Goal: Information Seeking & Learning: Compare options

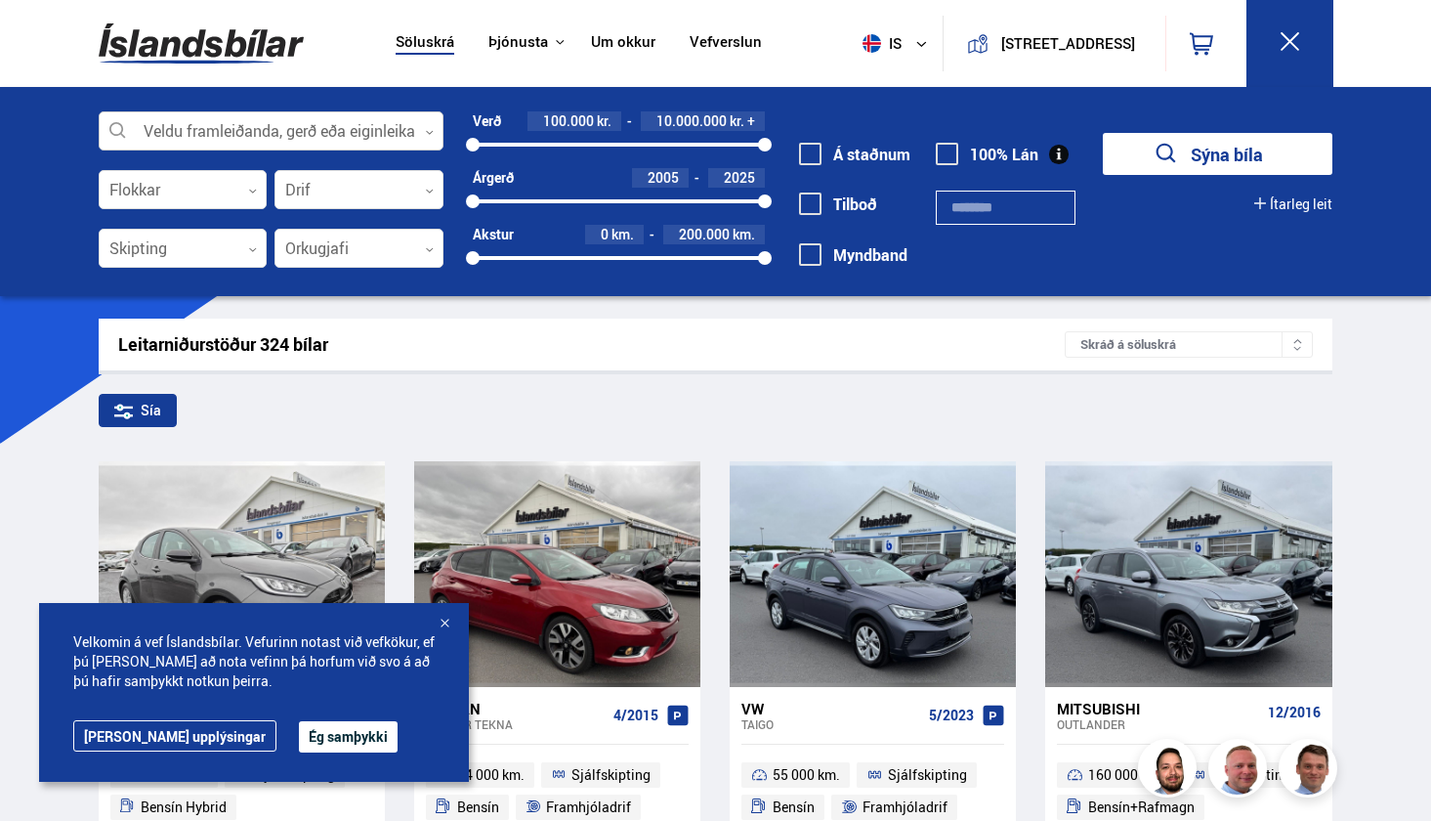
click at [362, 133] on div at bounding box center [272, 131] width 346 height 39
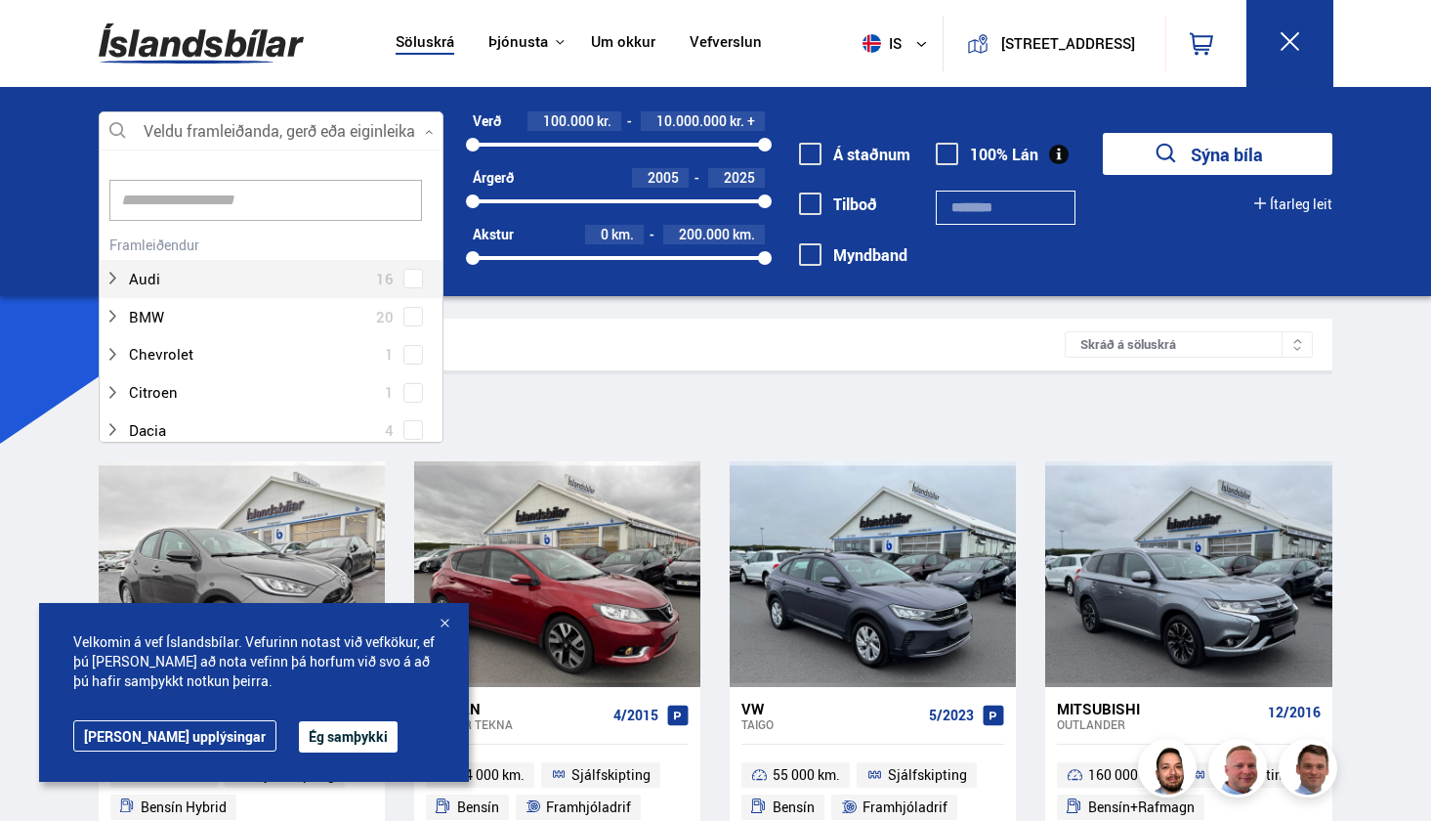
scroll to position [291, 339]
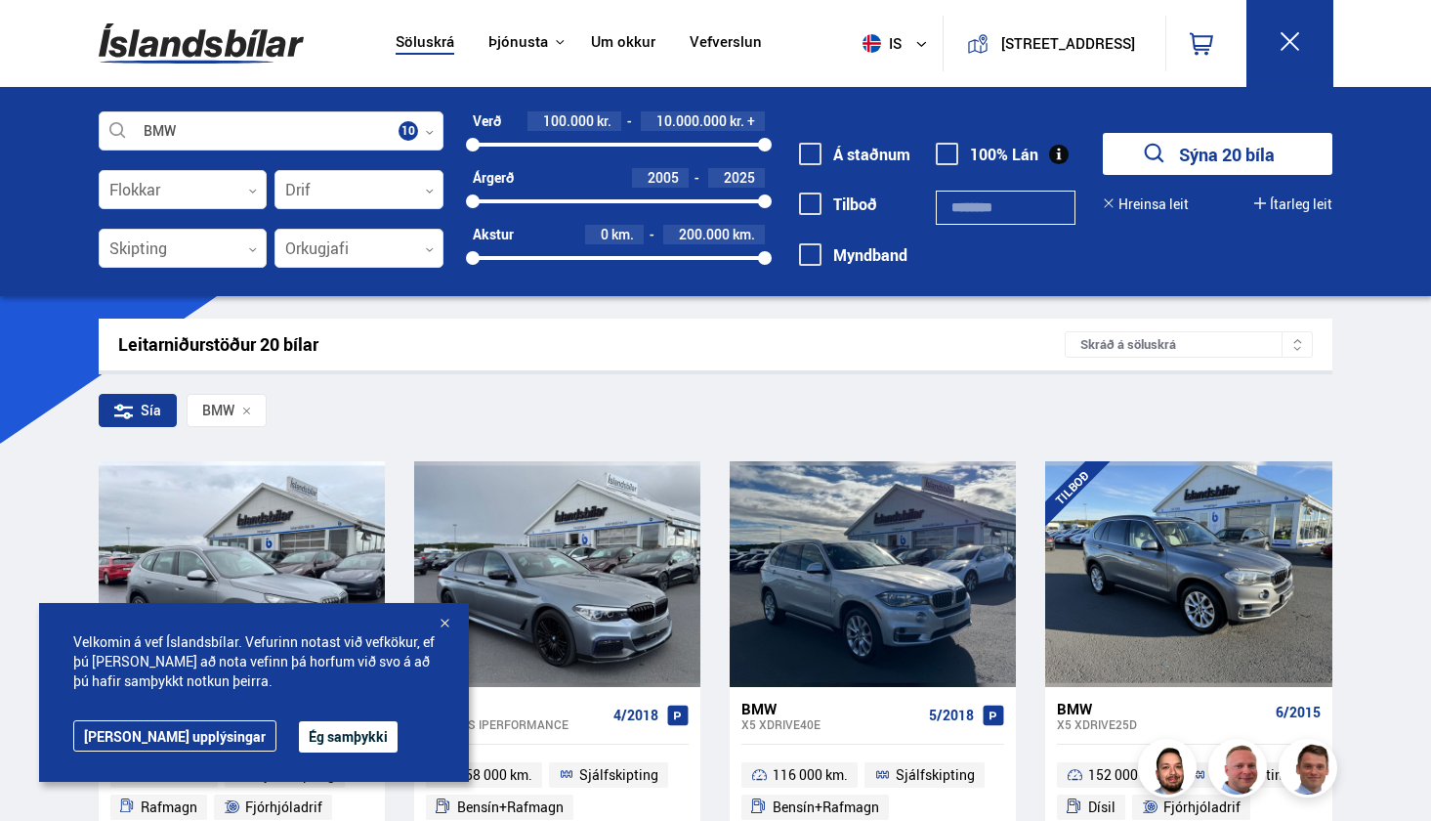
click at [444, 615] on div at bounding box center [445, 625] width 20 height 20
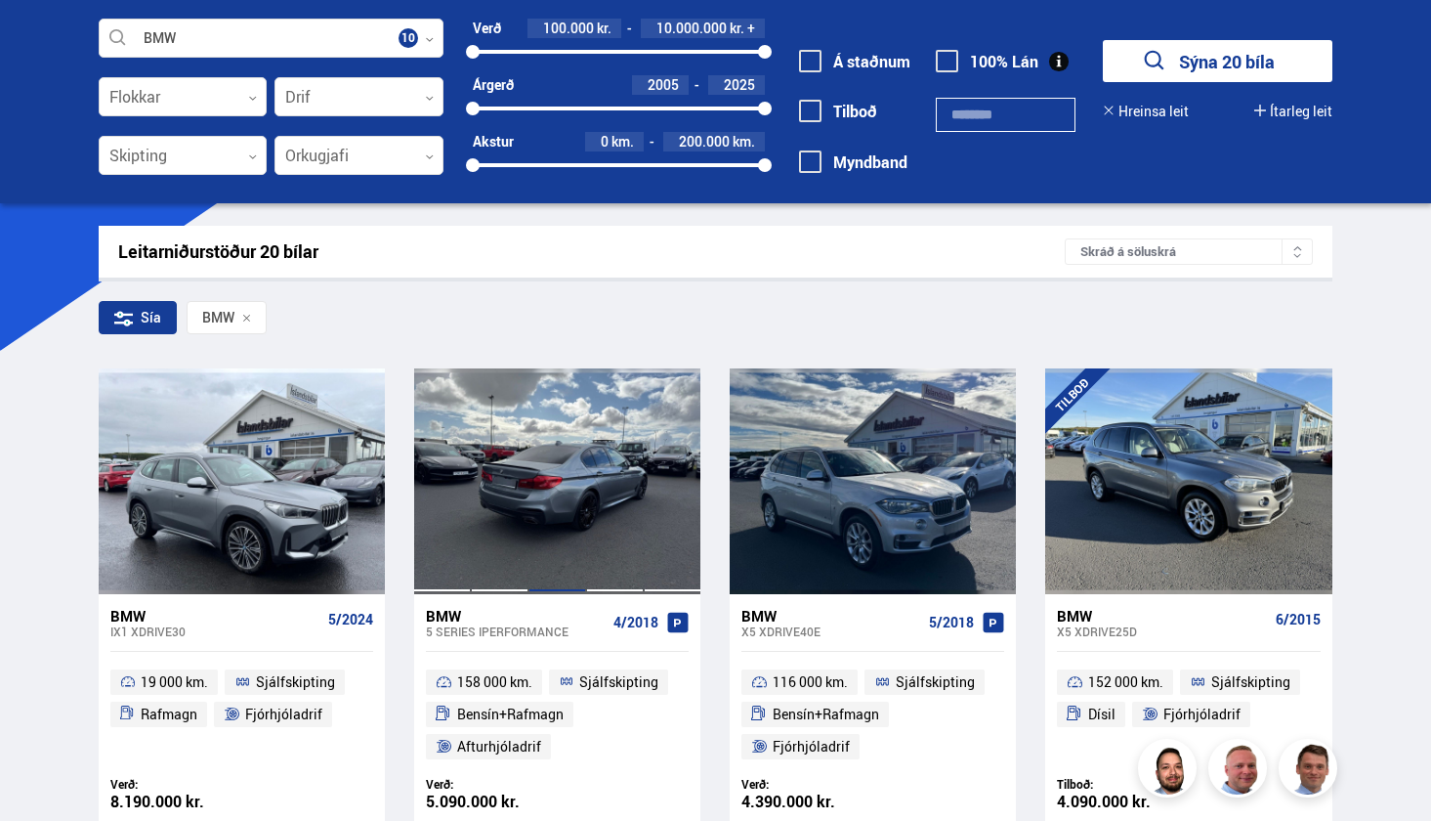
scroll to position [243, 0]
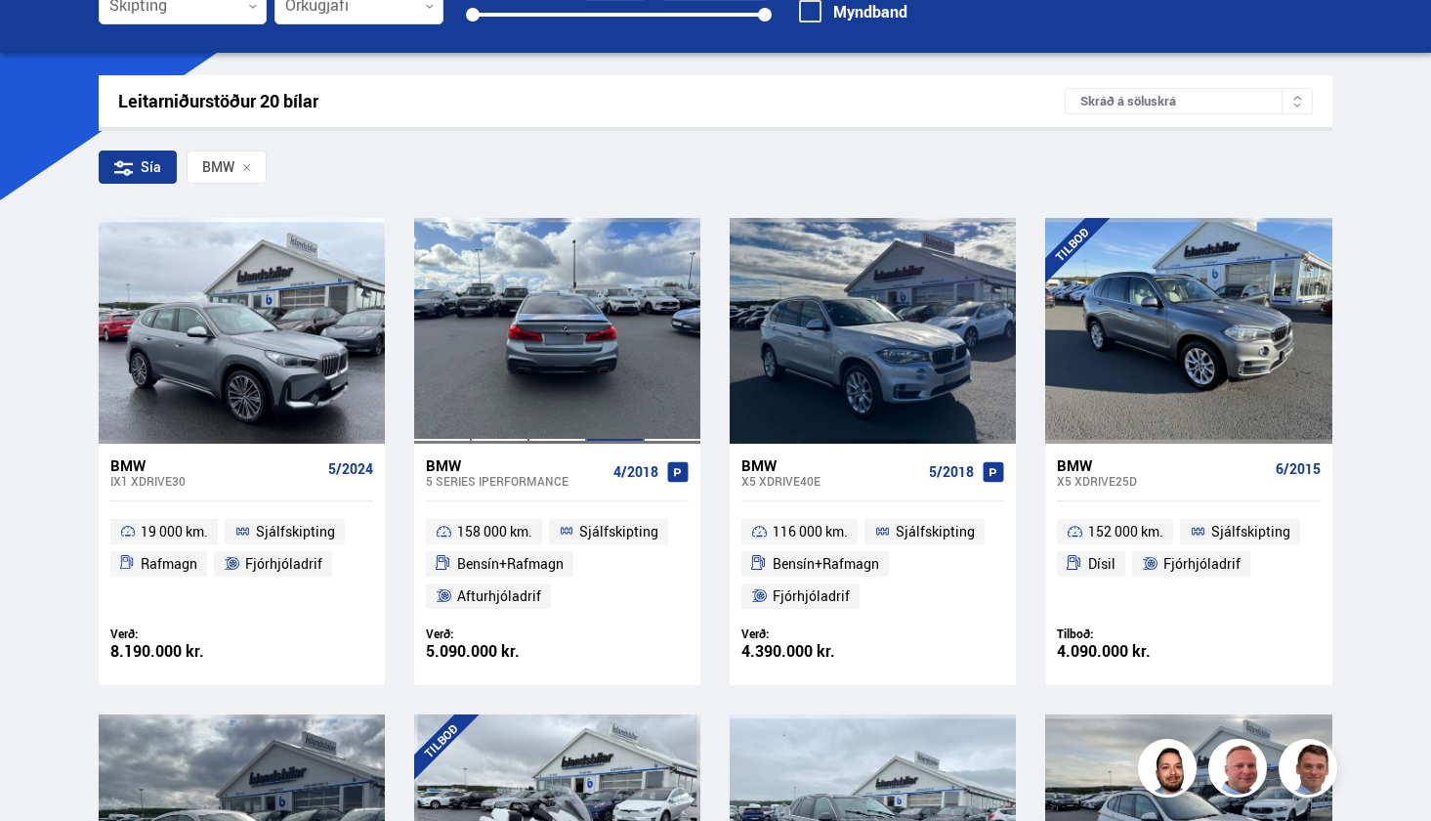
click at [598, 352] on div at bounding box center [615, 330] width 58 height 225
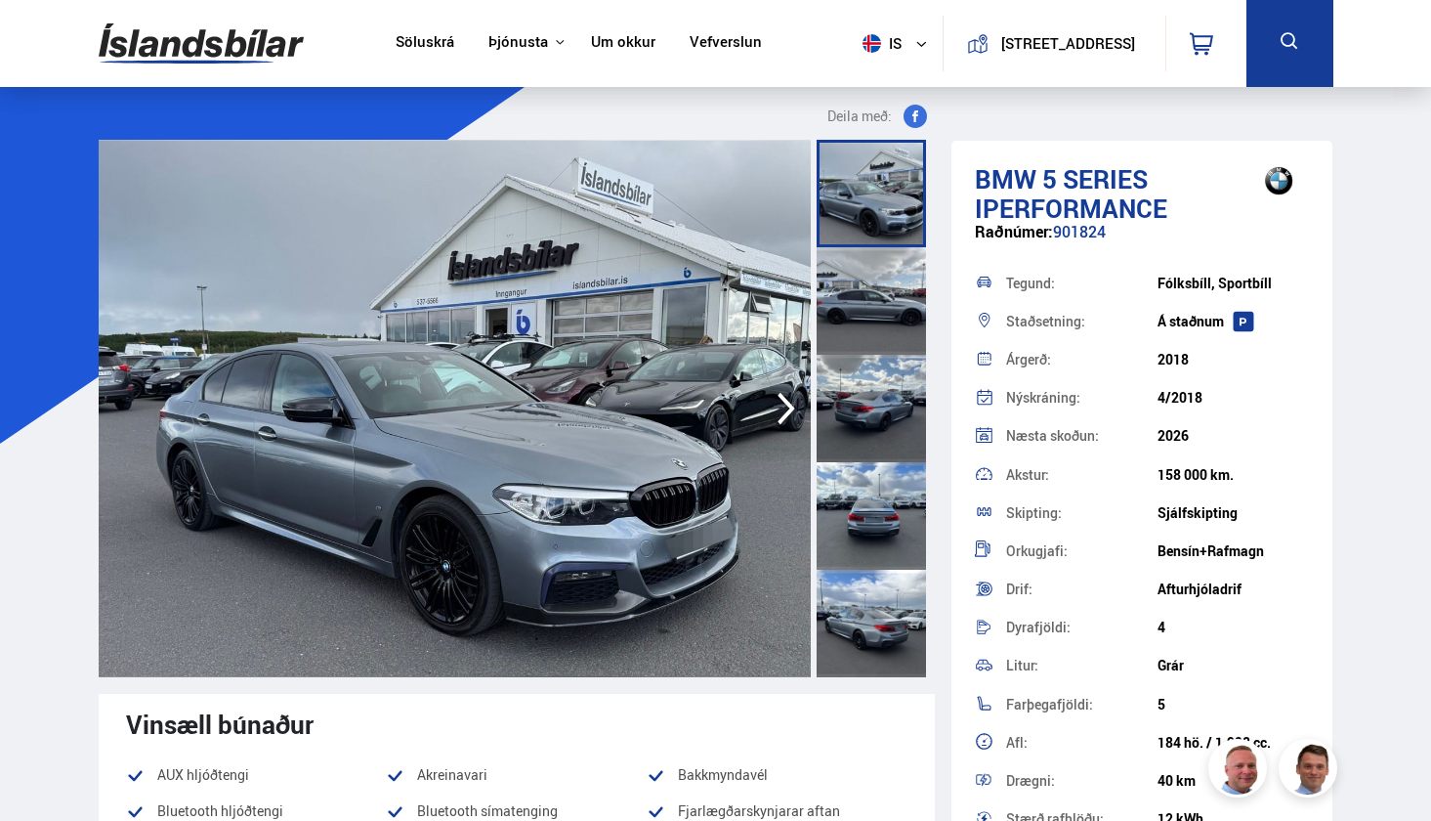
click at [788, 414] on icon "button" at bounding box center [787, 409] width 18 height 32
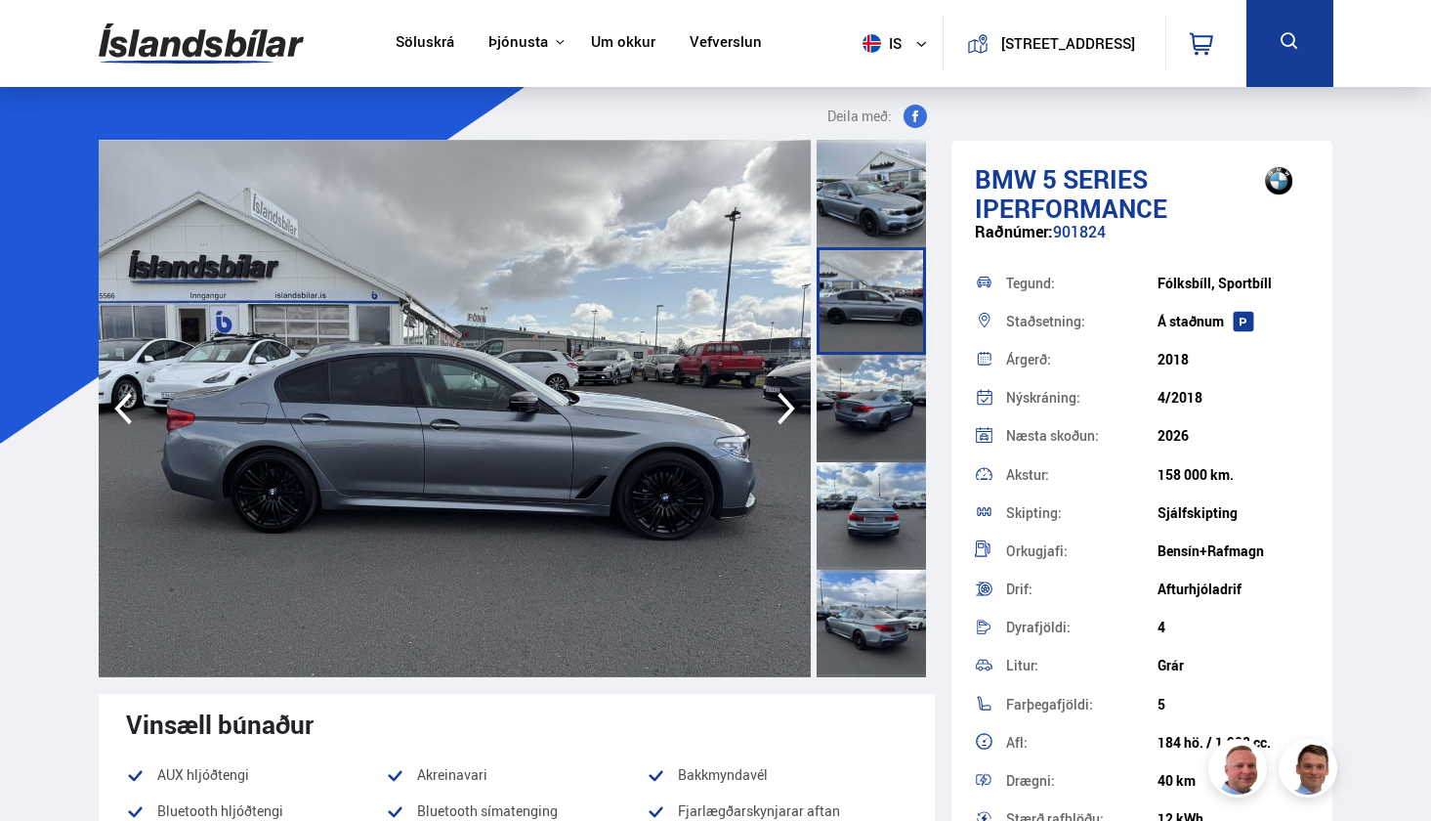
click at [788, 414] on icon "button" at bounding box center [787, 409] width 18 height 32
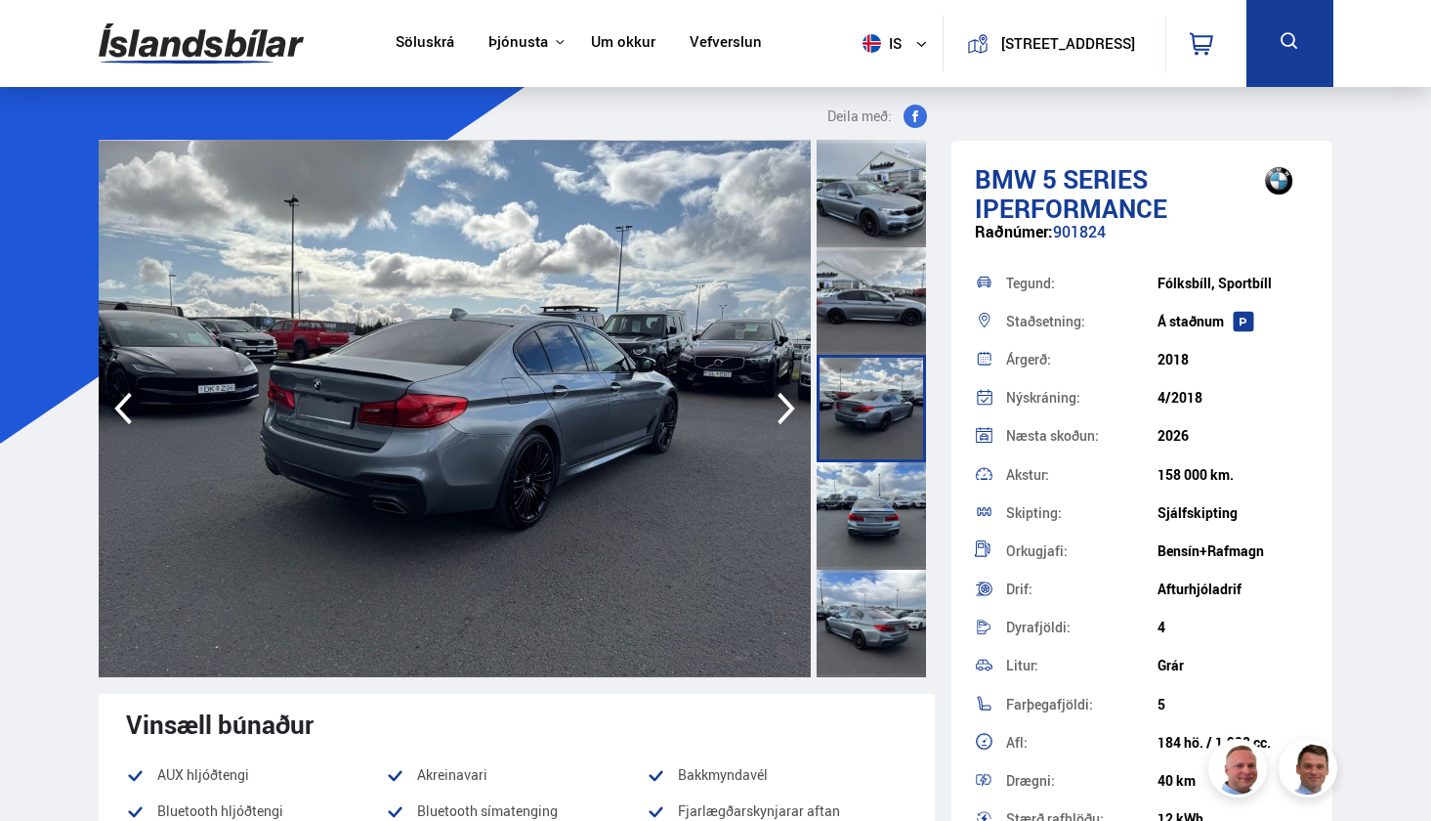
click at [788, 414] on icon "button" at bounding box center [787, 409] width 18 height 32
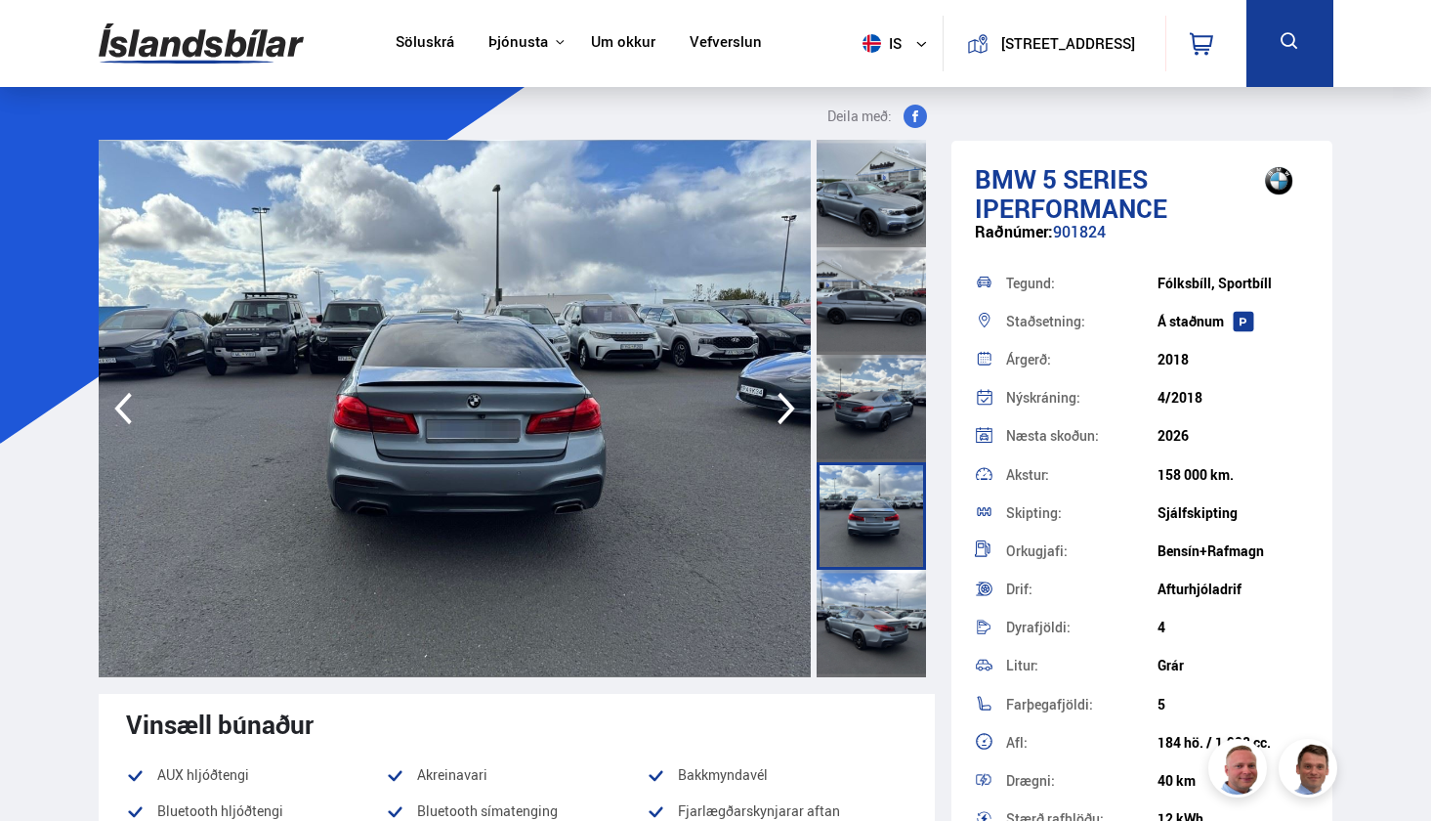
click at [788, 414] on icon "button" at bounding box center [787, 409] width 18 height 32
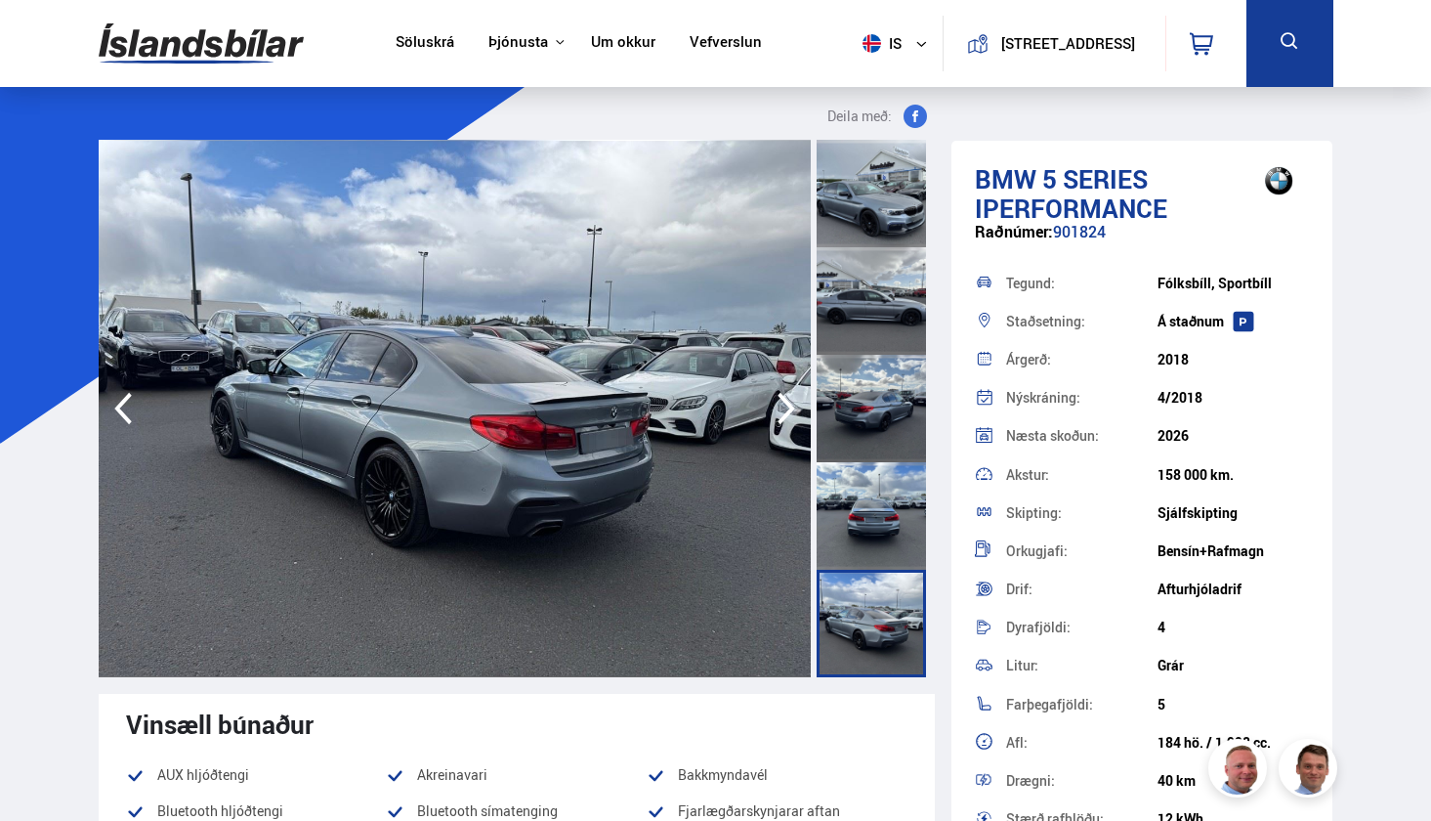
click at [787, 415] on icon "button" at bounding box center [787, 409] width 18 height 32
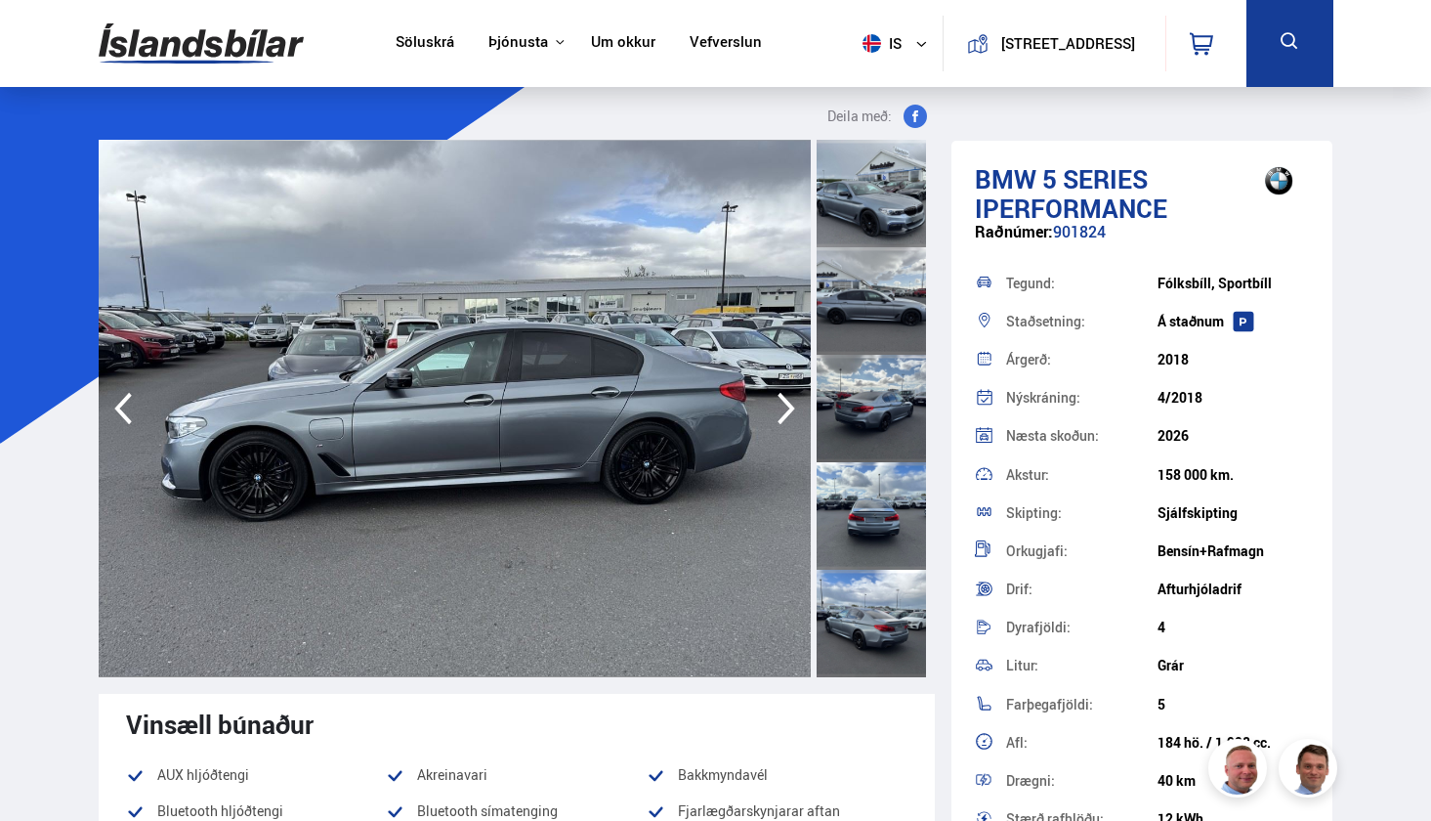
click at [787, 415] on icon "button" at bounding box center [787, 409] width 18 height 32
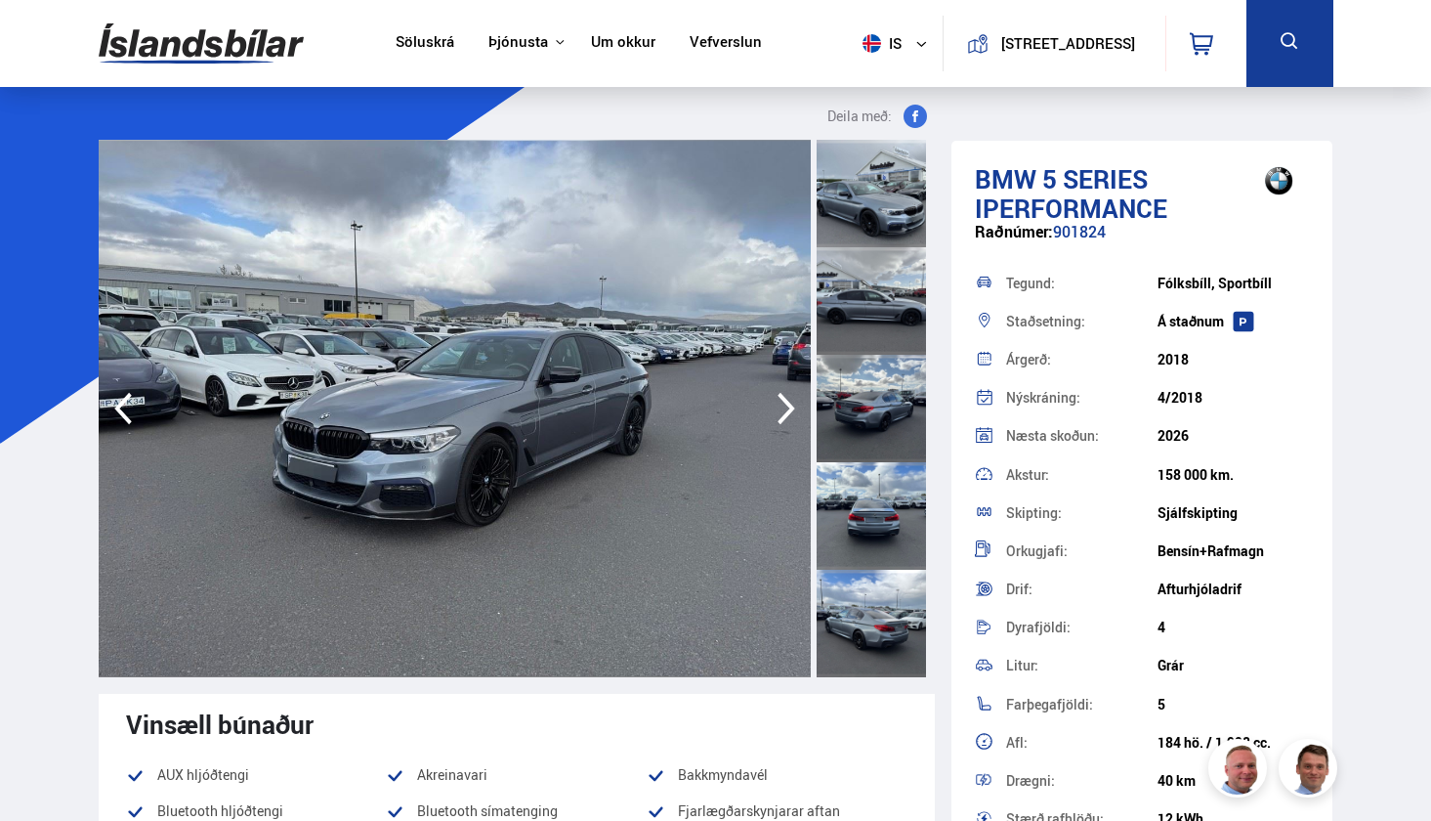
click at [787, 414] on icon "button" at bounding box center [787, 409] width 18 height 32
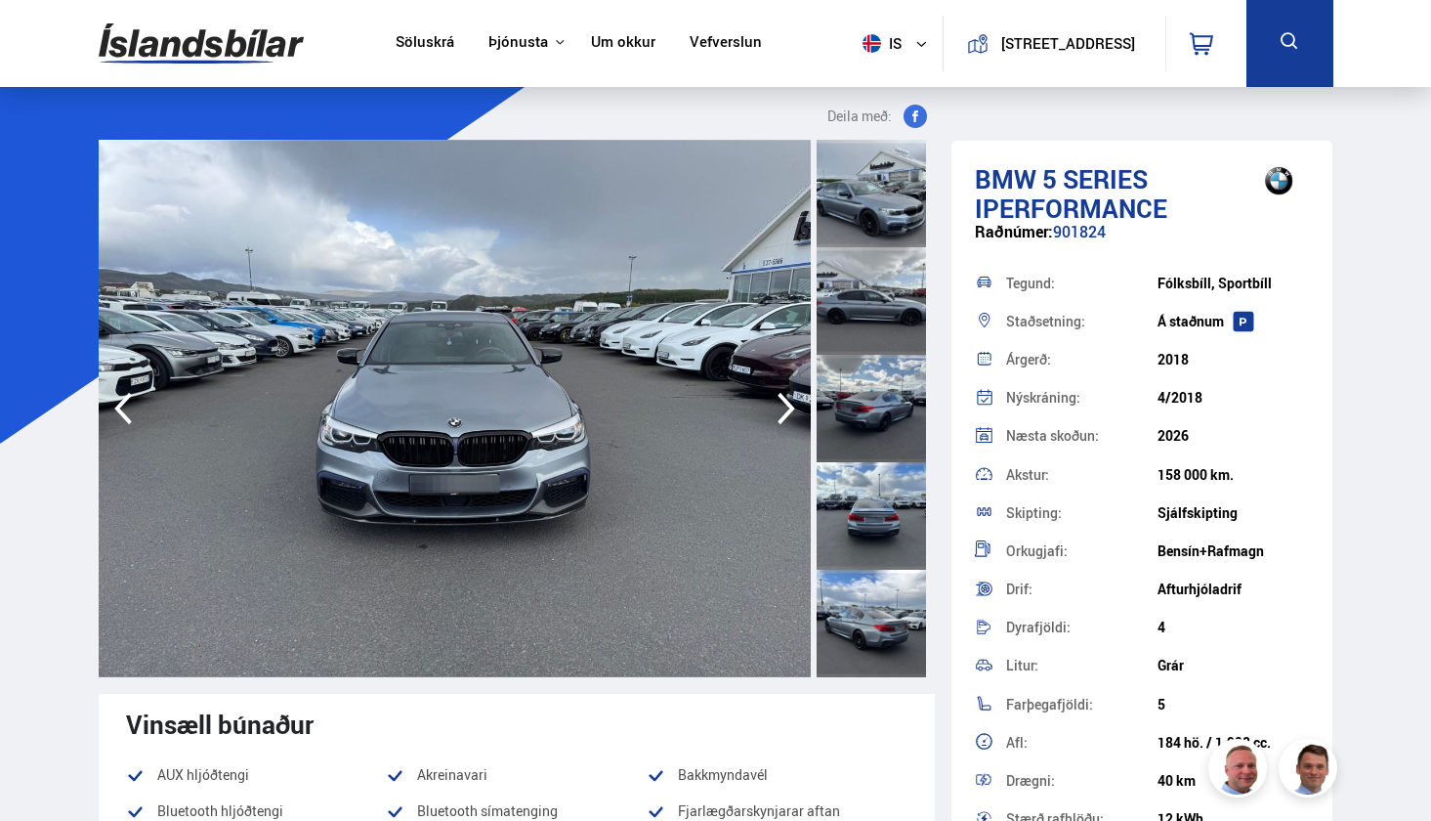
click at [787, 414] on icon "button" at bounding box center [787, 409] width 18 height 32
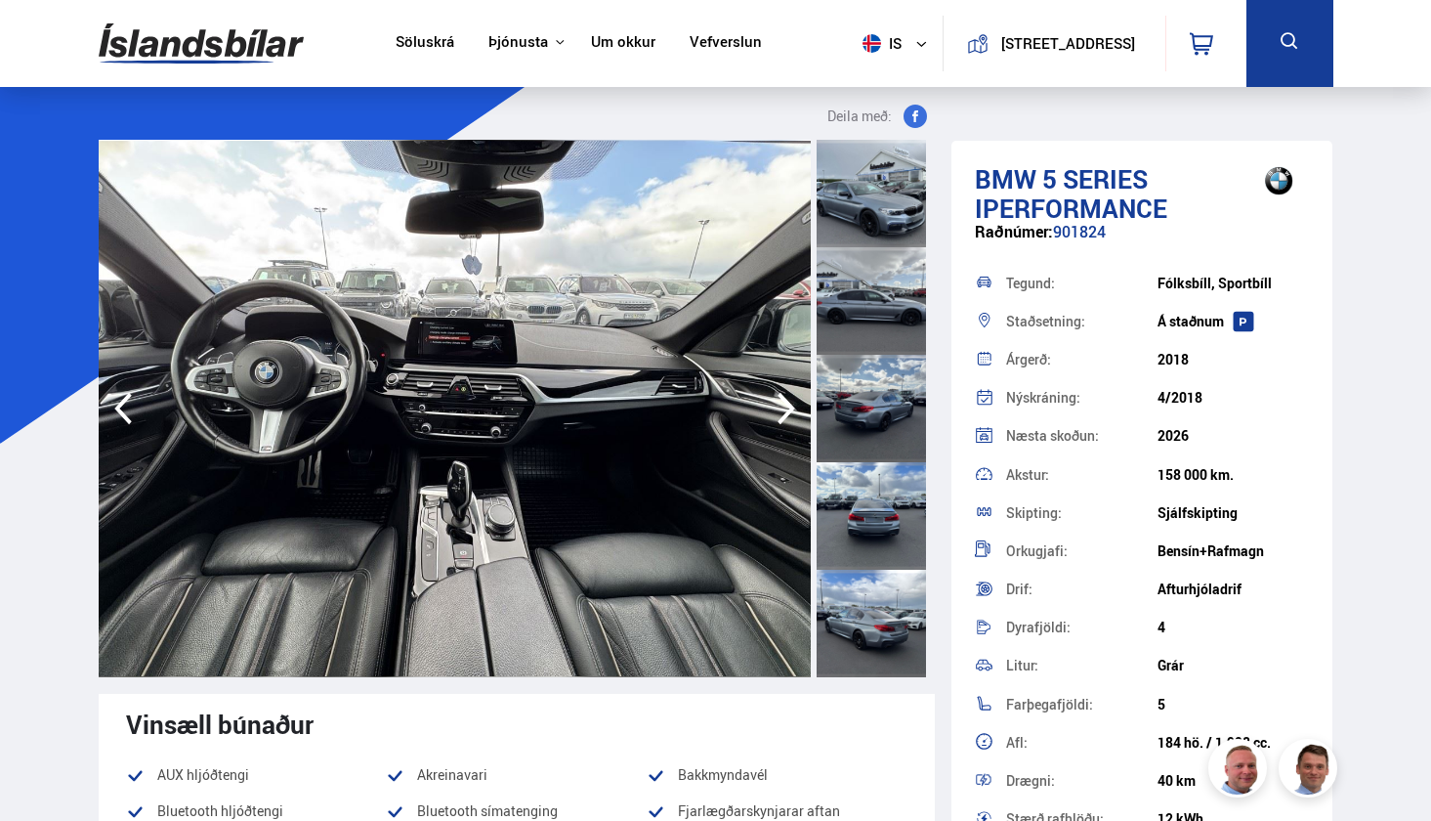
click at [786, 414] on icon "button" at bounding box center [787, 409] width 18 height 32
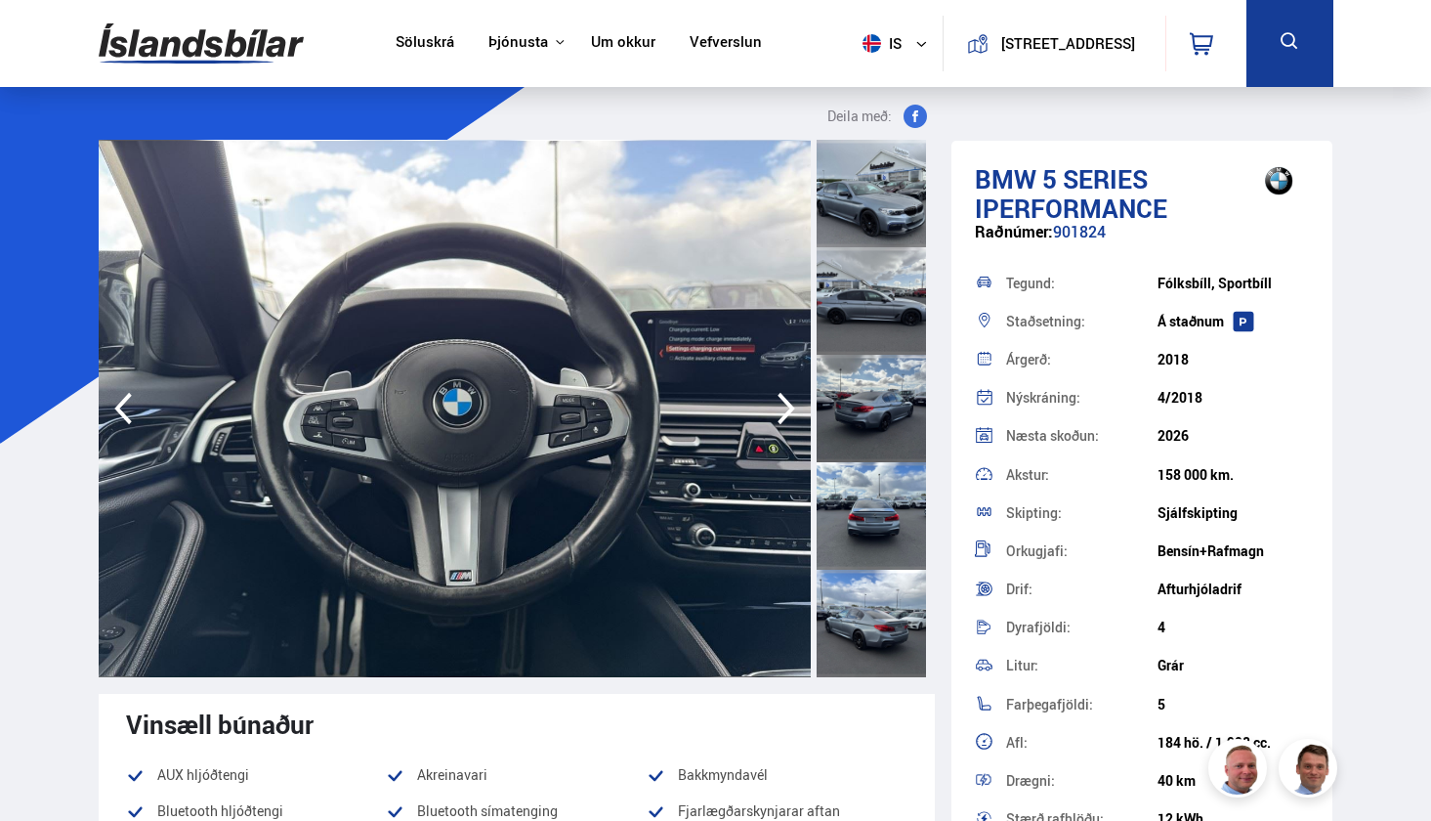
click at [786, 414] on icon "button" at bounding box center [787, 409] width 18 height 32
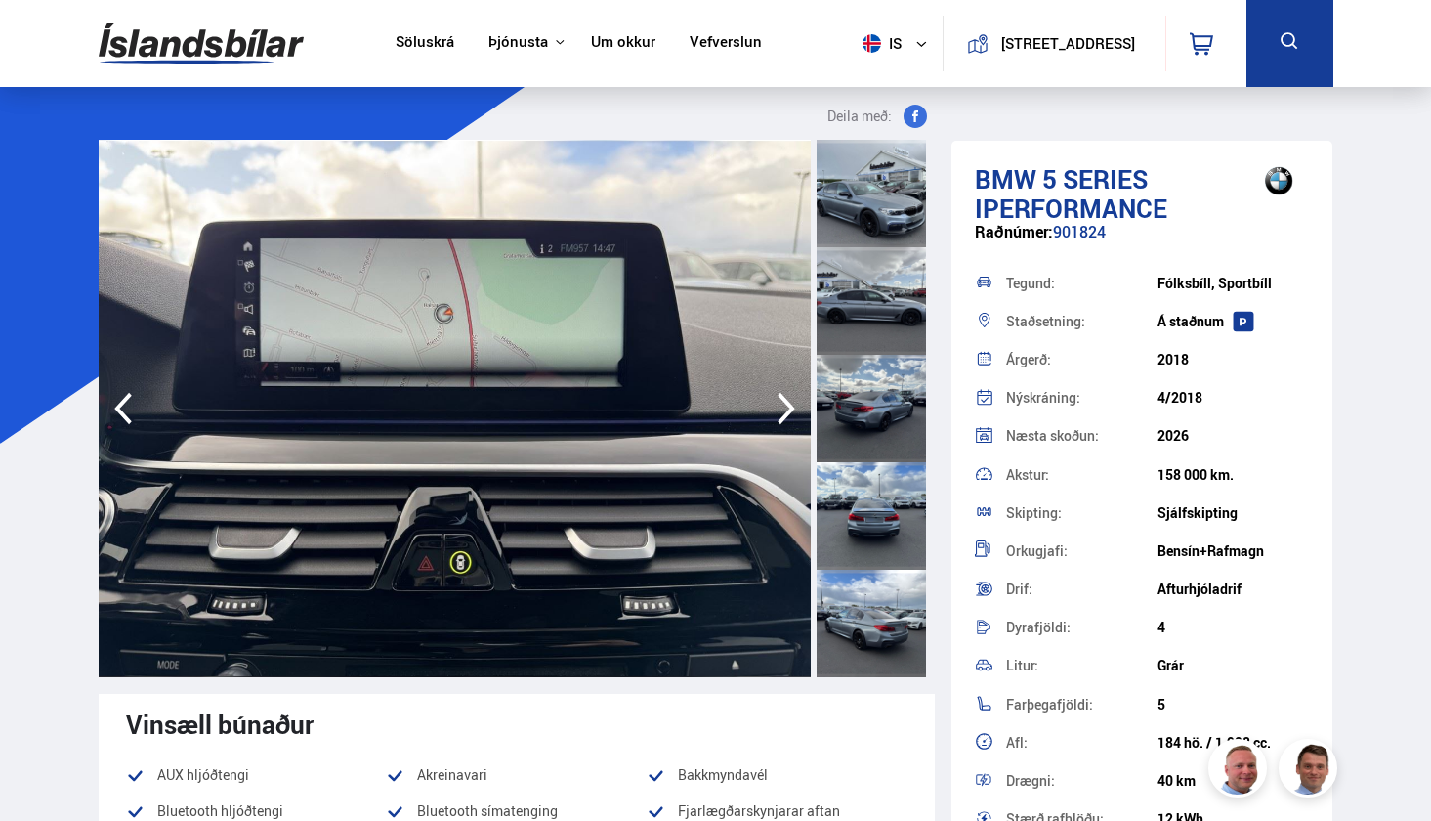
click at [786, 414] on icon "button" at bounding box center [787, 409] width 18 height 32
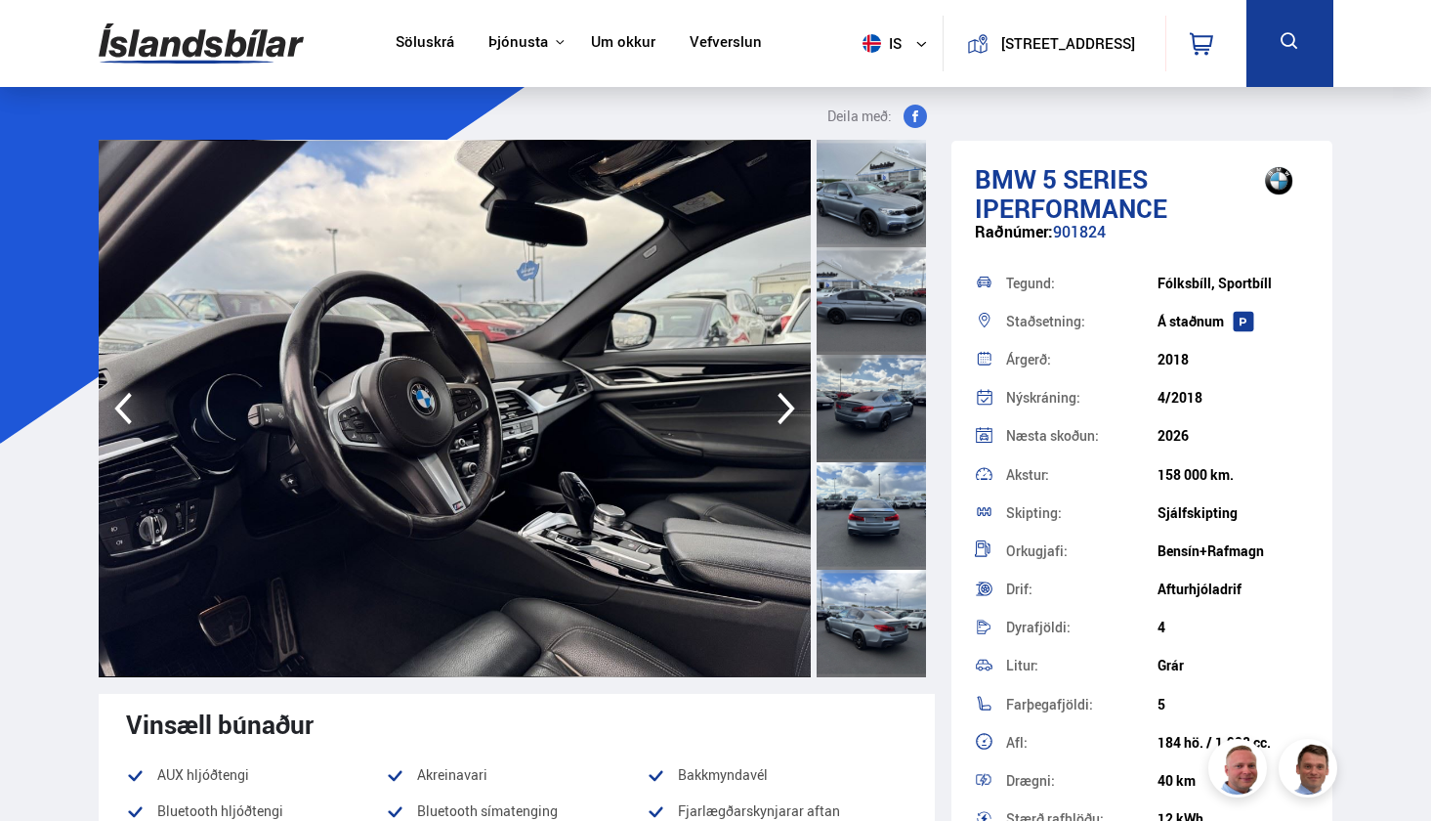
click at [786, 414] on icon "button" at bounding box center [787, 409] width 18 height 32
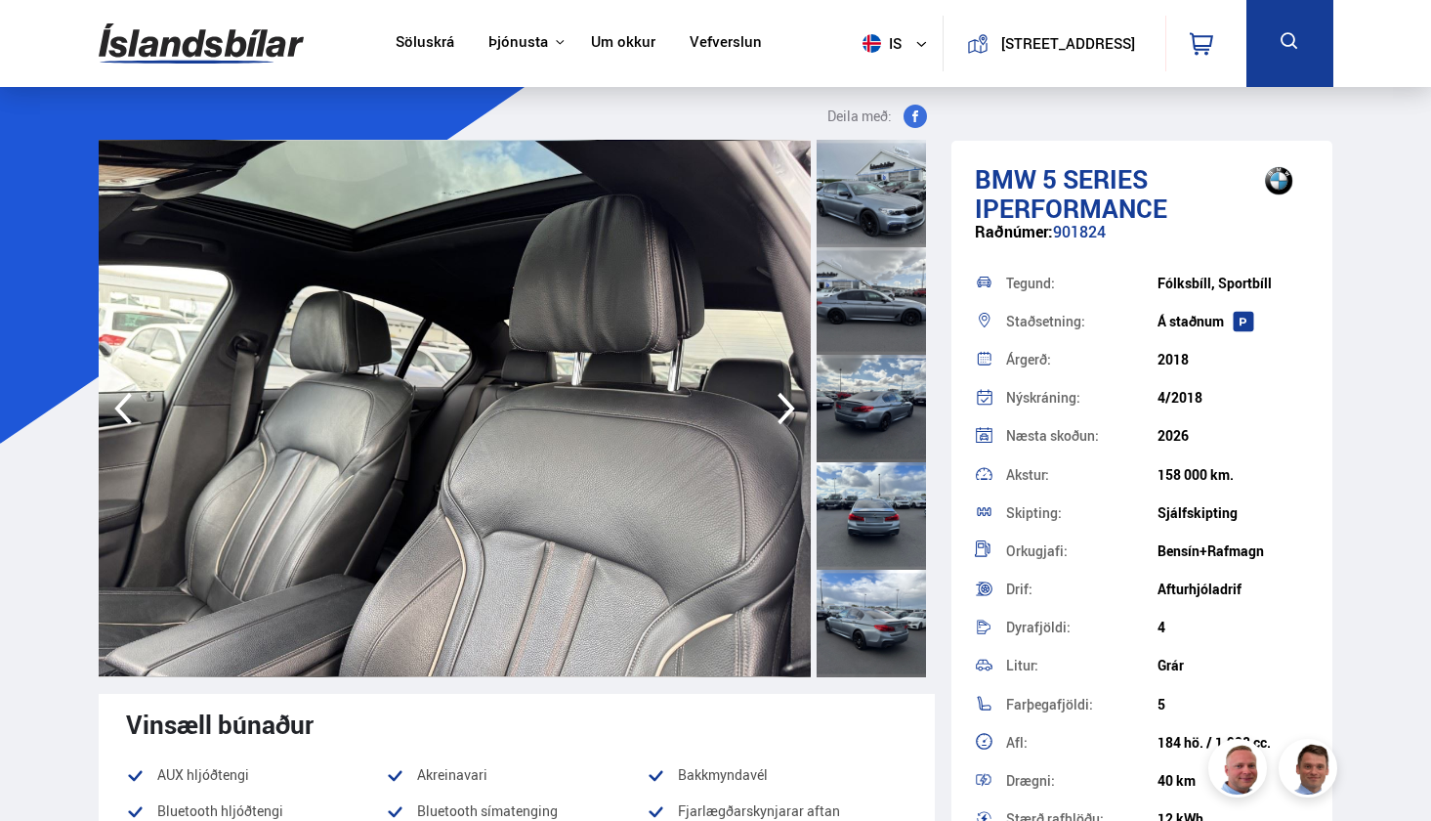
click at [786, 414] on icon "button" at bounding box center [787, 409] width 18 height 32
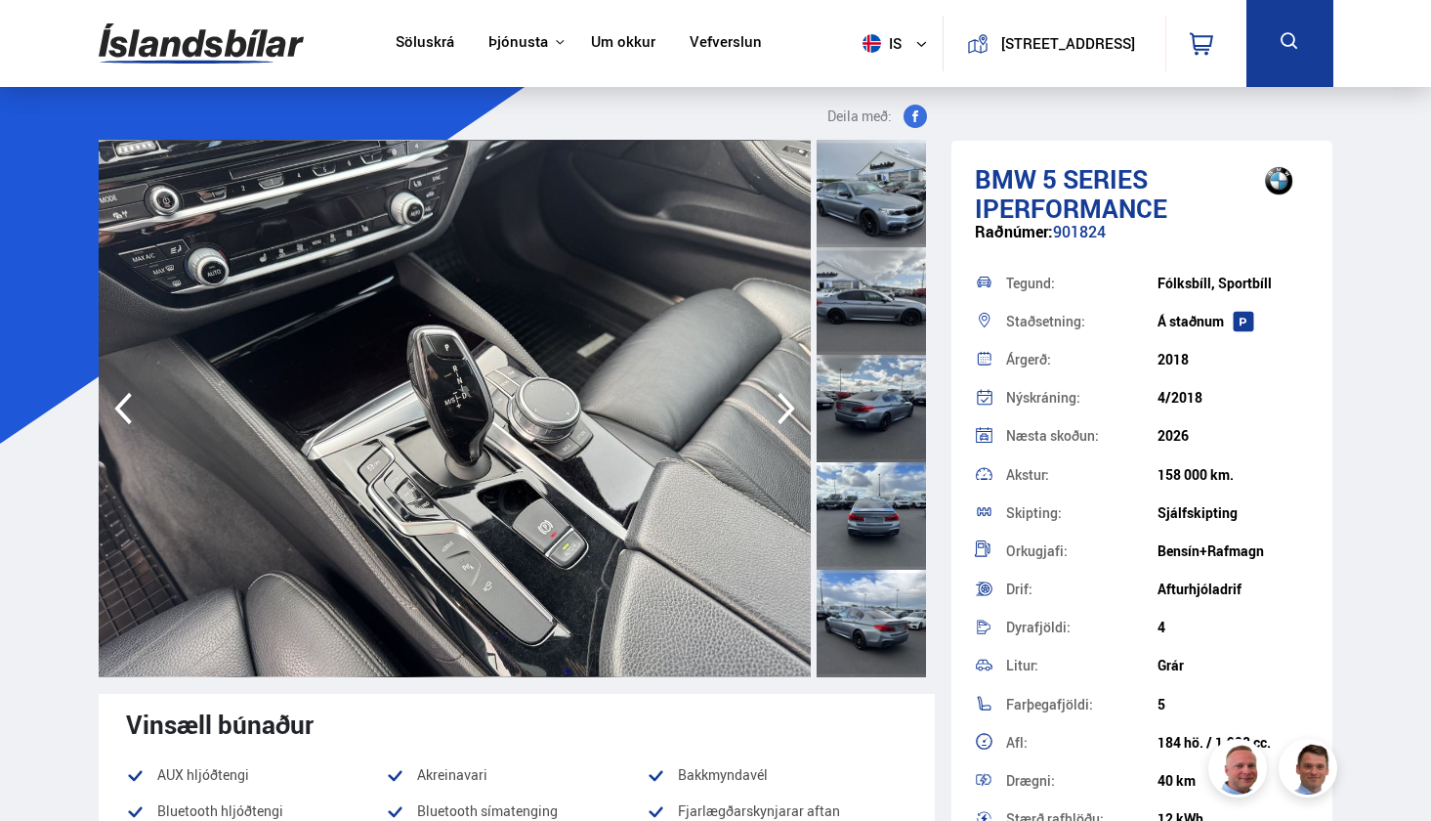
click at [785, 414] on icon "button" at bounding box center [787, 409] width 18 height 32
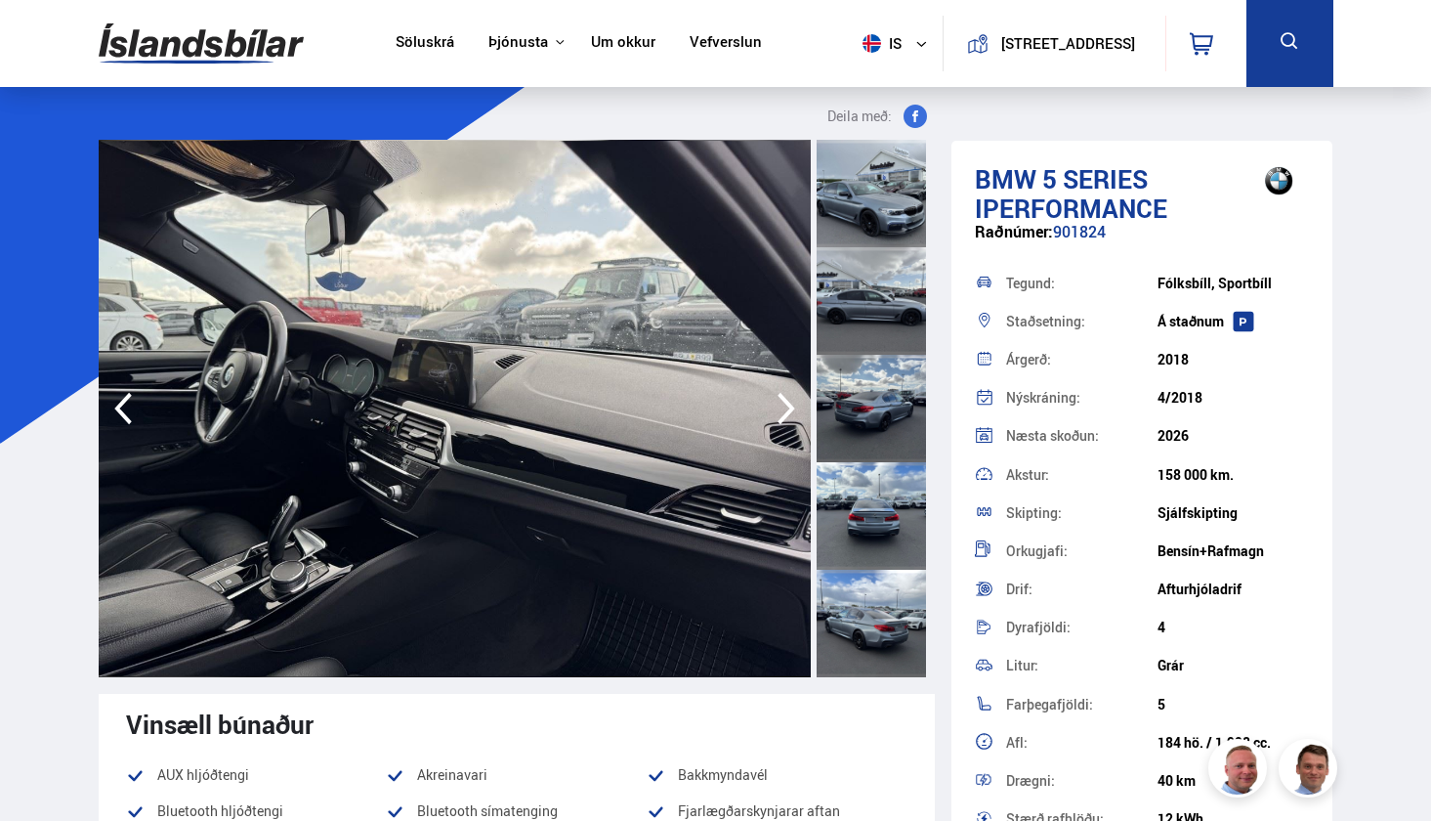
click at [785, 414] on icon "button" at bounding box center [787, 409] width 18 height 32
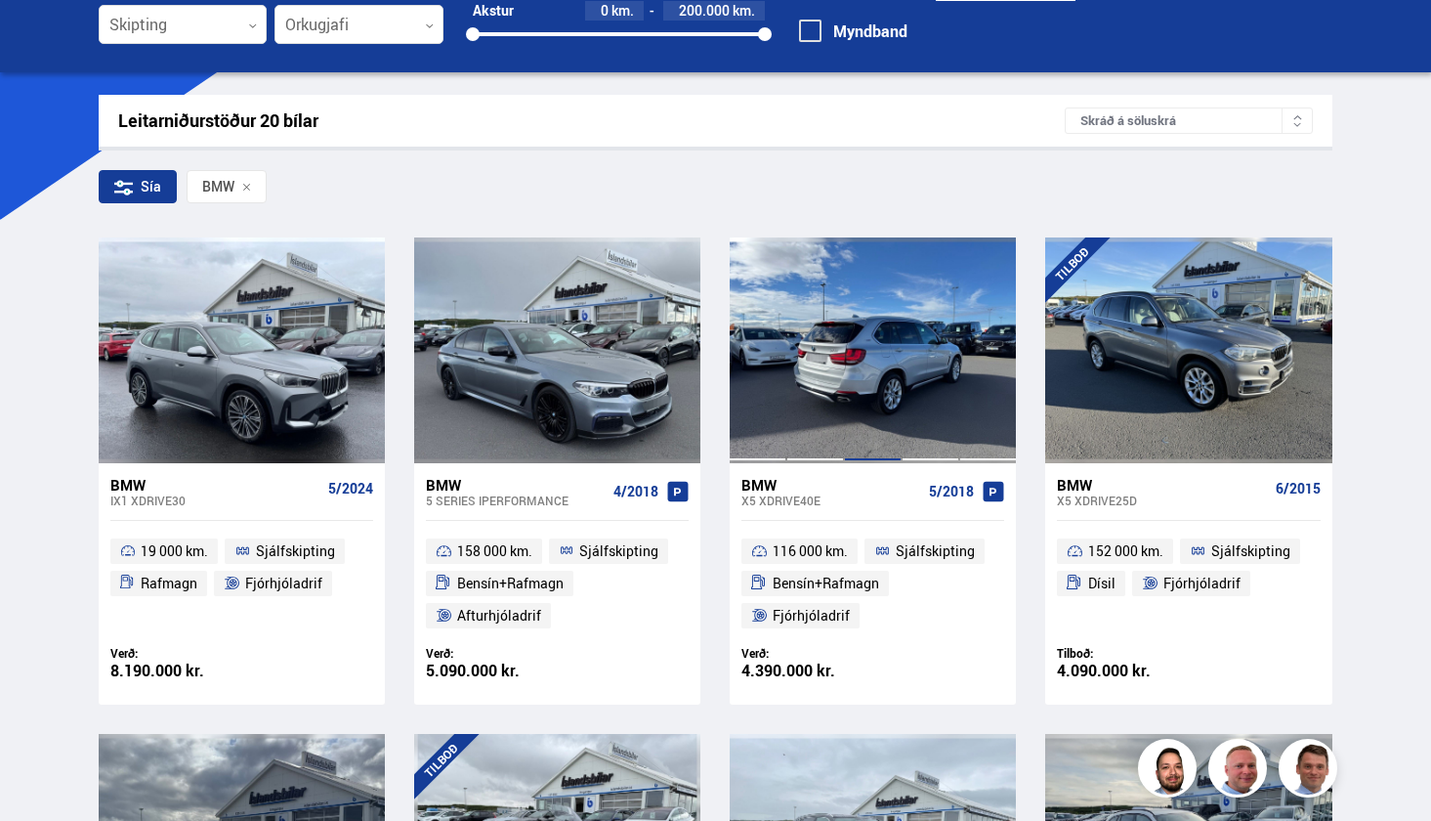
scroll to position [229, 0]
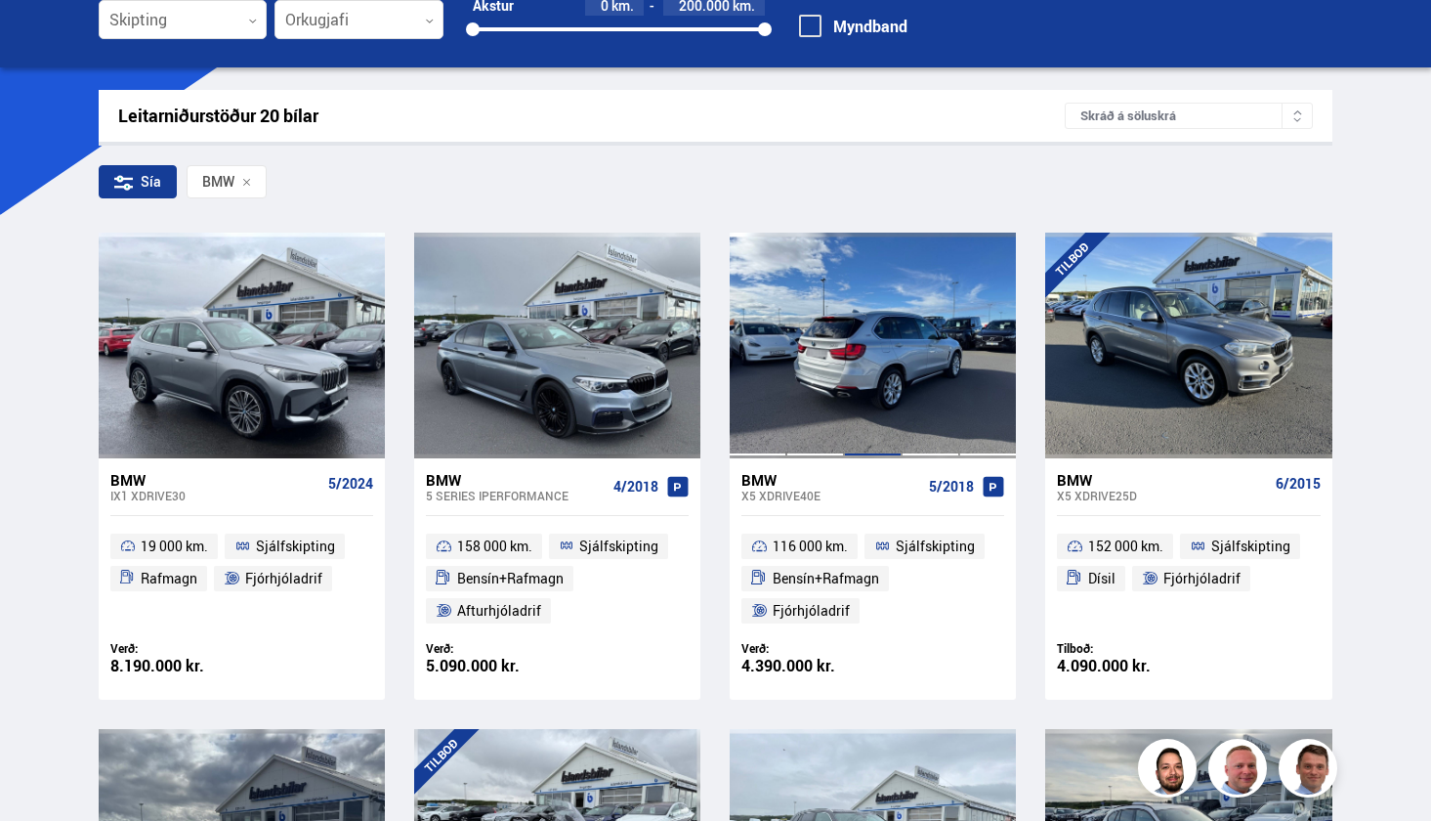
click at [892, 378] on div at bounding box center [873, 345] width 58 height 225
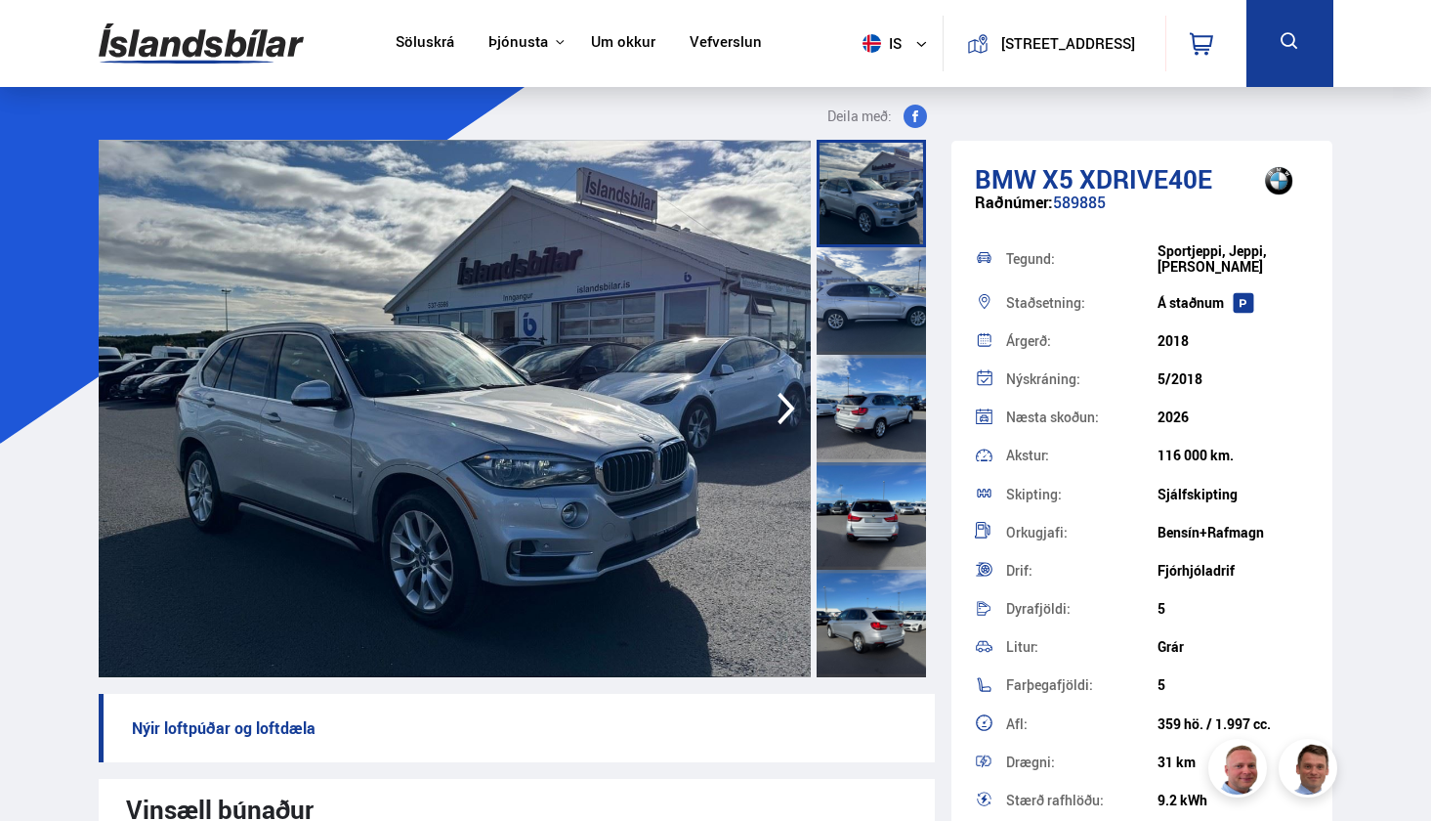
click at [872, 403] on div at bounding box center [871, 408] width 109 height 107
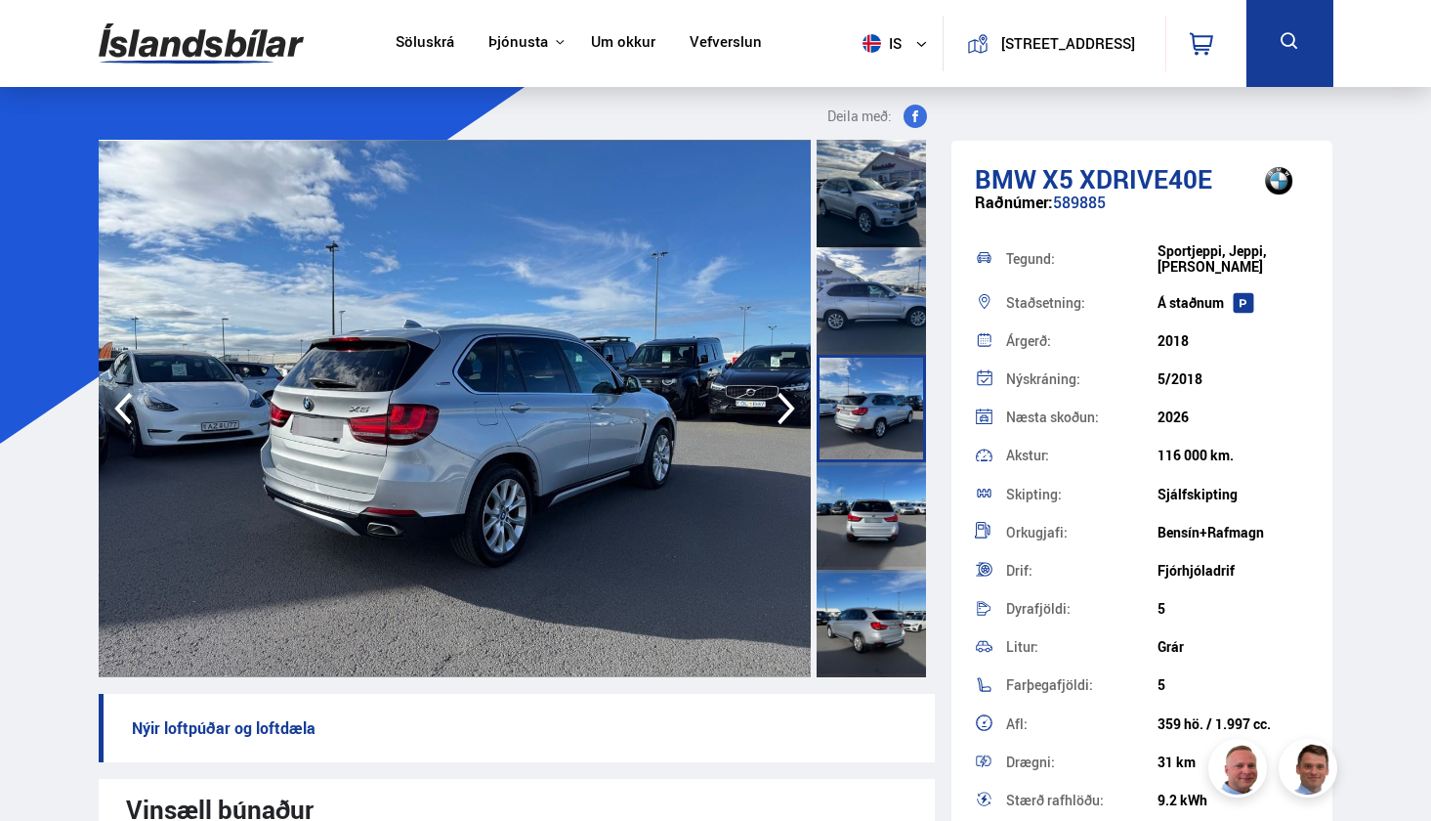
click at [873, 575] on div at bounding box center [871, 623] width 109 height 107
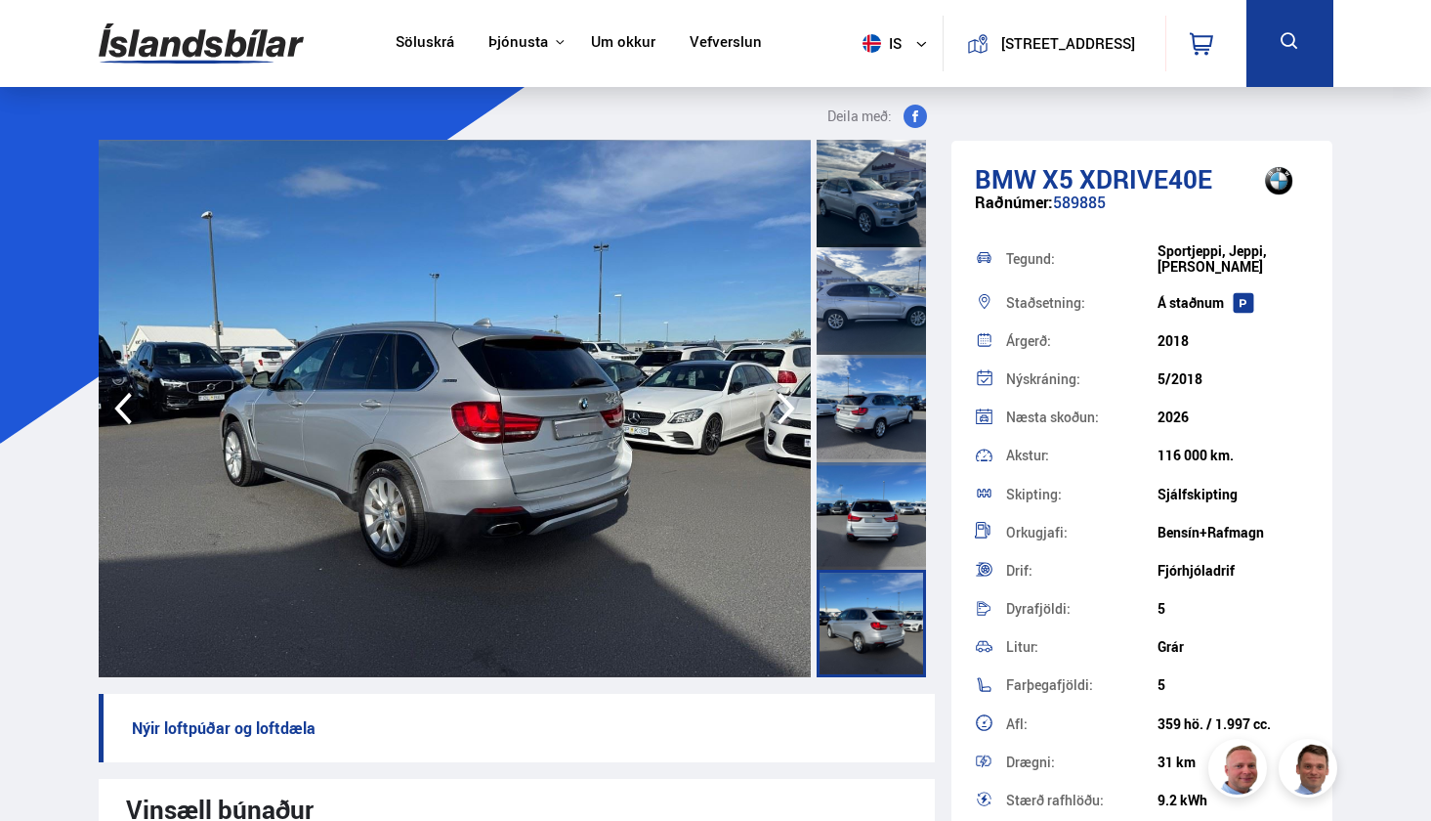
click at [723, 401] on img at bounding box center [455, 408] width 713 height 537
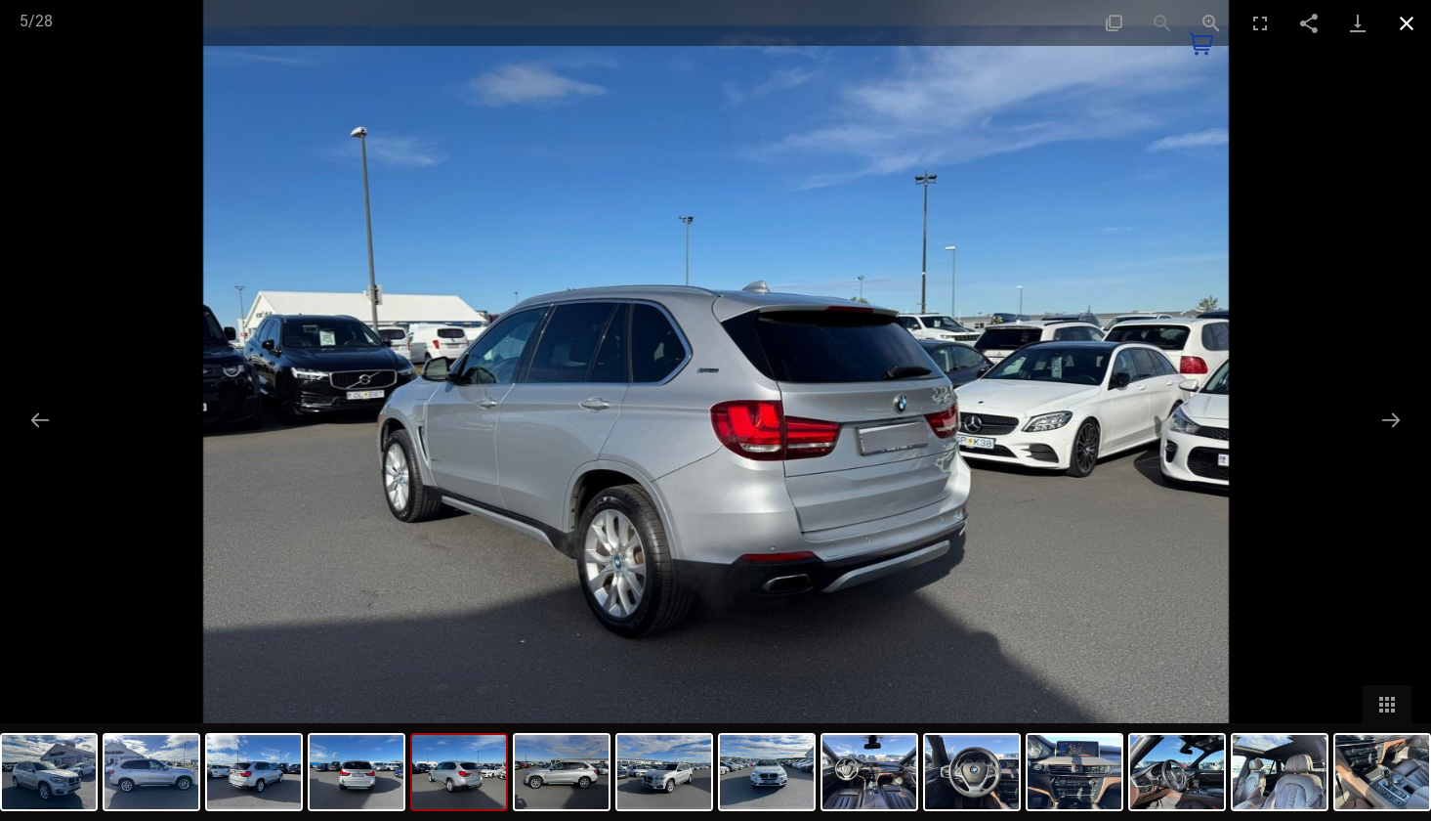
click at [1412, 23] on button "Close gallery" at bounding box center [1406, 23] width 49 height 46
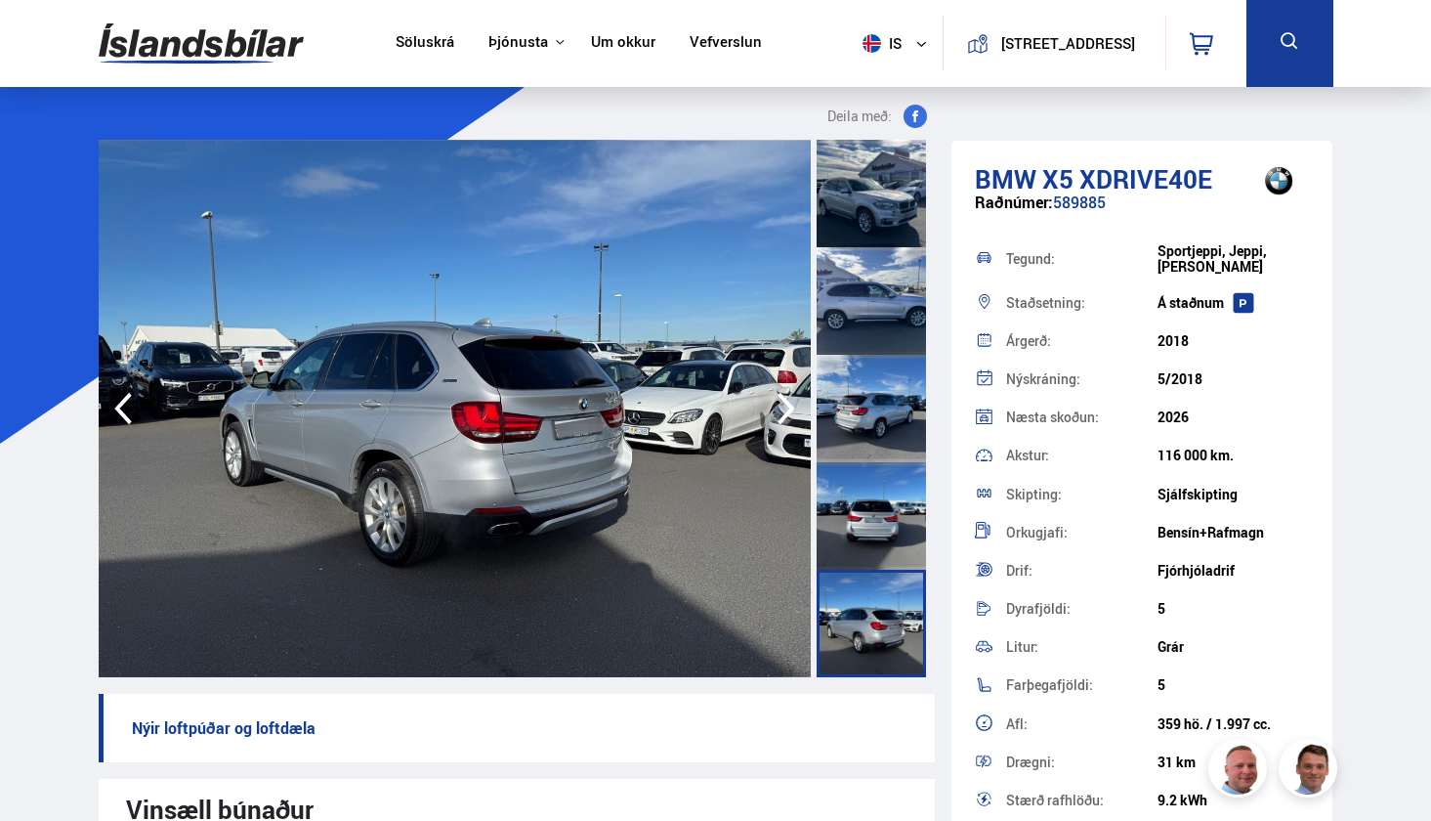
click at [864, 610] on div at bounding box center [871, 623] width 109 height 107
click at [787, 415] on icon "button" at bounding box center [787, 409] width 18 height 32
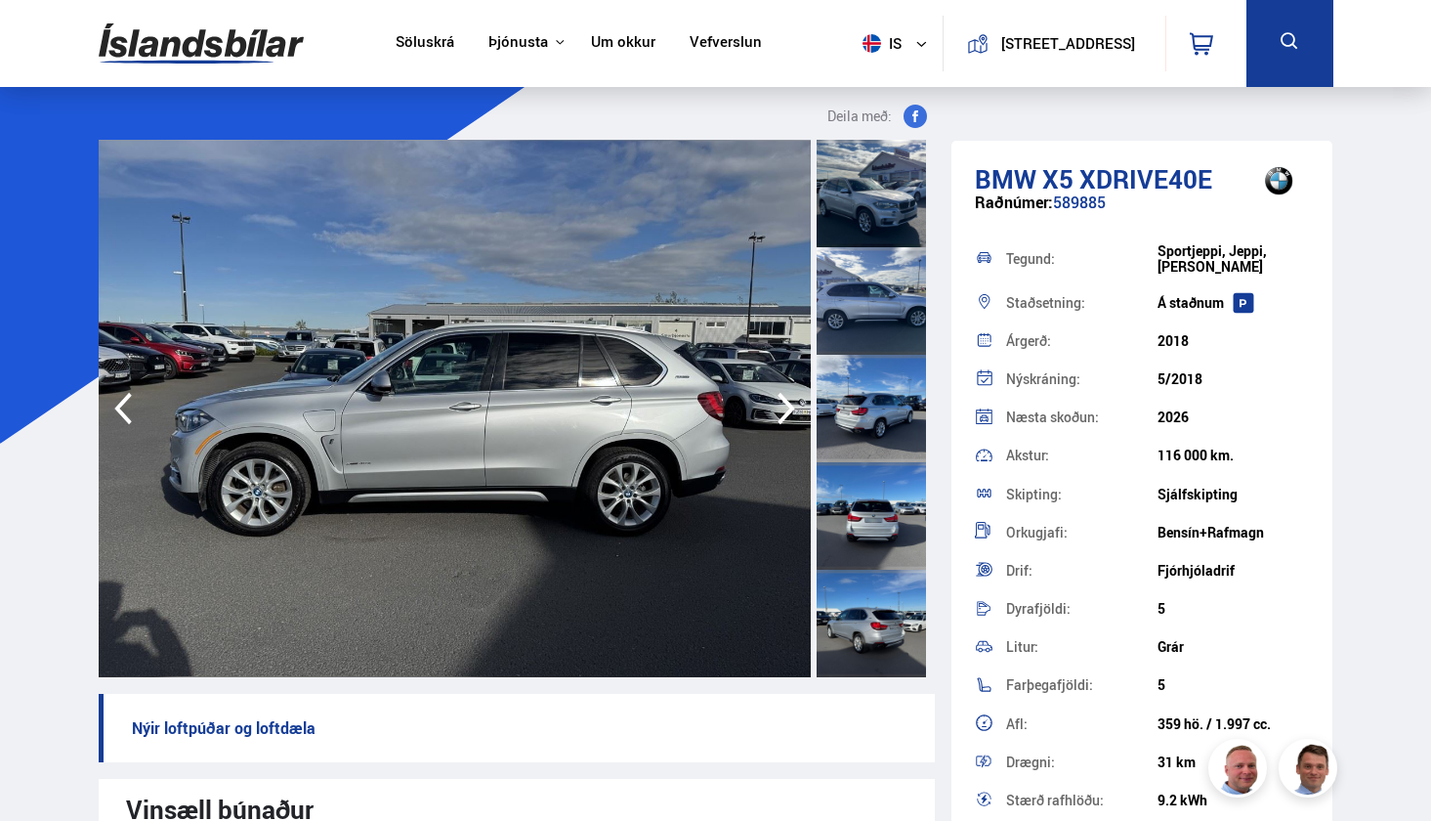
click at [787, 415] on icon "button" at bounding box center [787, 409] width 18 height 32
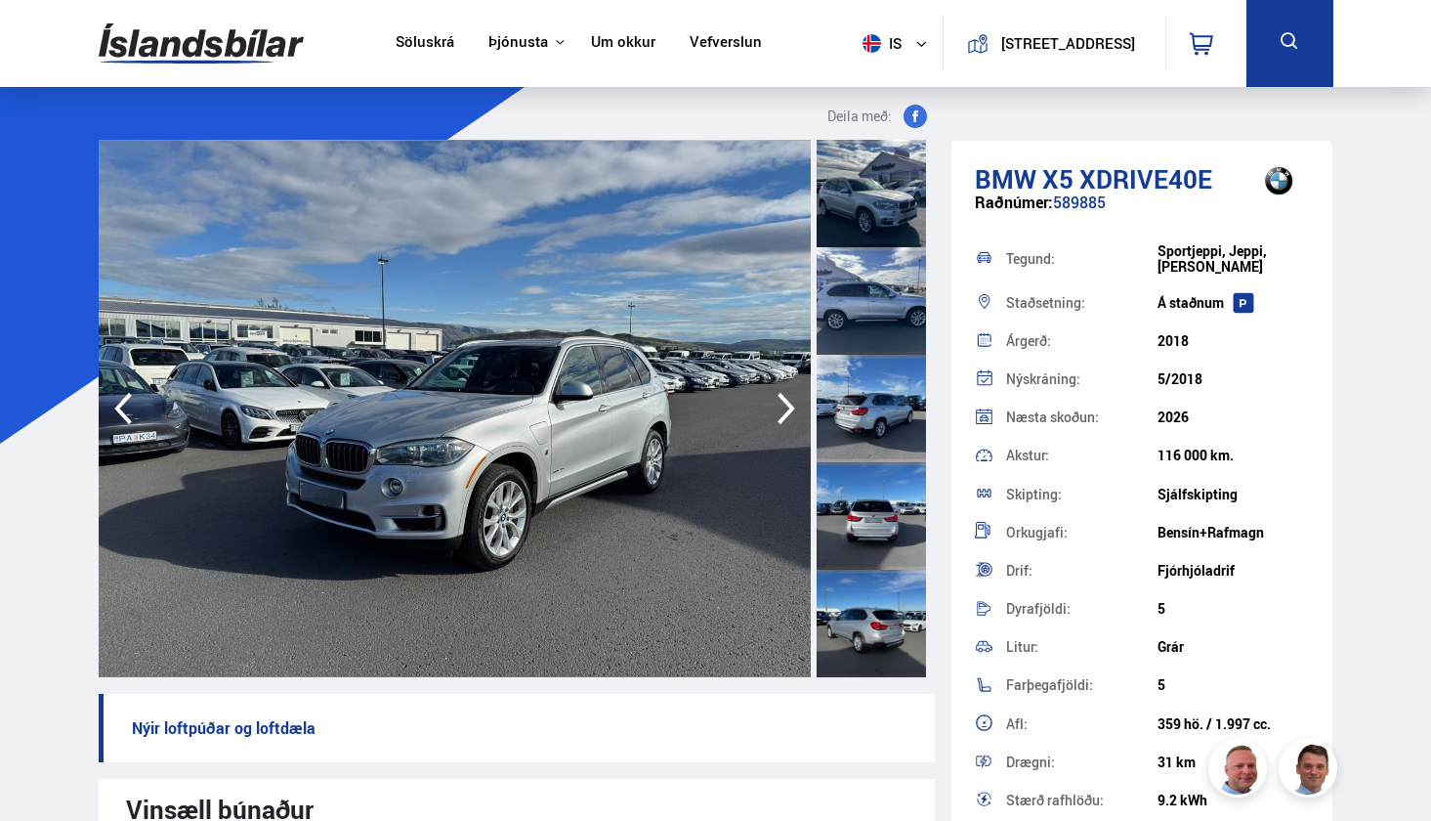
click at [787, 415] on icon "button" at bounding box center [787, 409] width 18 height 32
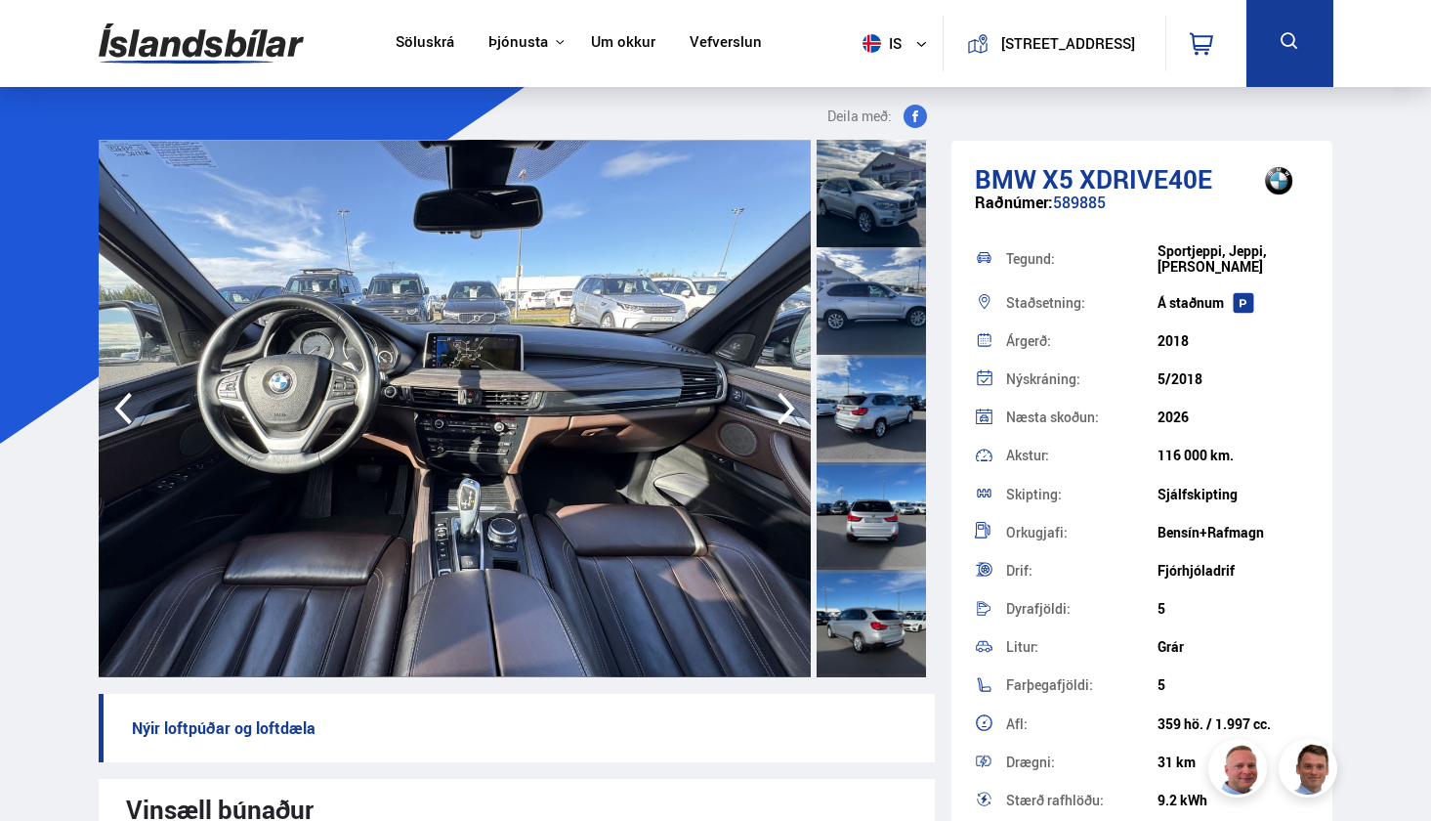
click at [787, 415] on icon "button" at bounding box center [787, 409] width 18 height 32
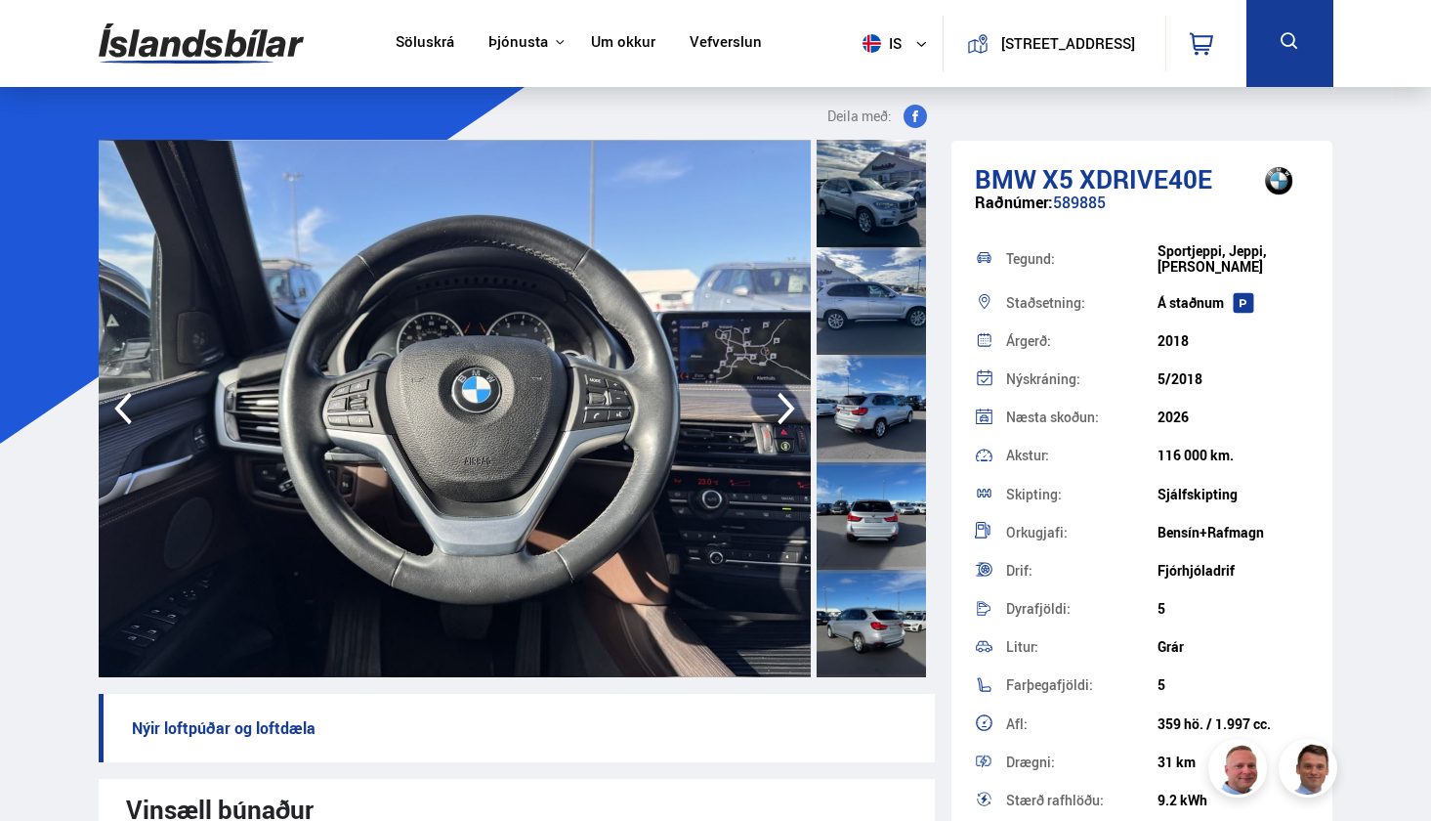
click at [124, 413] on icon "button" at bounding box center [123, 408] width 39 height 47
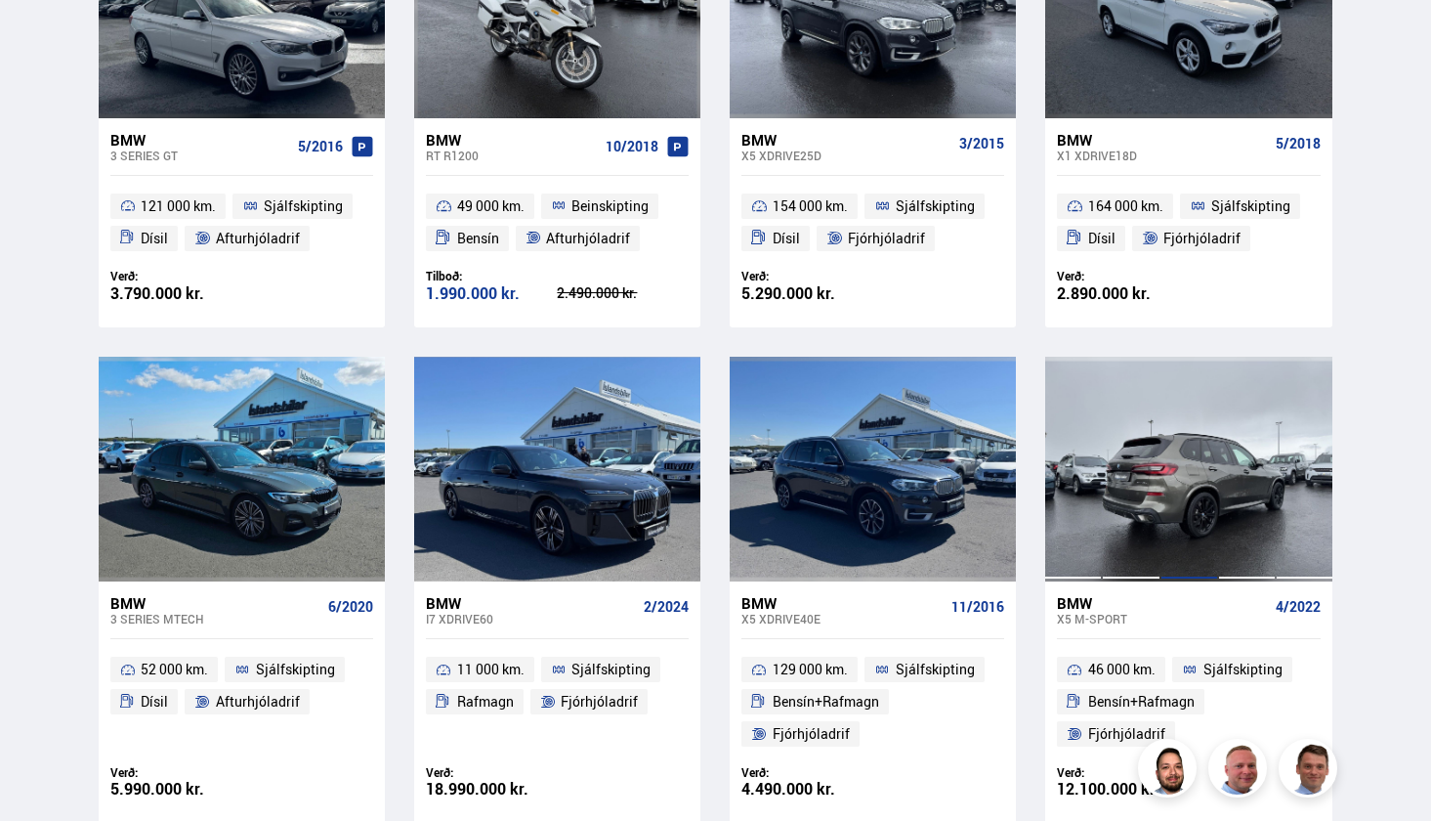
scroll to position [1115, 0]
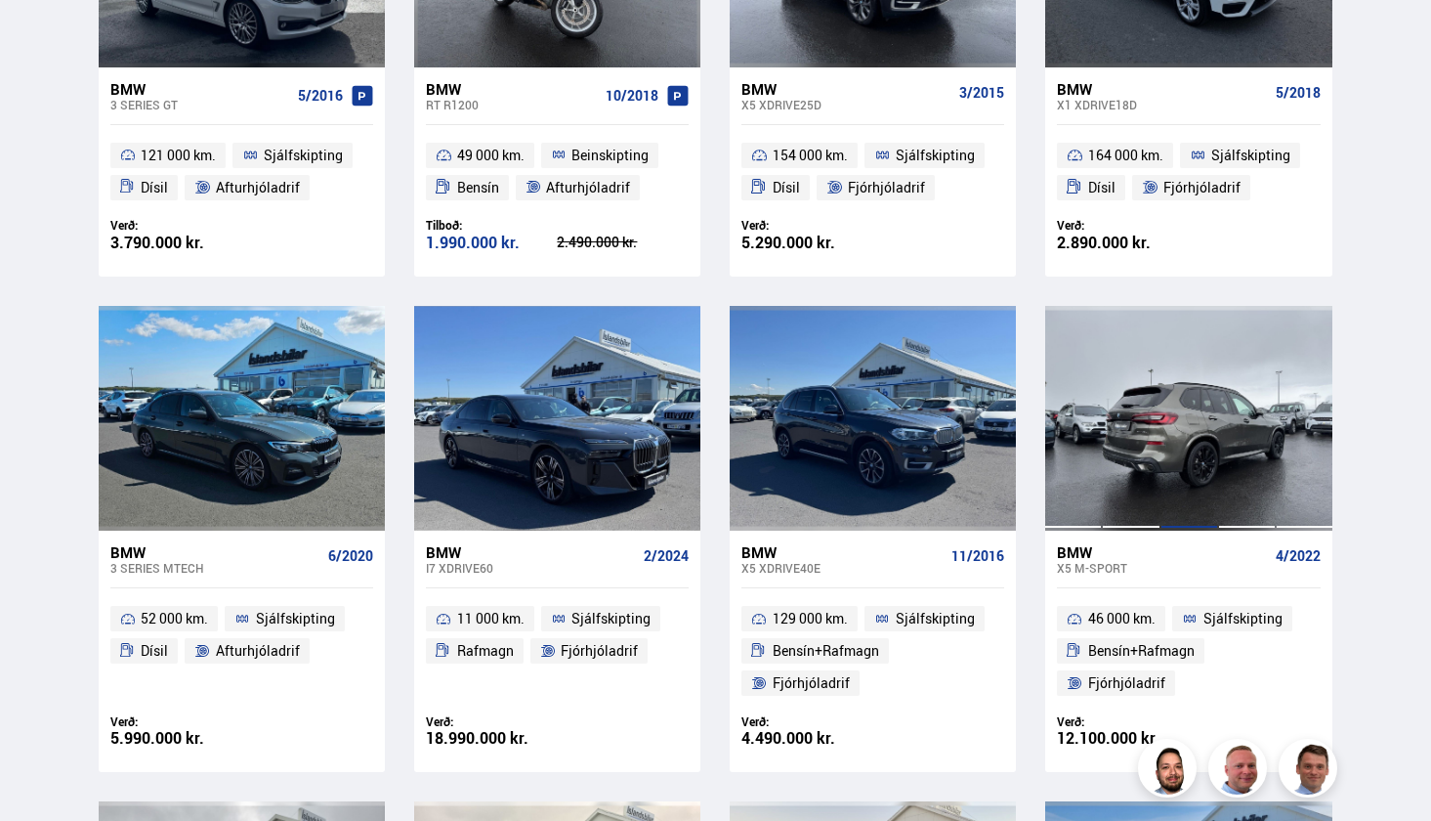
click at [1206, 485] on div at bounding box center [1190, 418] width 58 height 225
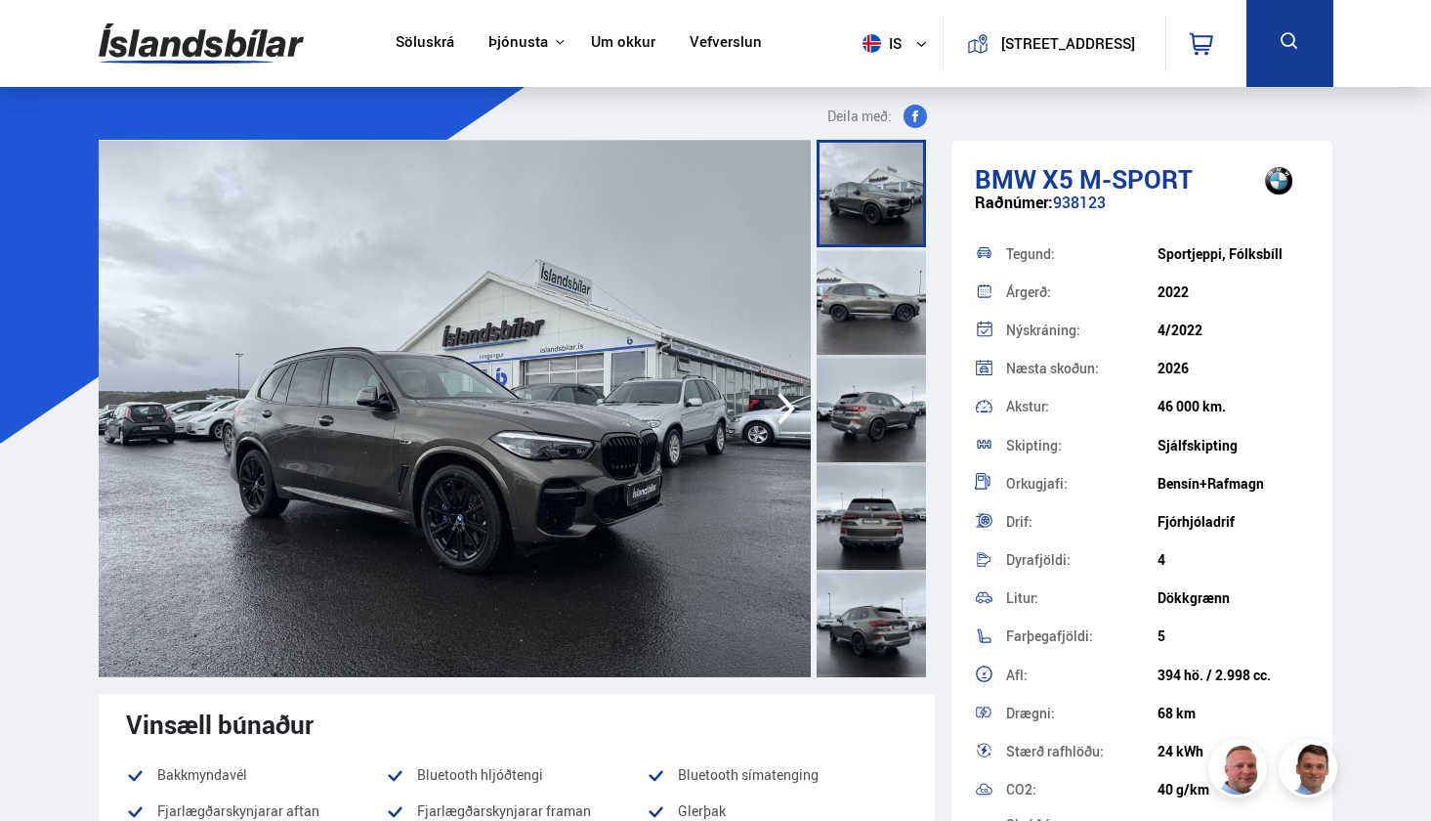
click at [787, 410] on icon "button" at bounding box center [786, 408] width 39 height 47
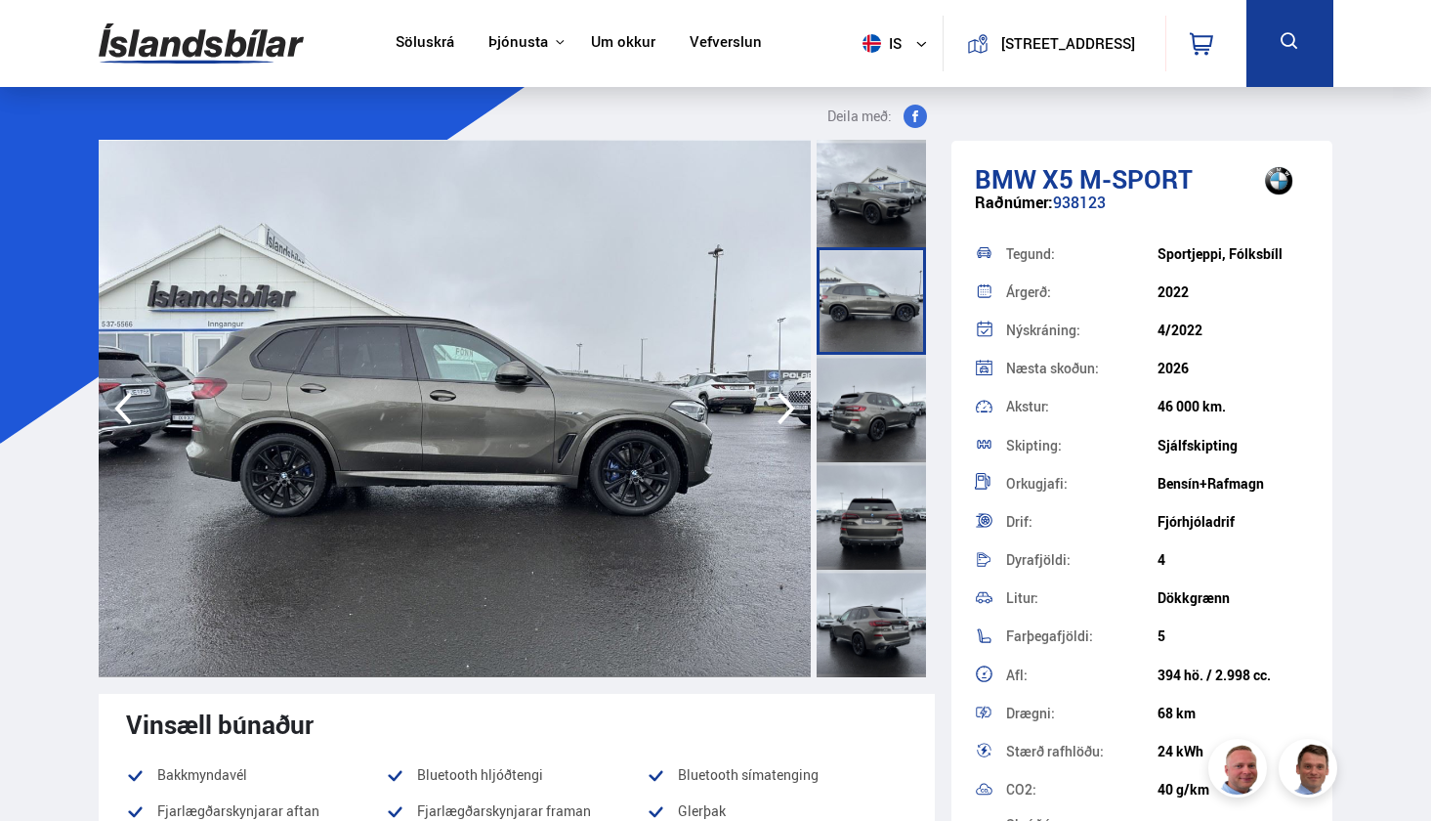
click at [787, 410] on icon "button" at bounding box center [786, 408] width 39 height 47
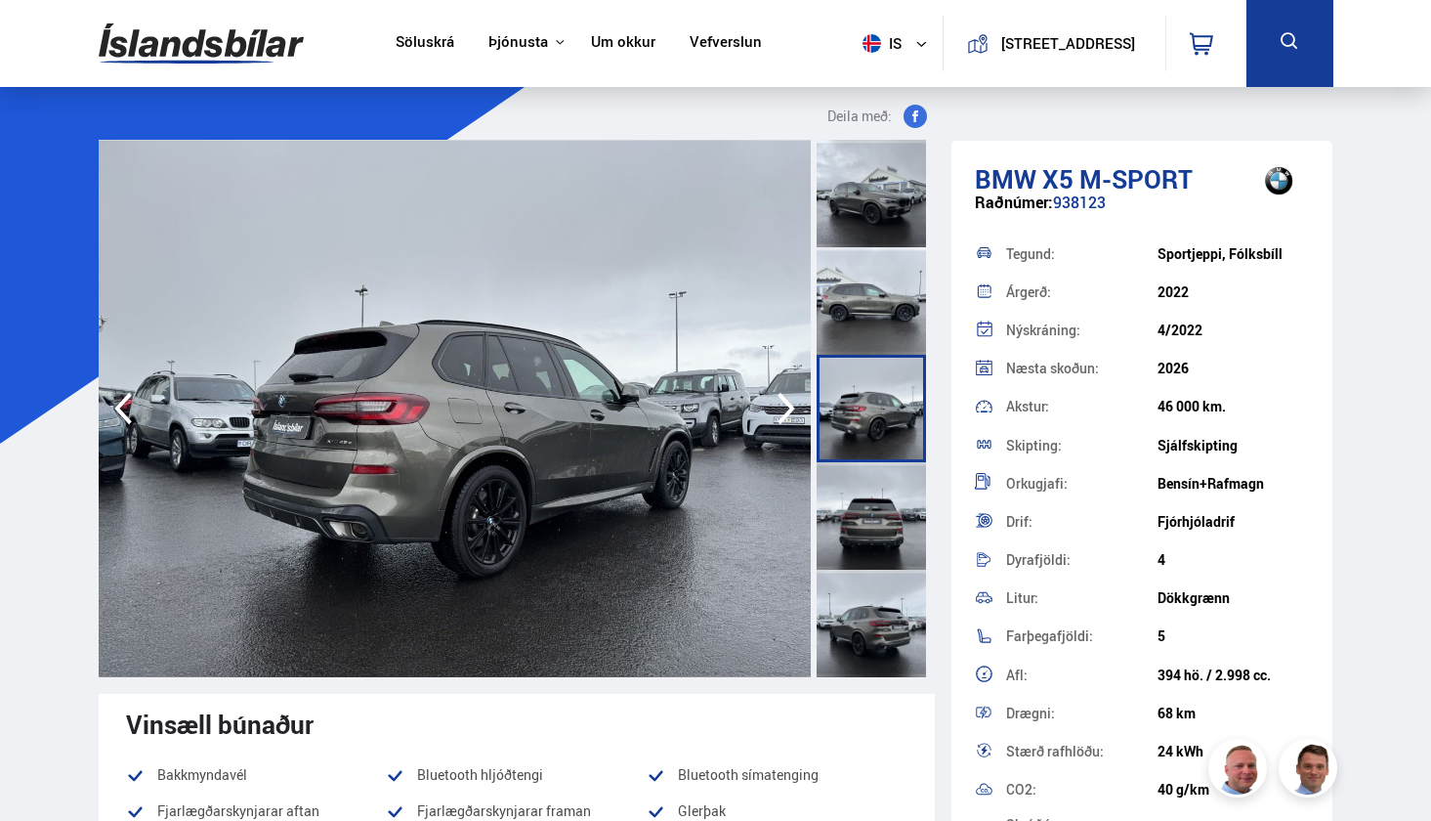
click at [787, 410] on icon "button" at bounding box center [786, 408] width 39 height 47
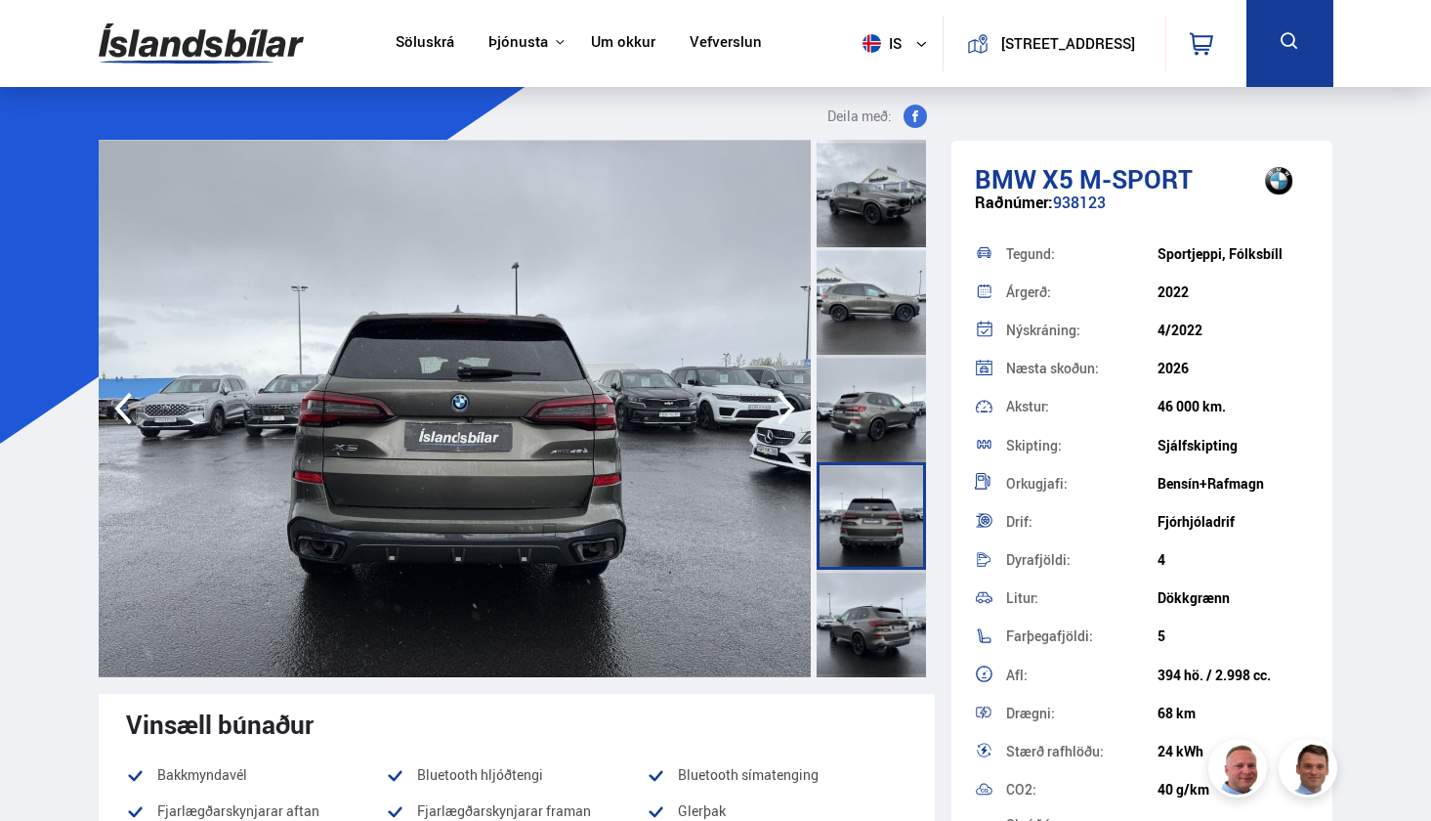
click at [787, 410] on icon "button" at bounding box center [786, 408] width 39 height 47
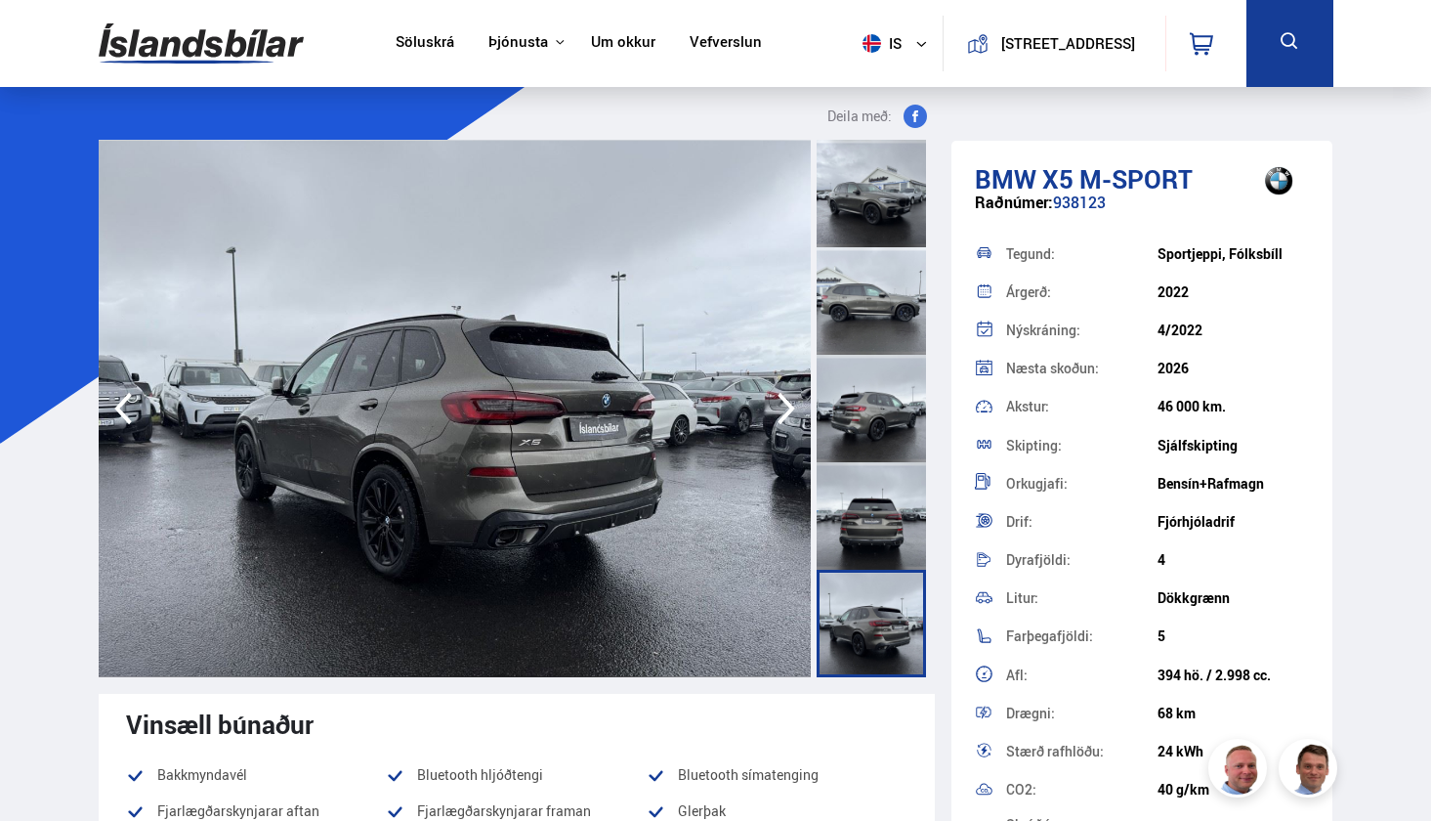
click at [787, 410] on icon "button" at bounding box center [786, 408] width 39 height 47
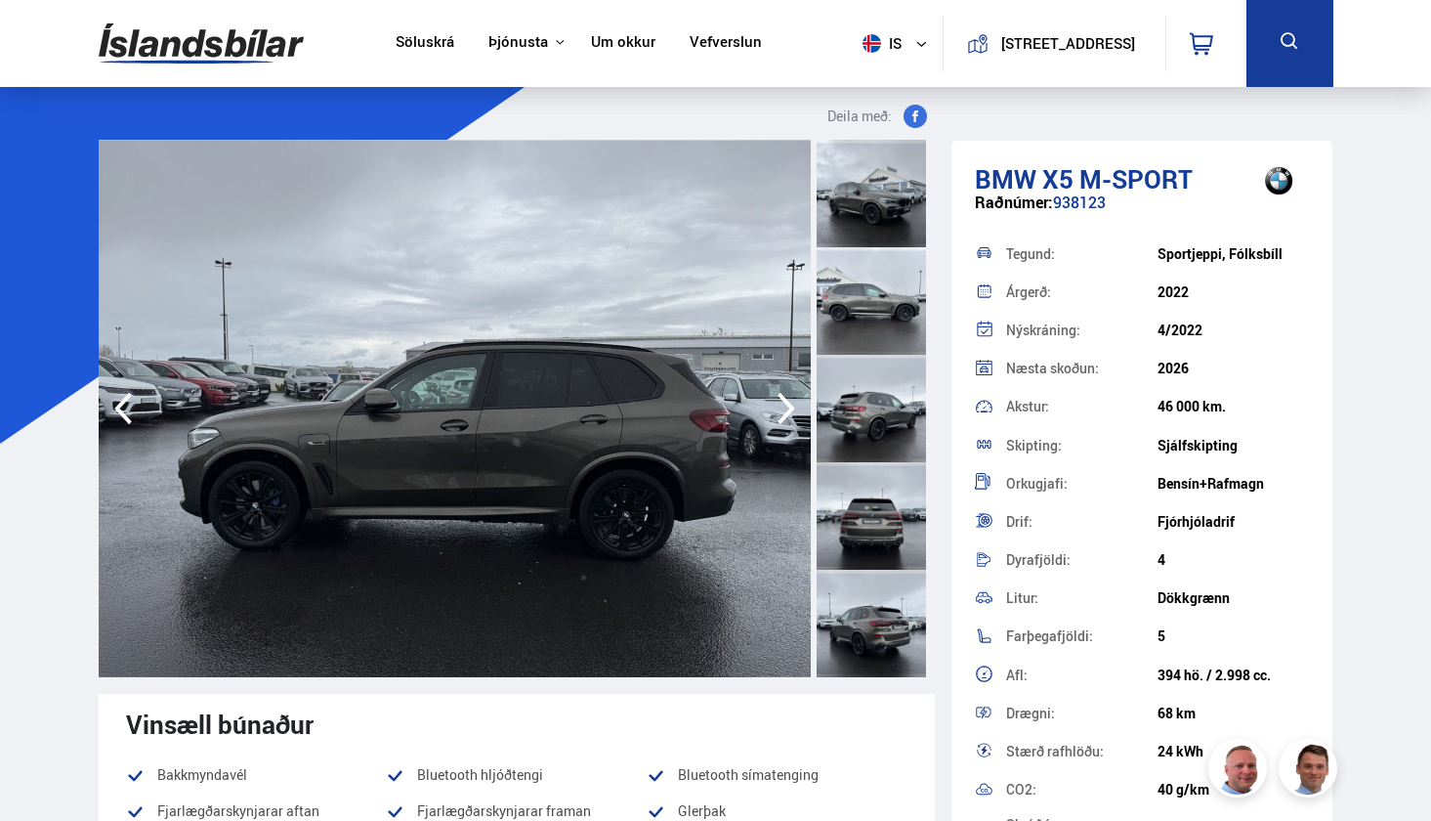
click at [787, 410] on icon "button" at bounding box center [786, 408] width 39 height 47
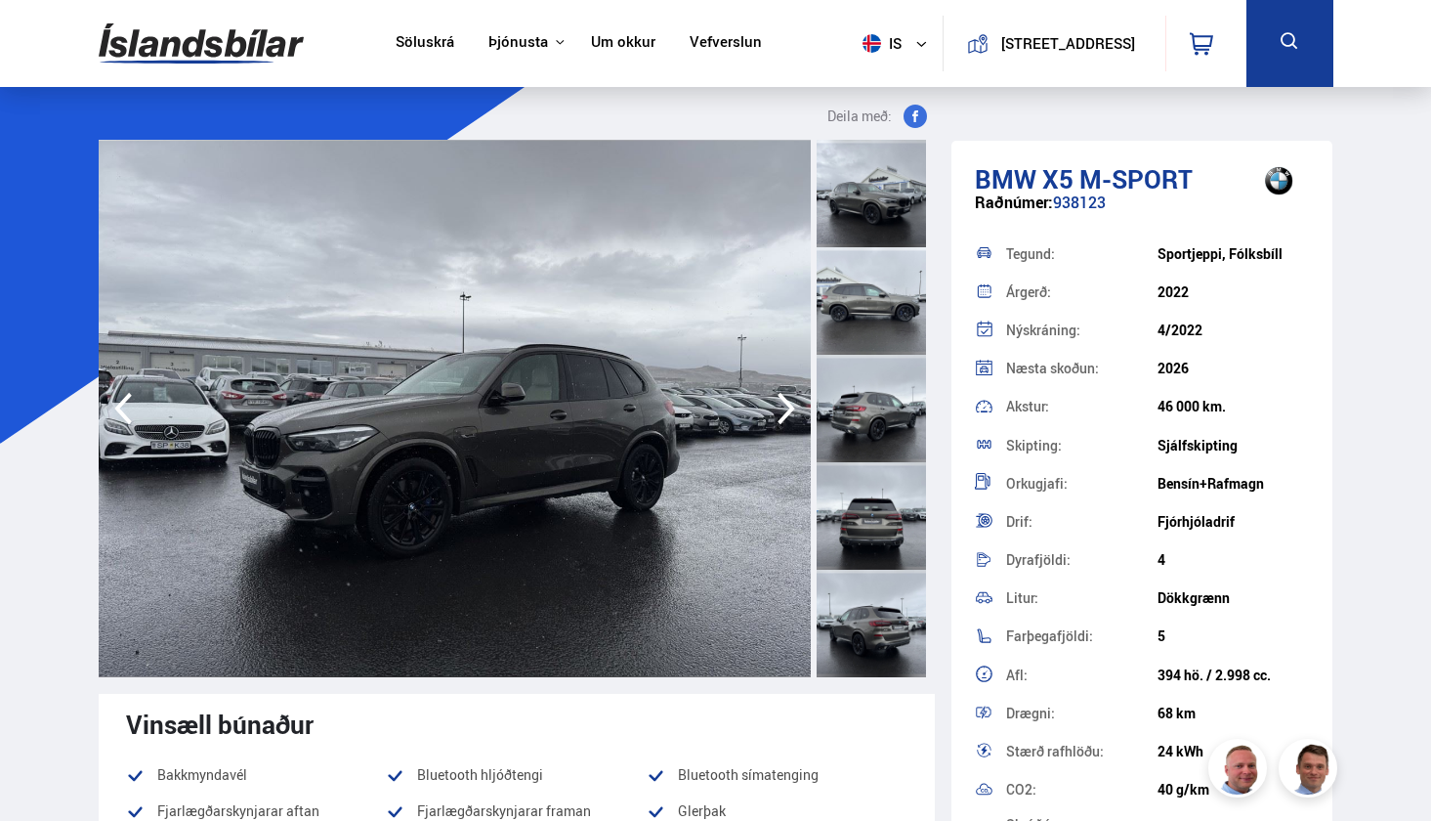
click at [787, 410] on icon "button" at bounding box center [786, 408] width 39 height 47
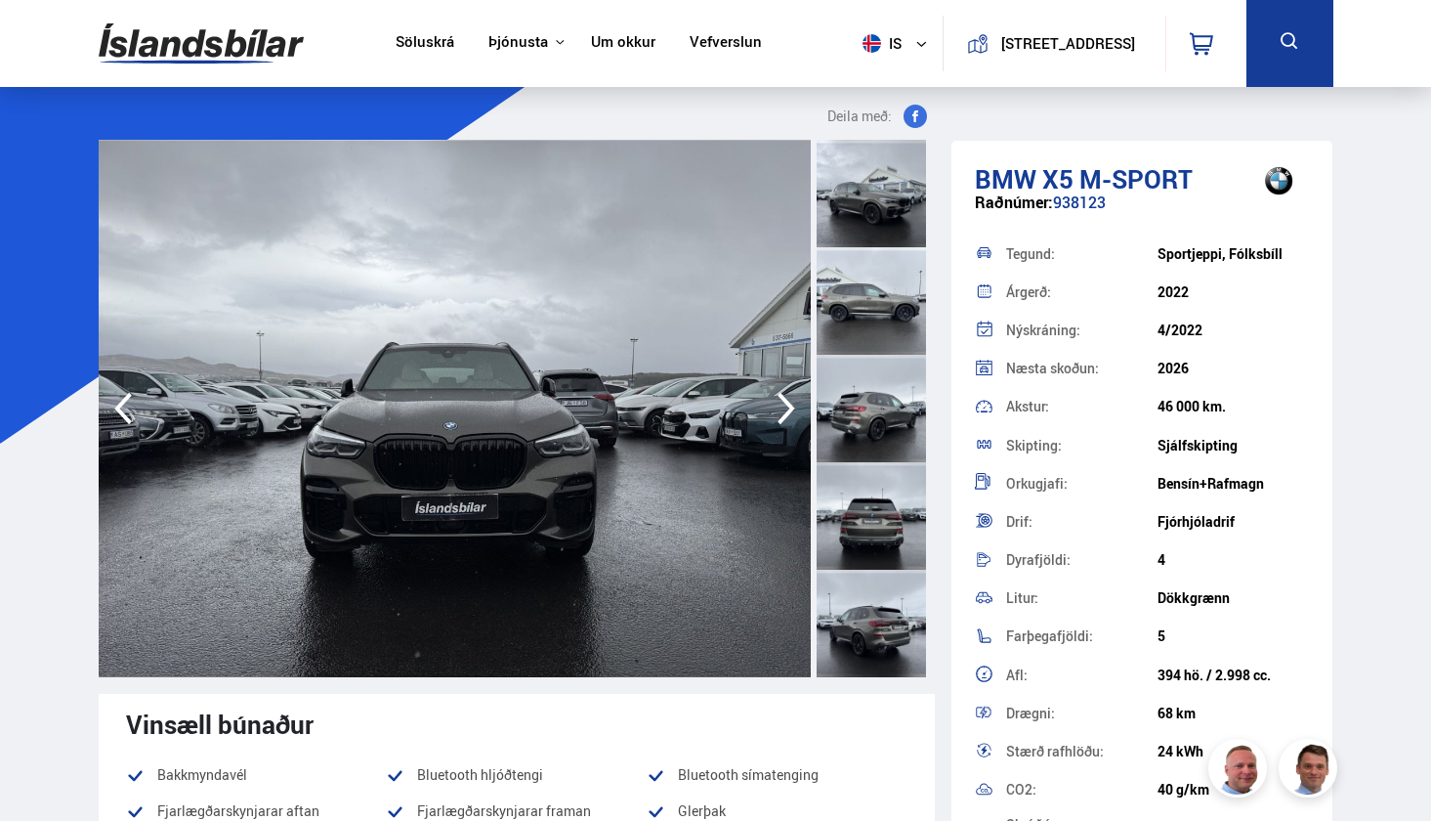
click at [787, 410] on icon "button" at bounding box center [786, 408] width 39 height 47
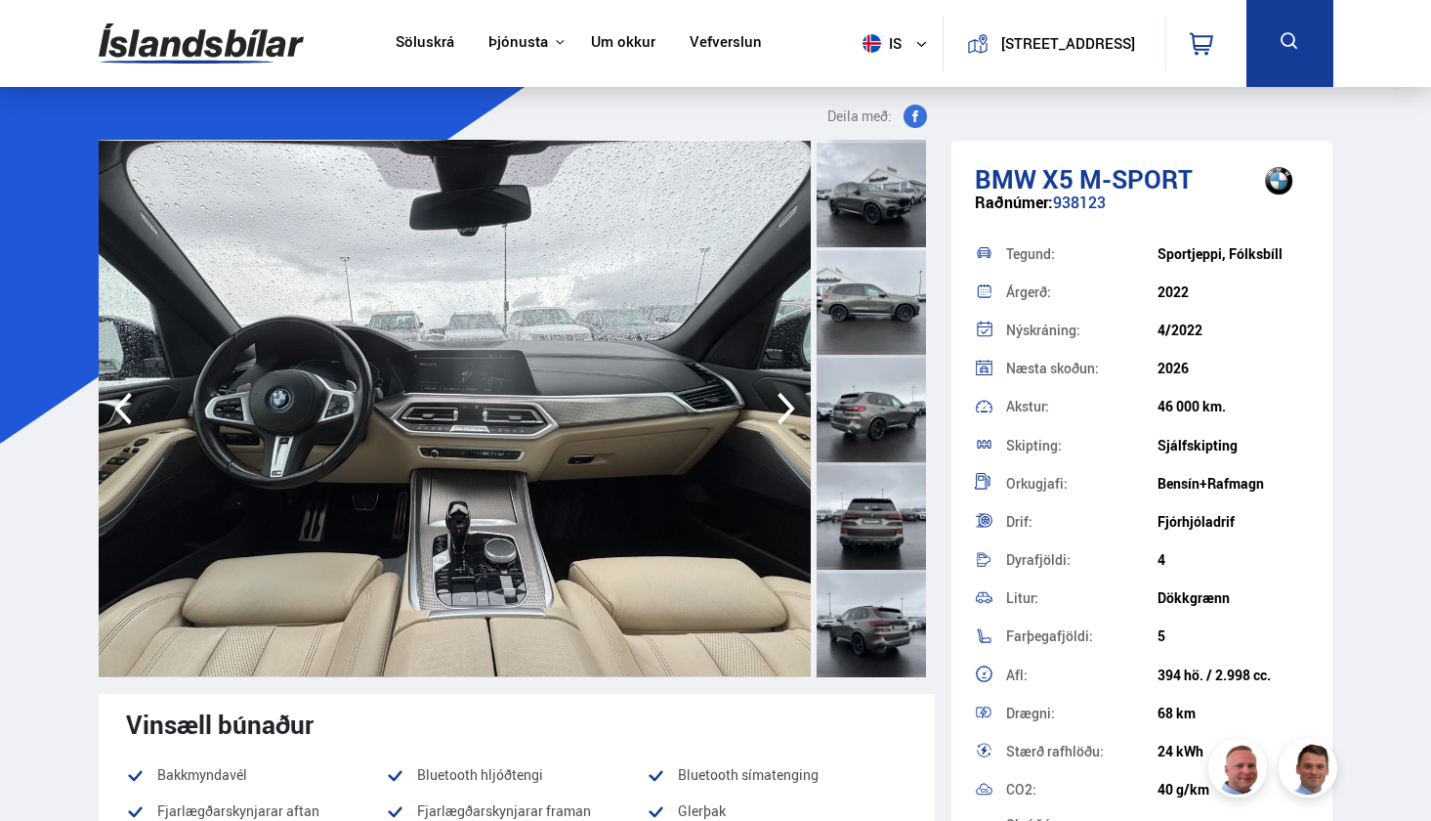
click at [787, 410] on icon "button" at bounding box center [786, 408] width 39 height 47
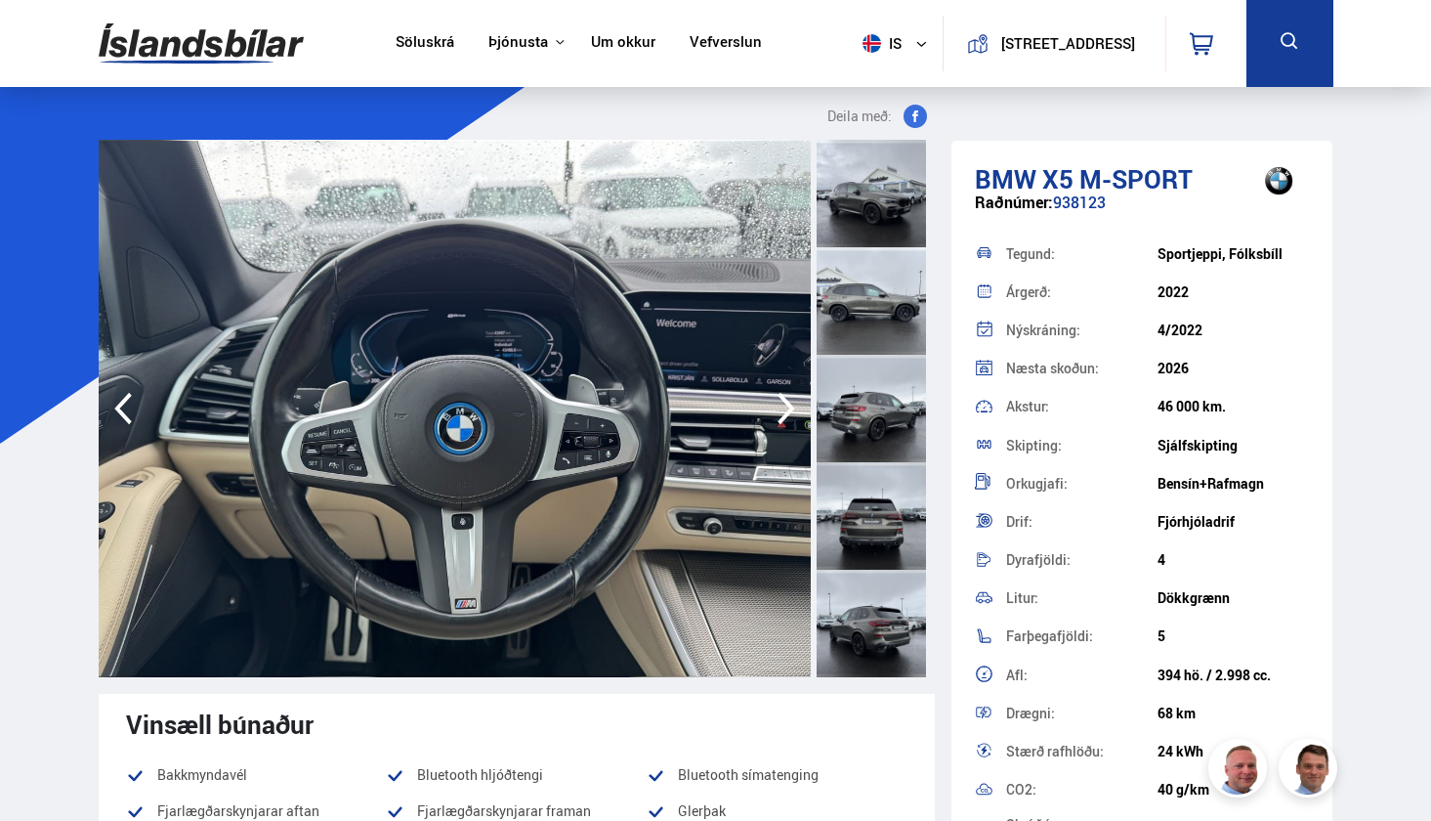
click at [786, 411] on icon "button" at bounding box center [786, 408] width 39 height 47
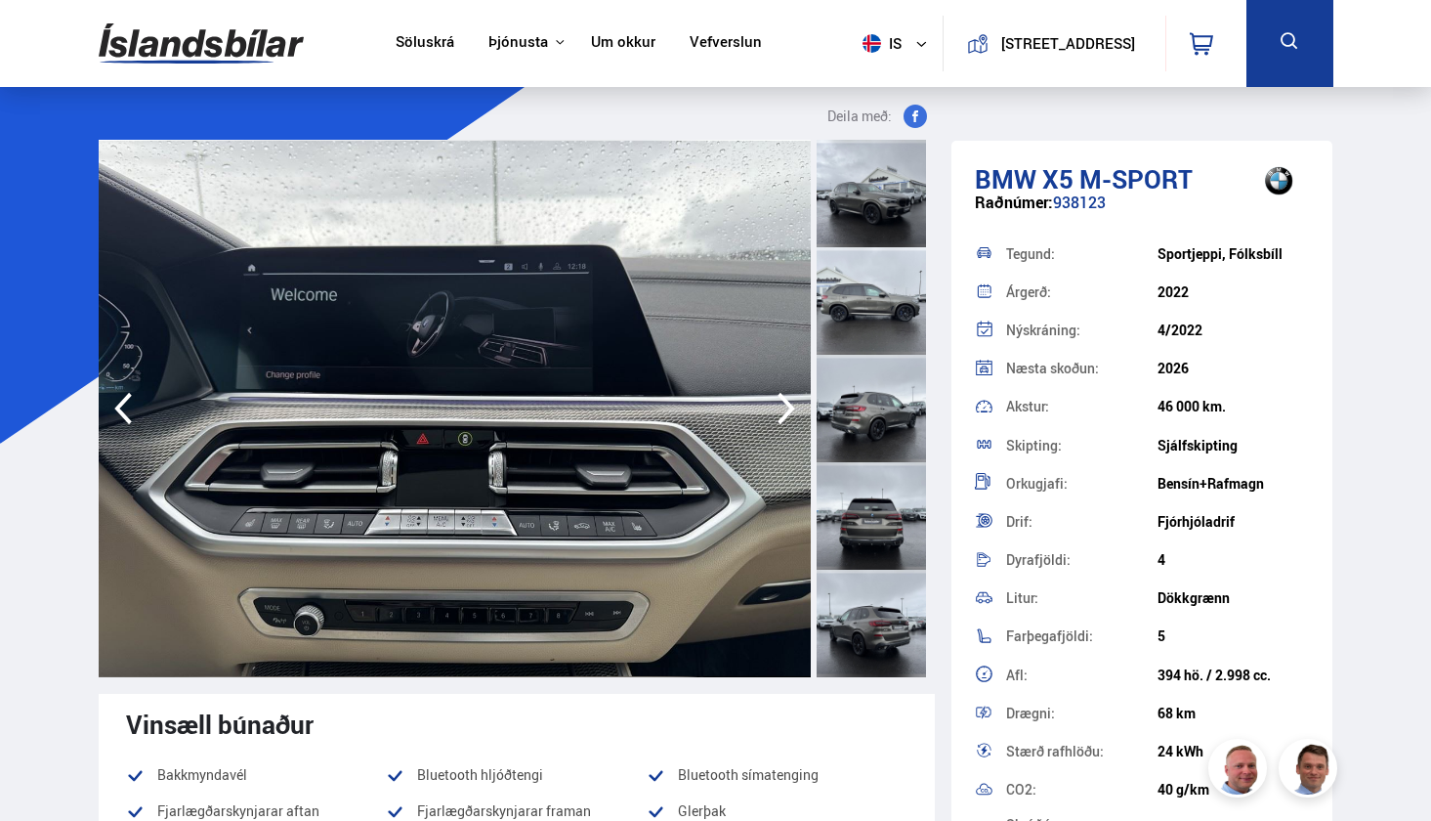
click at [786, 411] on icon "button" at bounding box center [786, 408] width 39 height 47
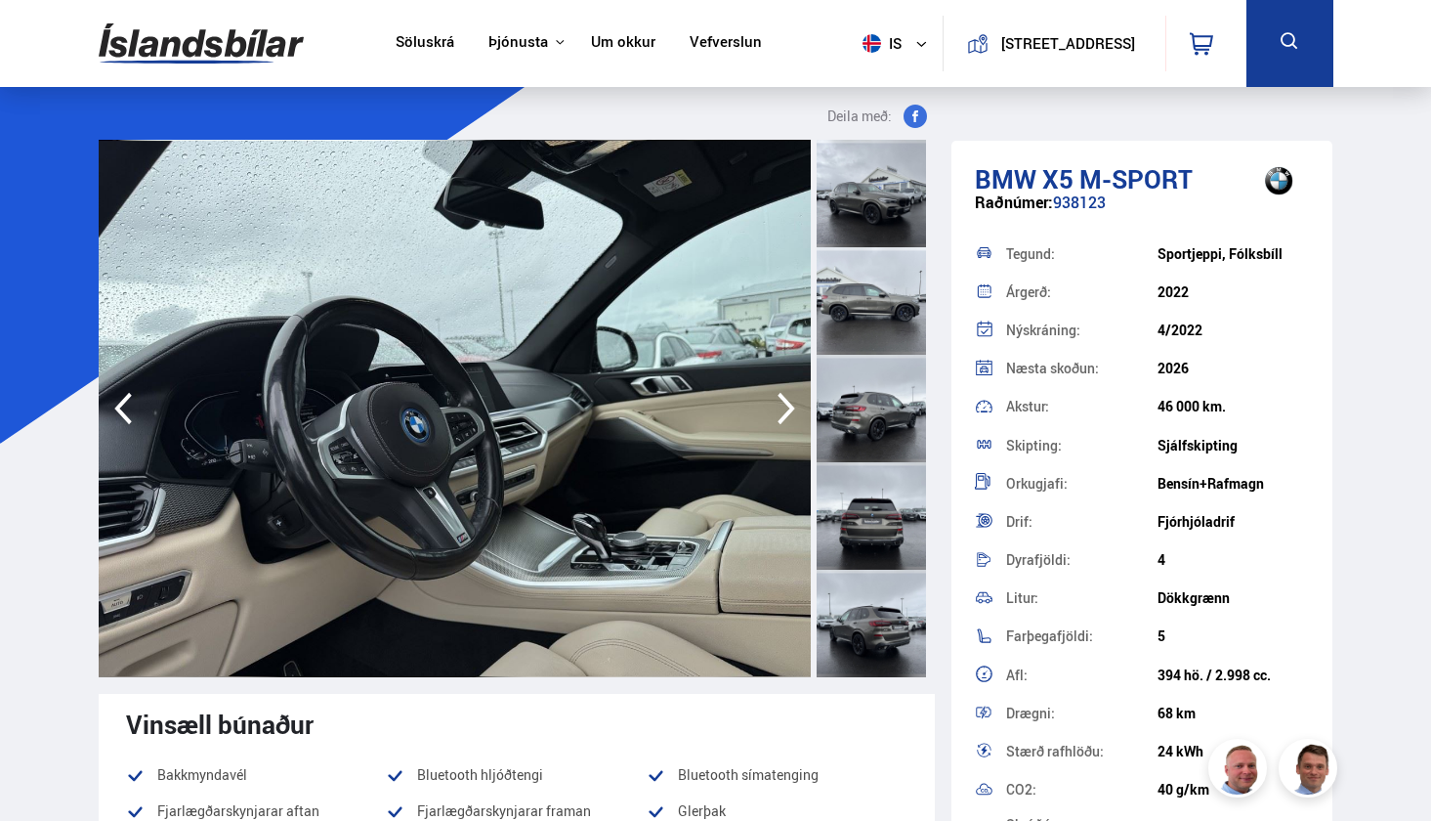
click at [786, 411] on icon "button" at bounding box center [786, 408] width 39 height 47
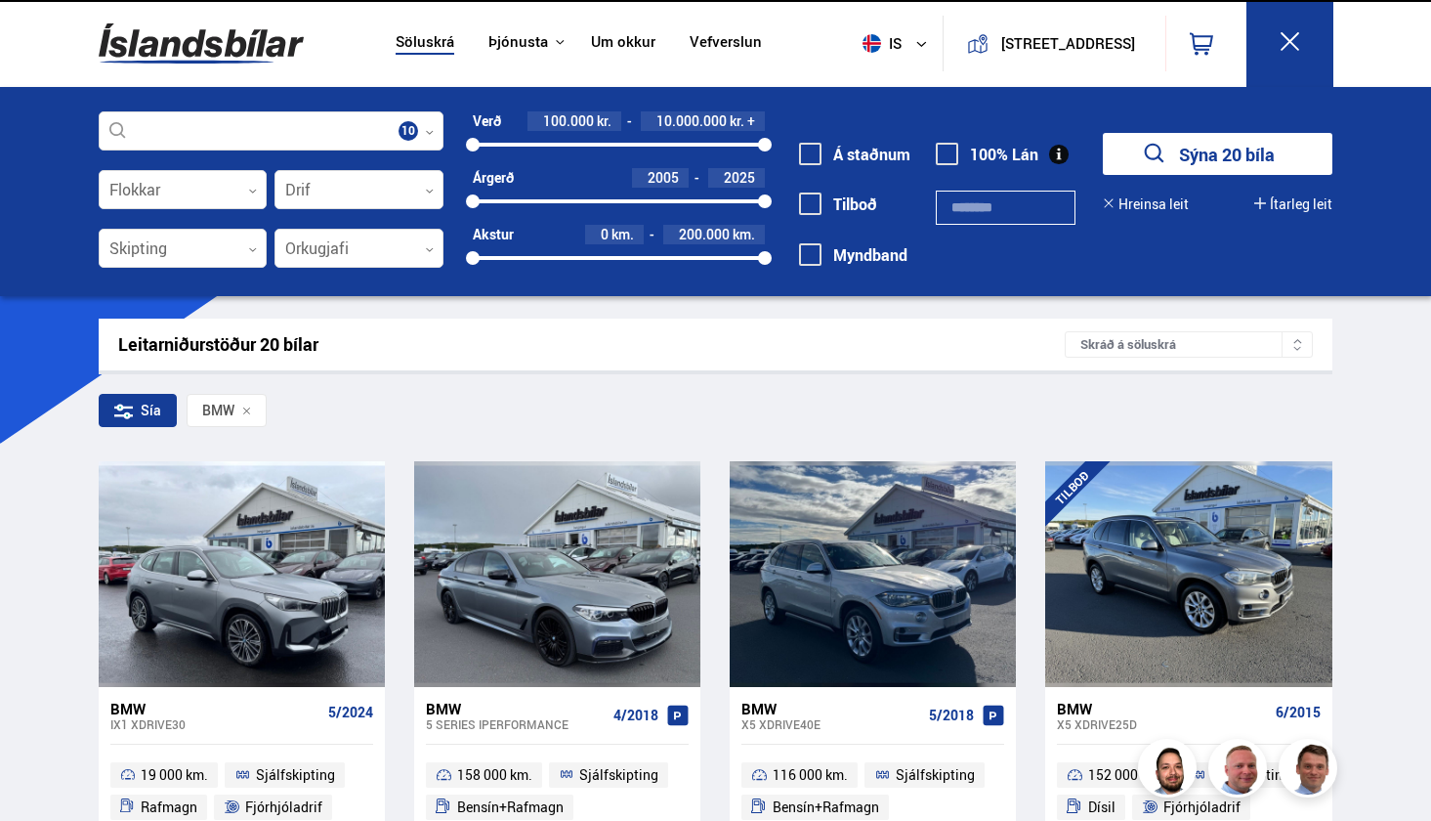
scroll to position [1115, 0]
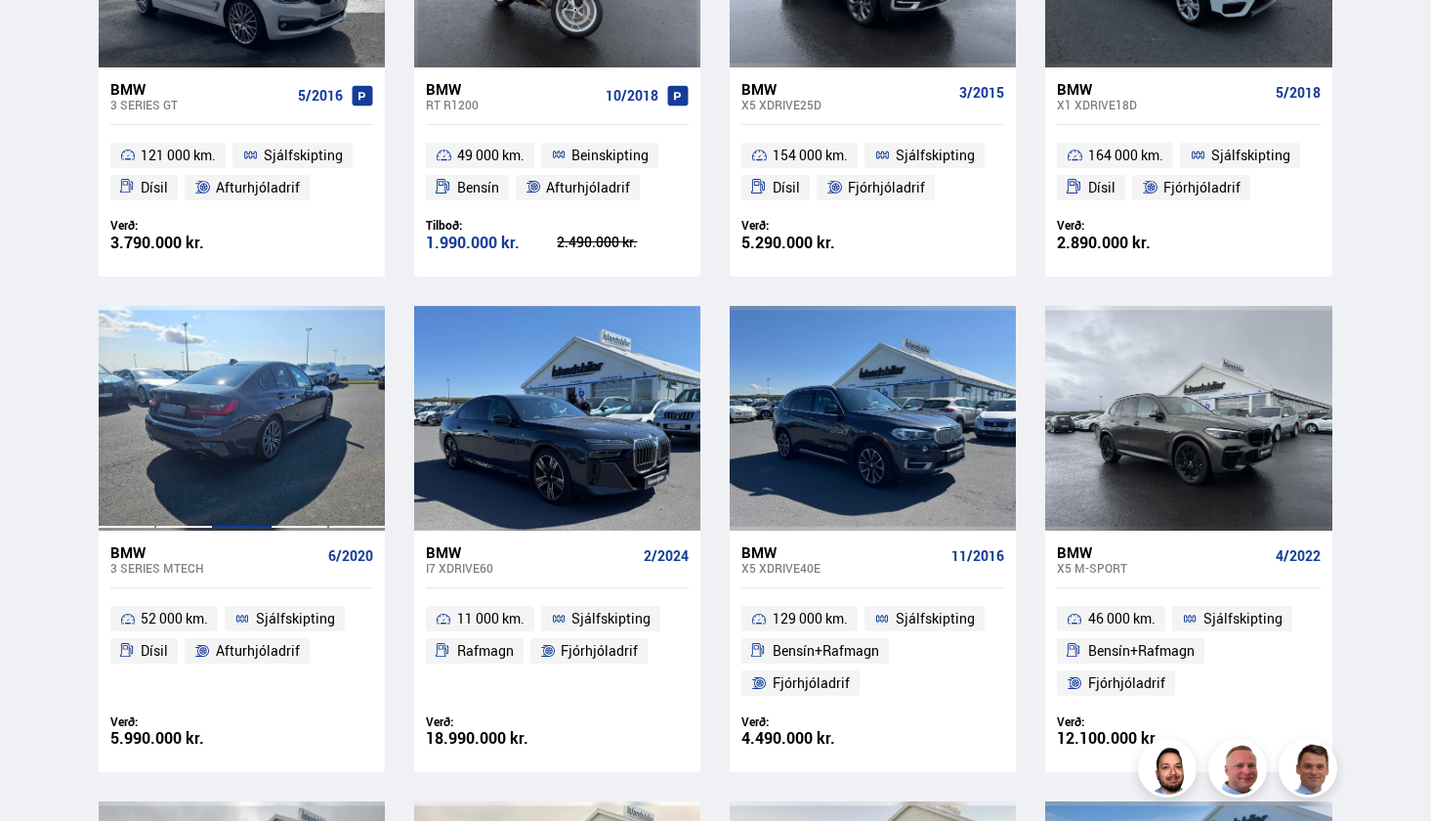
click at [242, 427] on div at bounding box center [242, 418] width 58 height 225
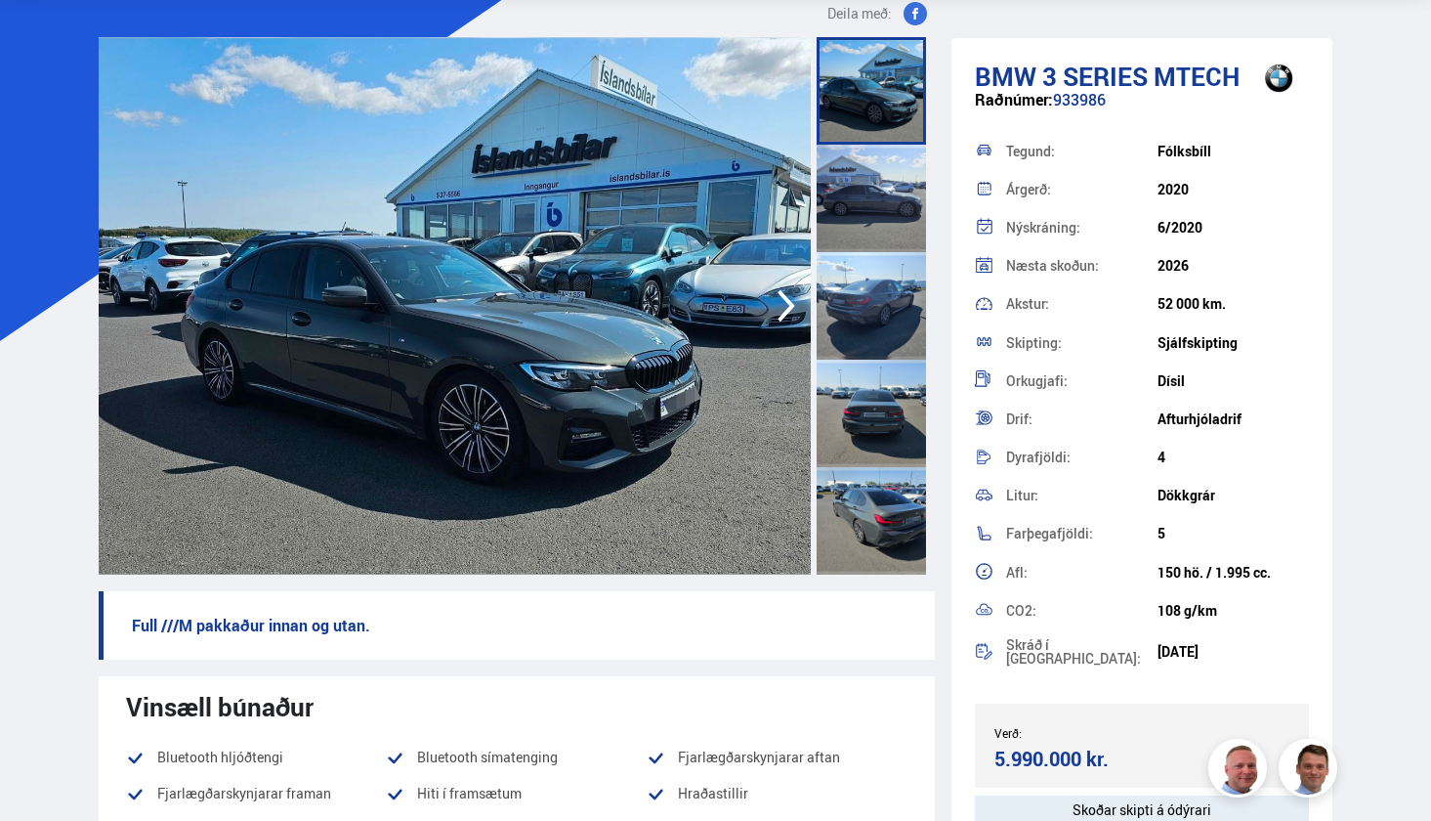
scroll to position [99, 0]
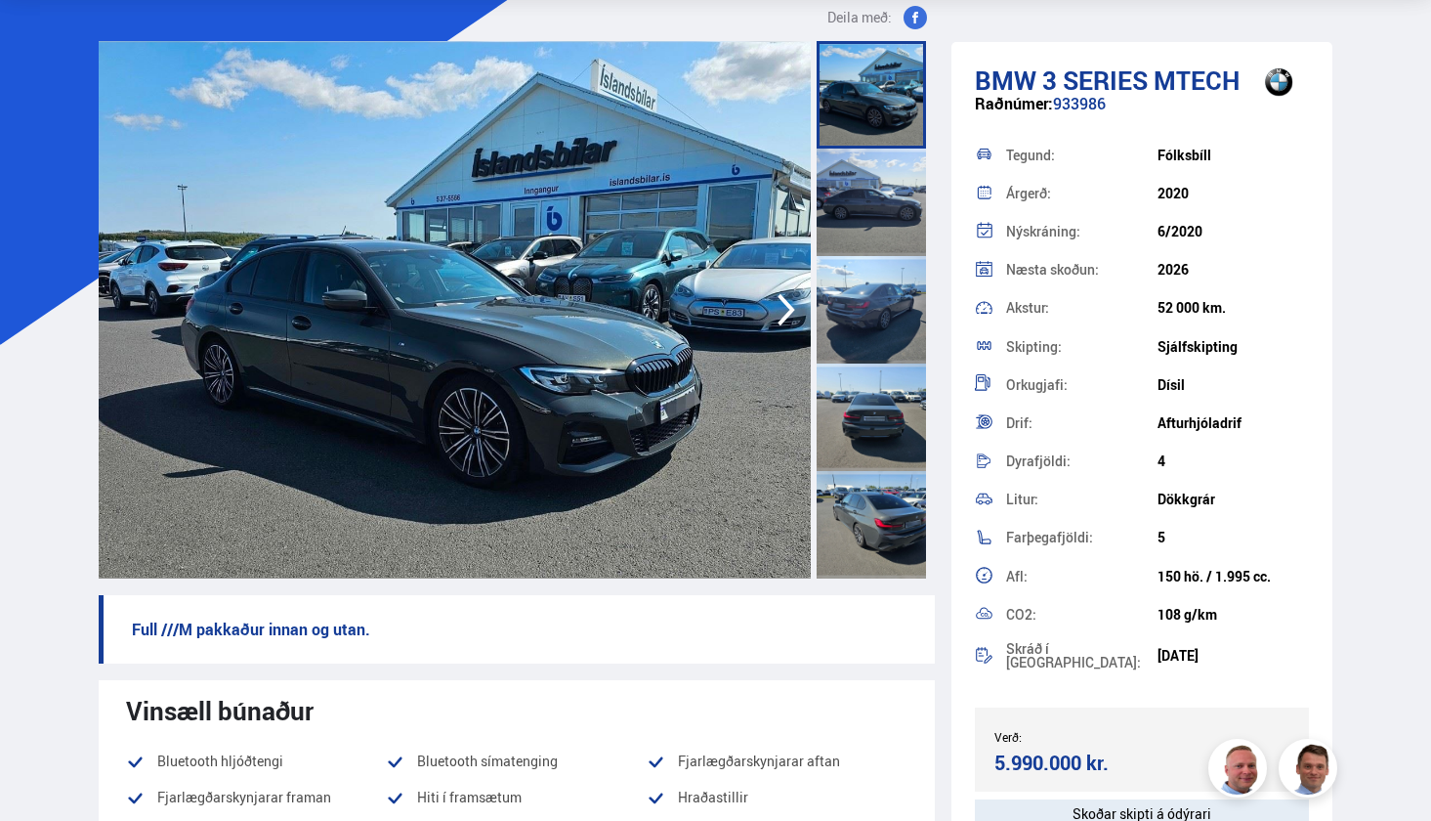
click at [789, 310] on icon "button" at bounding box center [786, 309] width 39 height 47
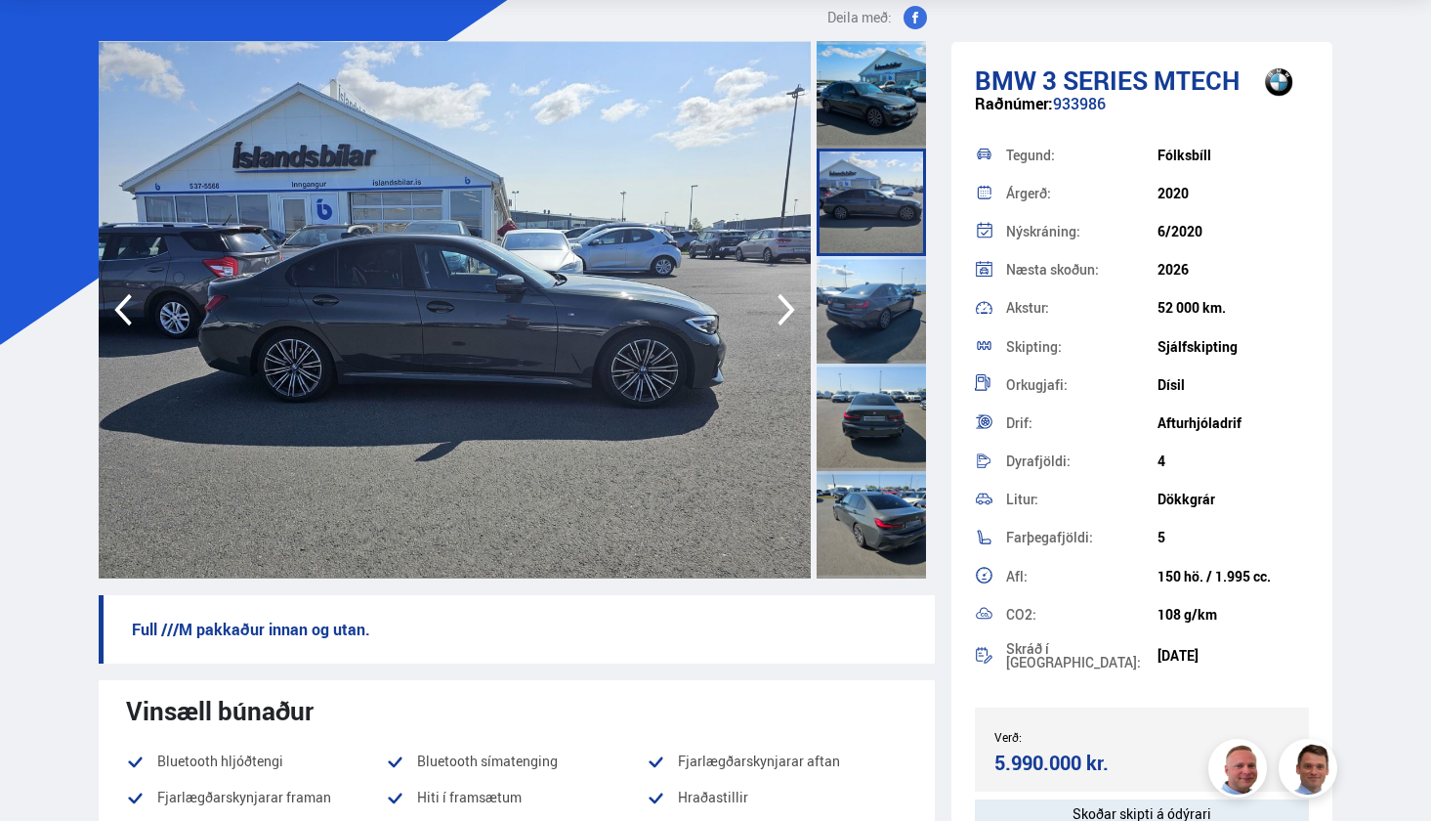
click at [789, 310] on icon "button" at bounding box center [786, 309] width 39 height 47
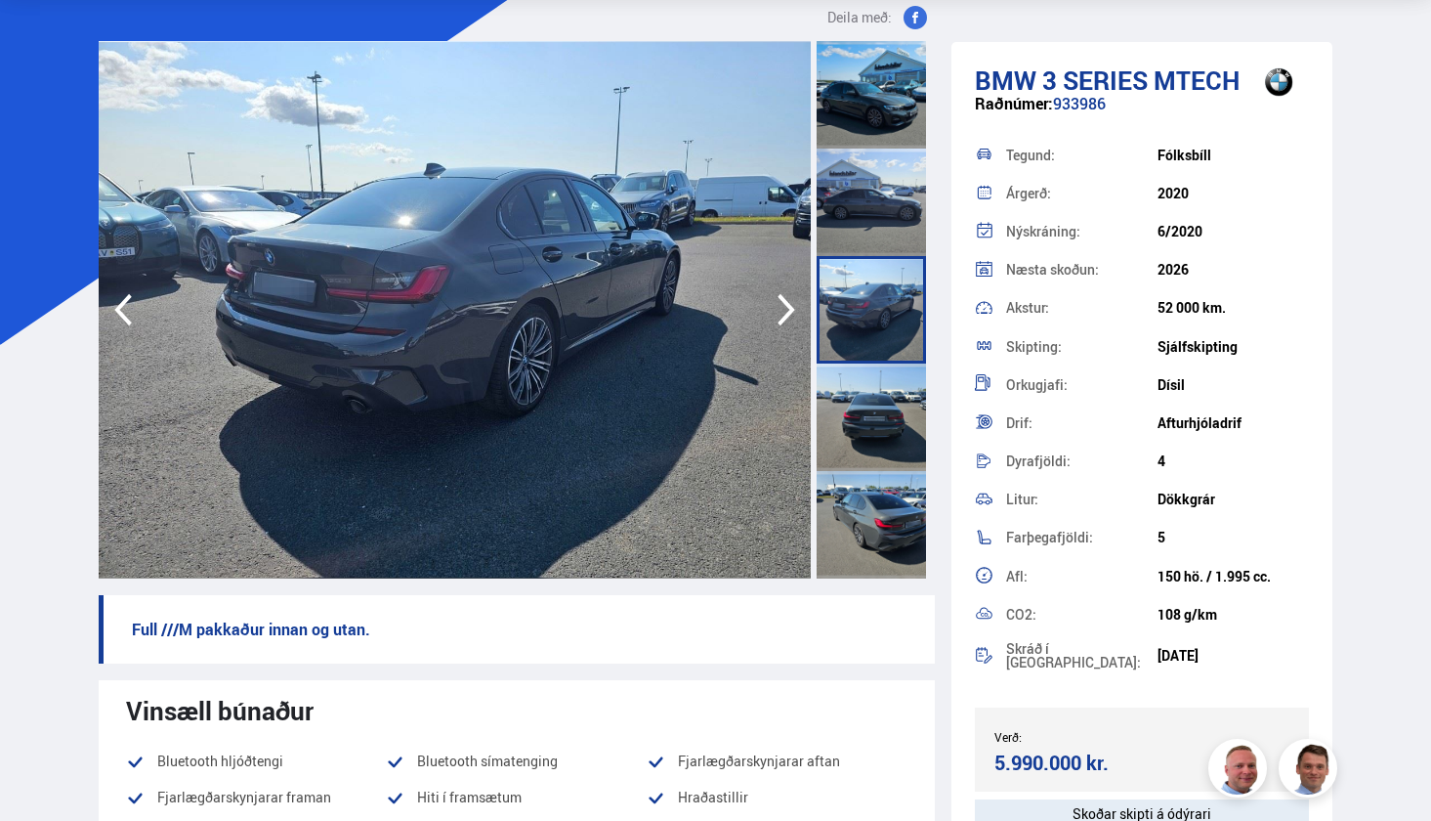
click at [789, 310] on icon "button" at bounding box center [786, 309] width 39 height 47
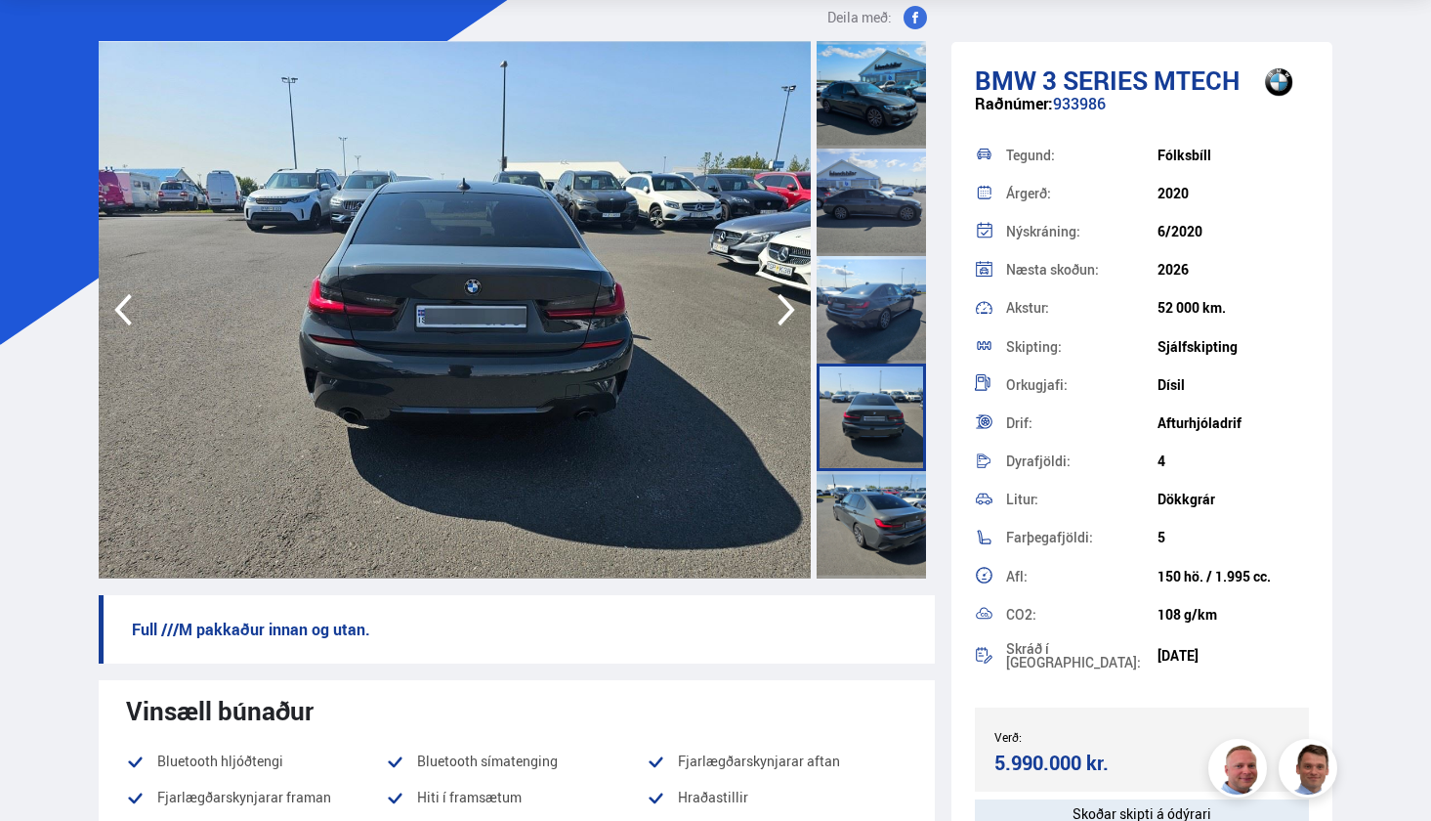
click at [789, 310] on icon "button" at bounding box center [786, 309] width 39 height 47
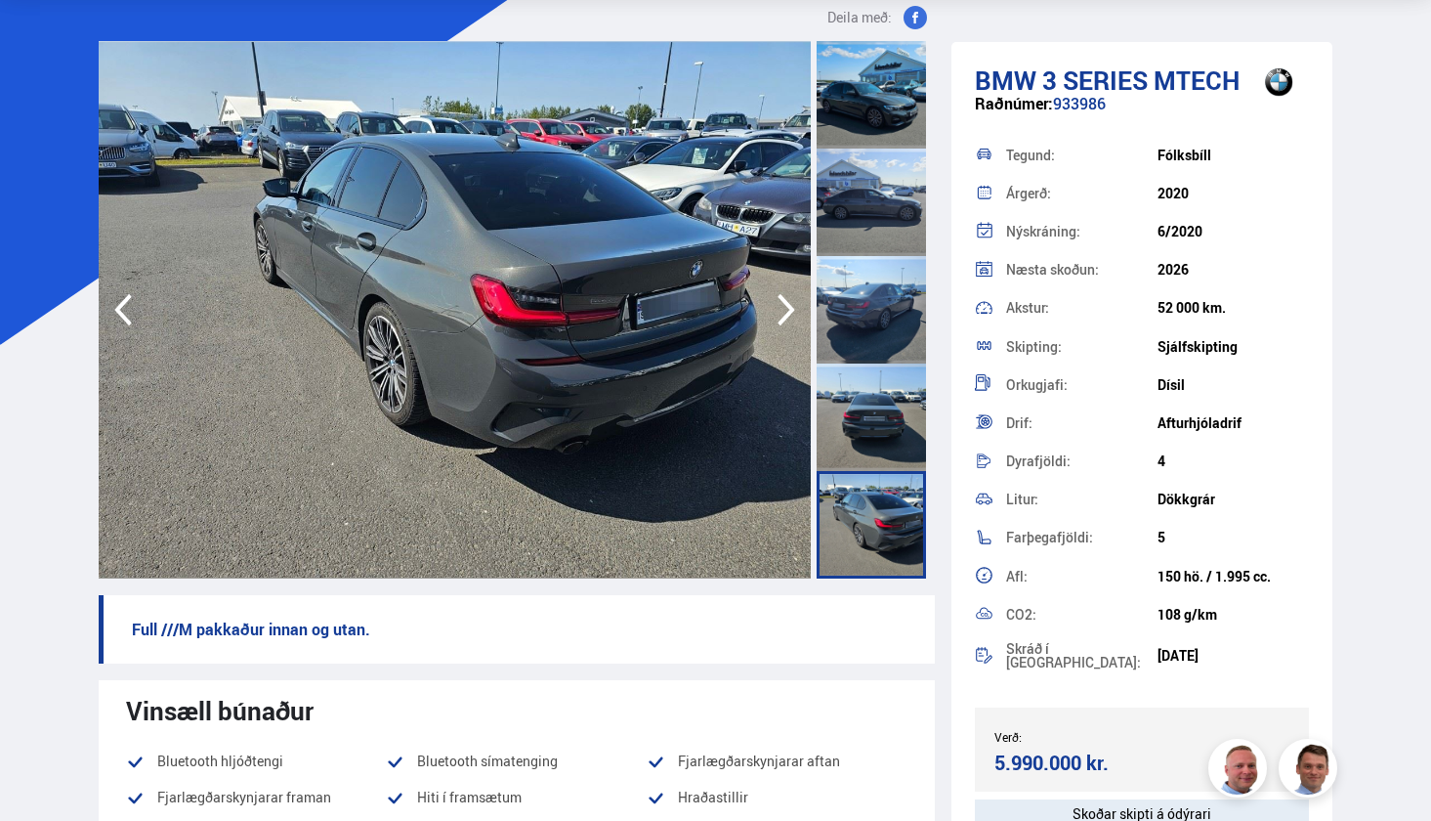
click at [789, 310] on icon "button" at bounding box center [786, 309] width 39 height 47
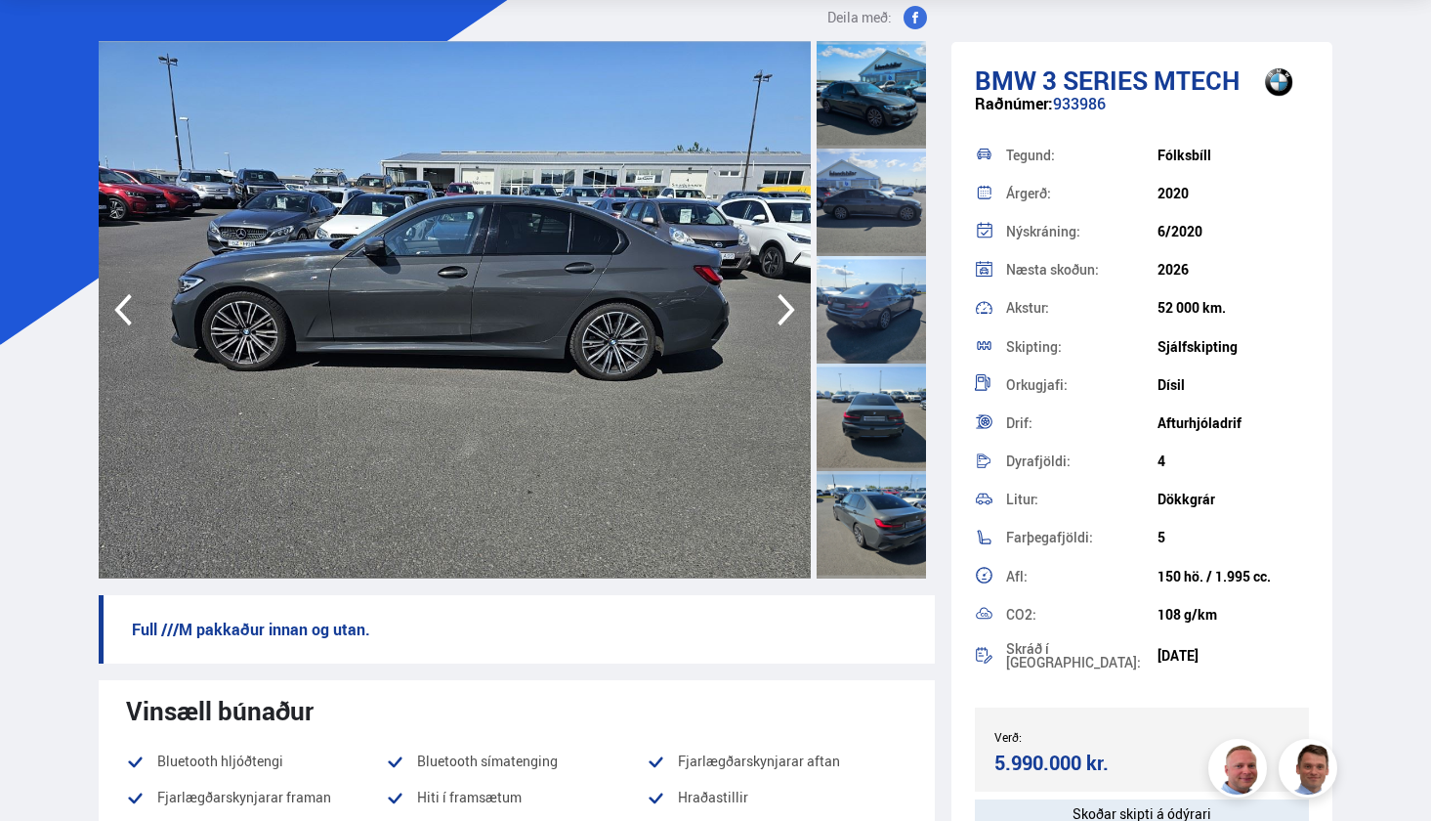
click at [789, 310] on icon "button" at bounding box center [786, 309] width 39 height 47
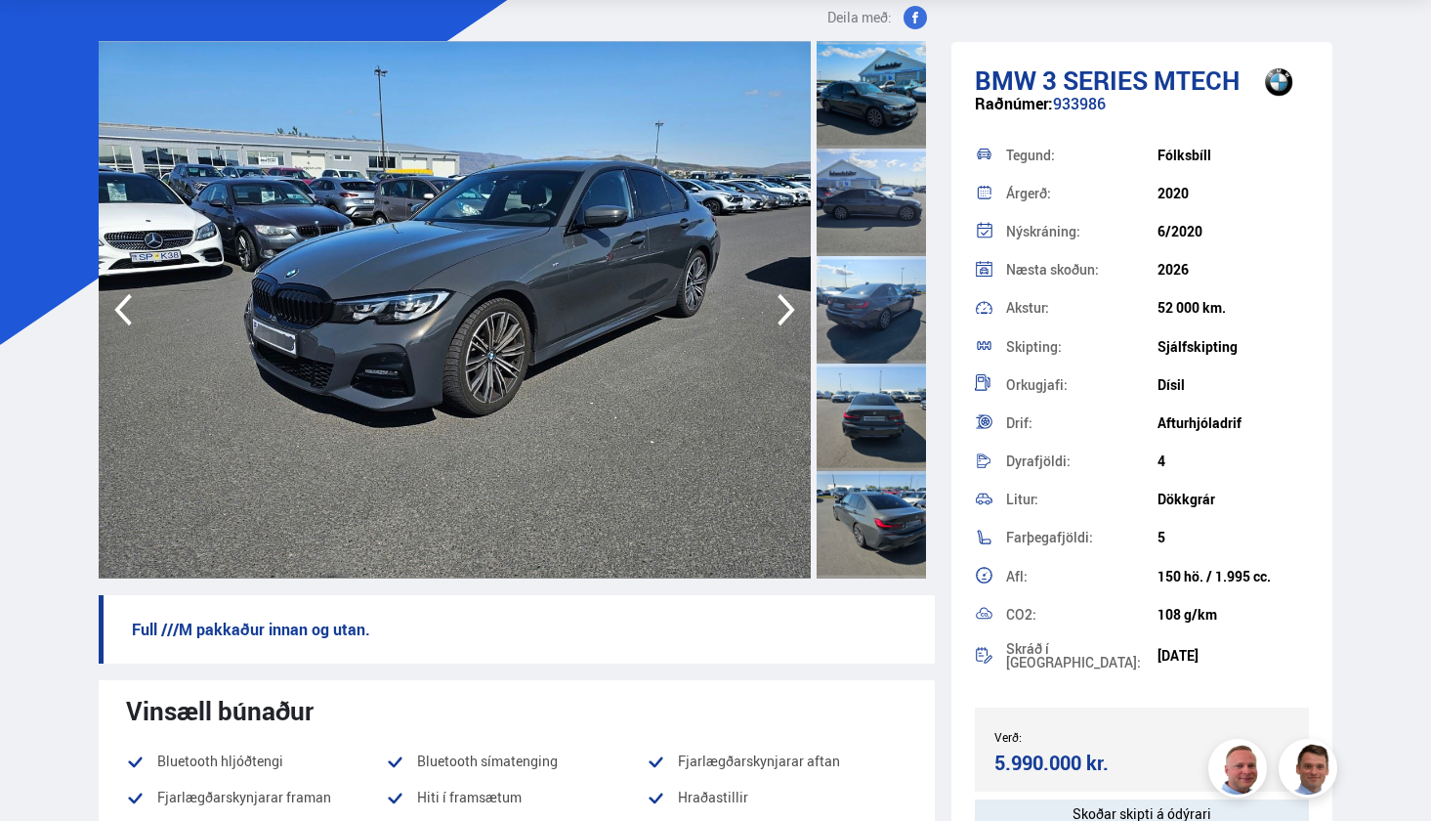
click at [789, 310] on icon "button" at bounding box center [786, 309] width 39 height 47
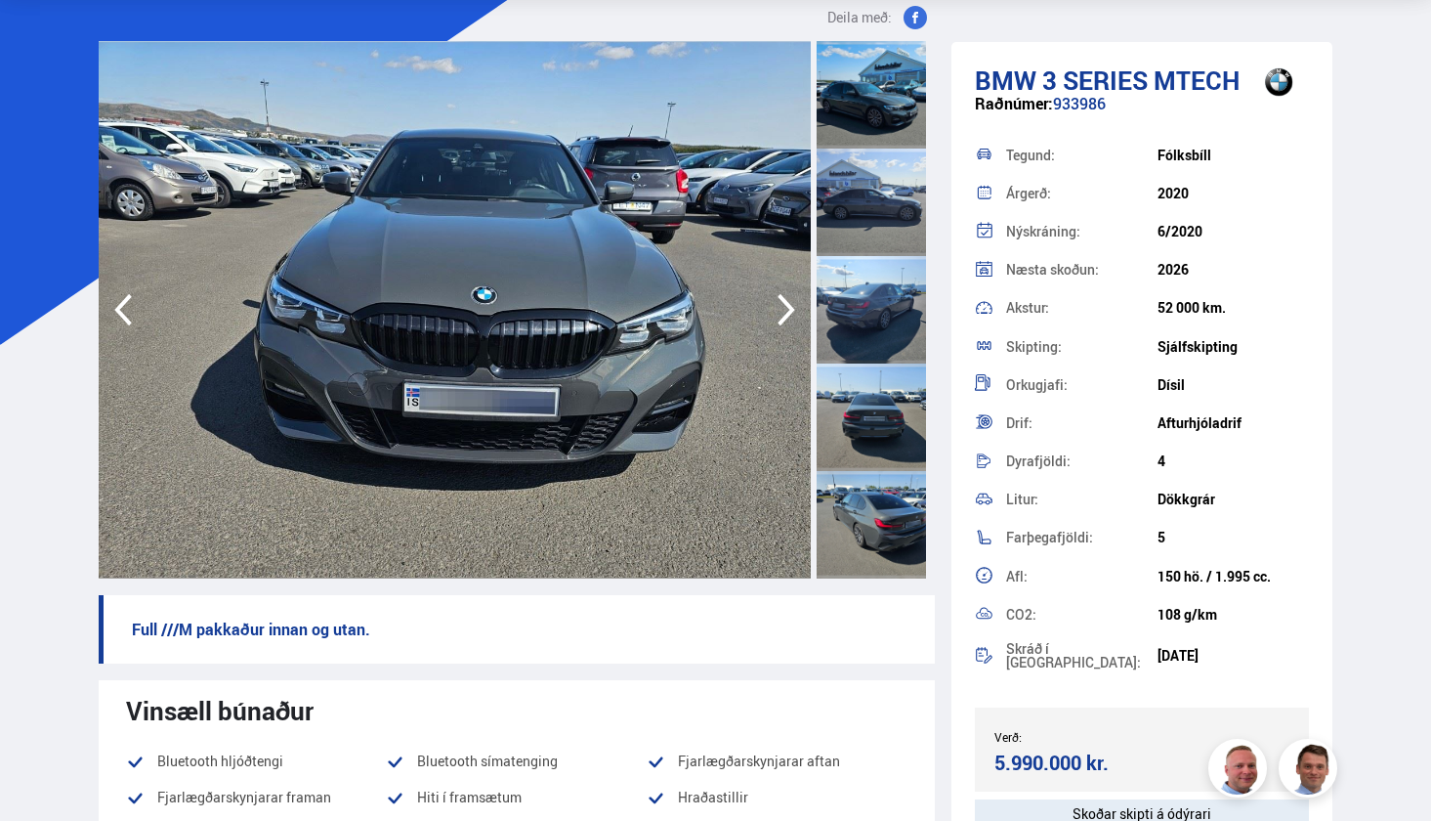
click at [789, 310] on icon "button" at bounding box center [786, 309] width 39 height 47
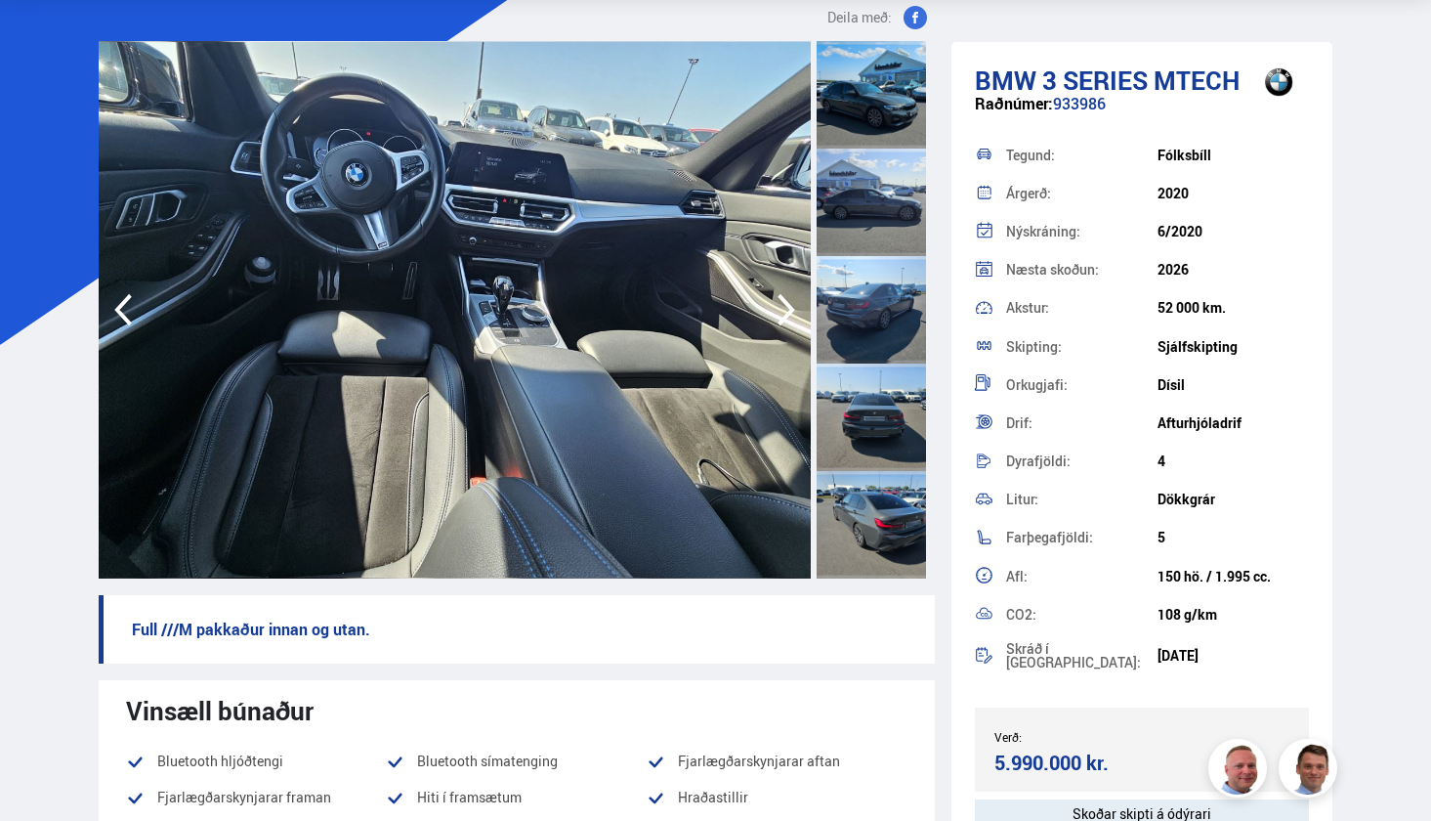
click at [789, 310] on icon "button" at bounding box center [786, 309] width 39 height 47
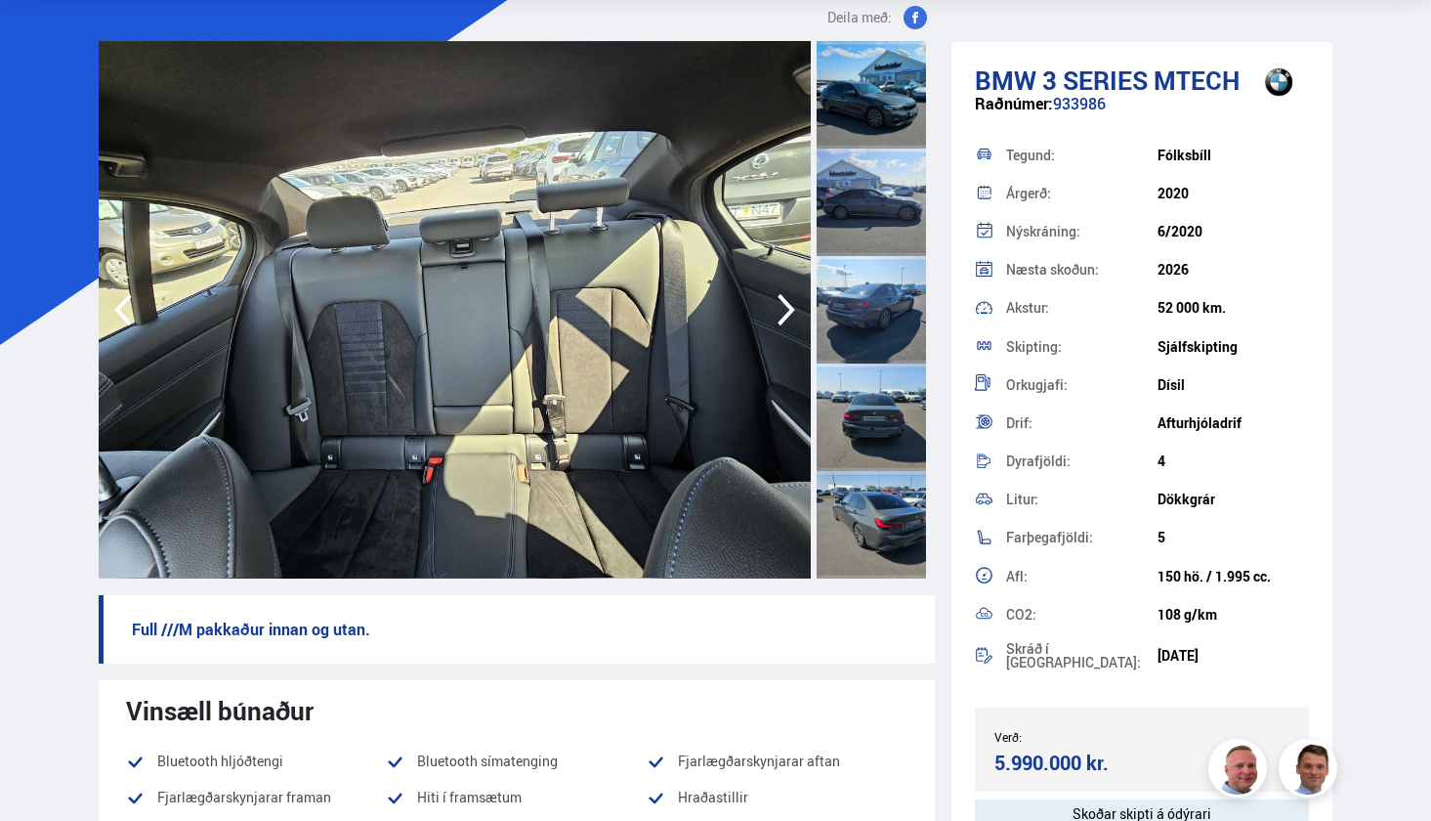
click at [118, 309] on icon "button" at bounding box center [123, 310] width 18 height 32
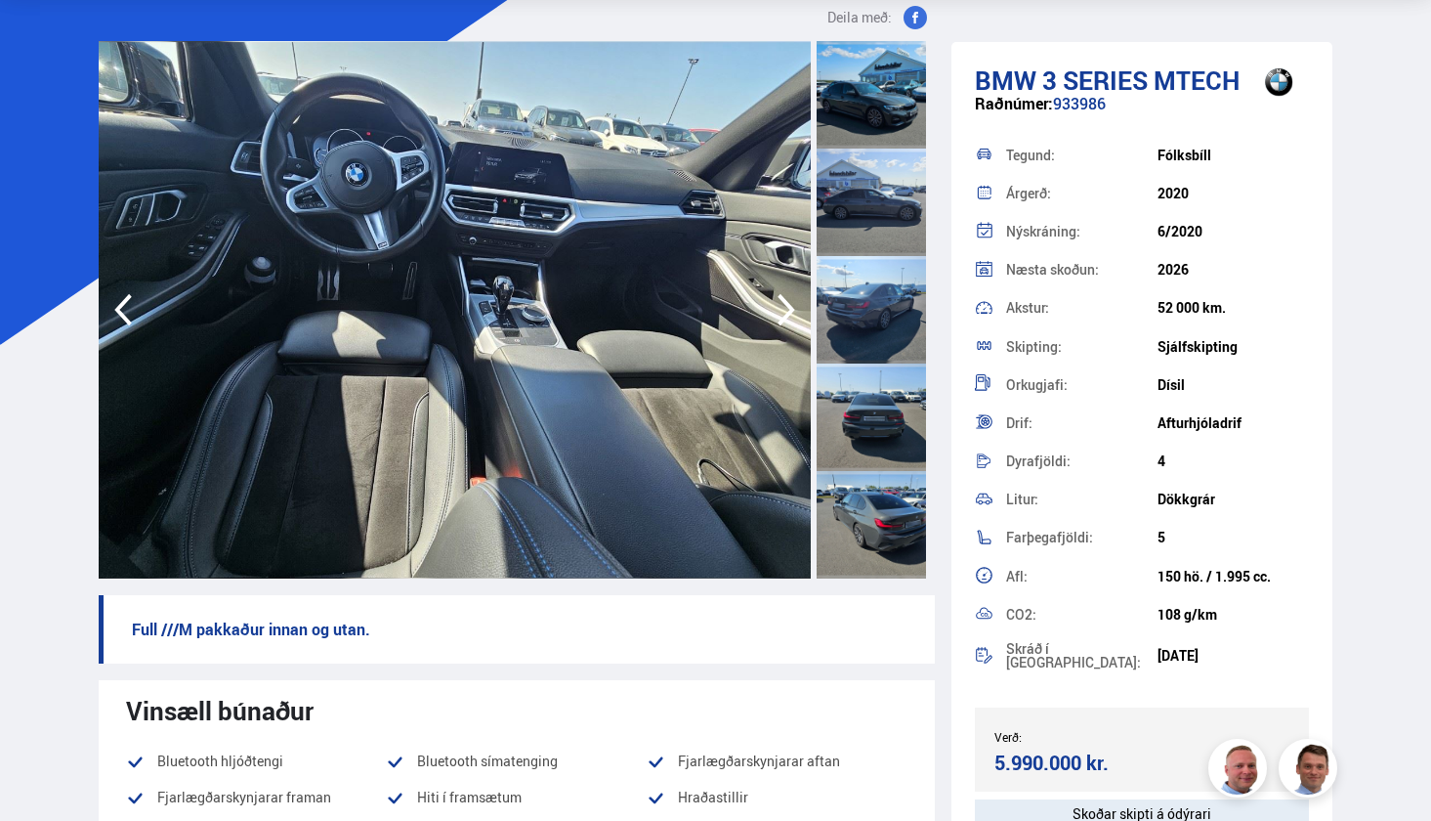
click at [797, 312] on icon "button" at bounding box center [786, 309] width 39 height 47
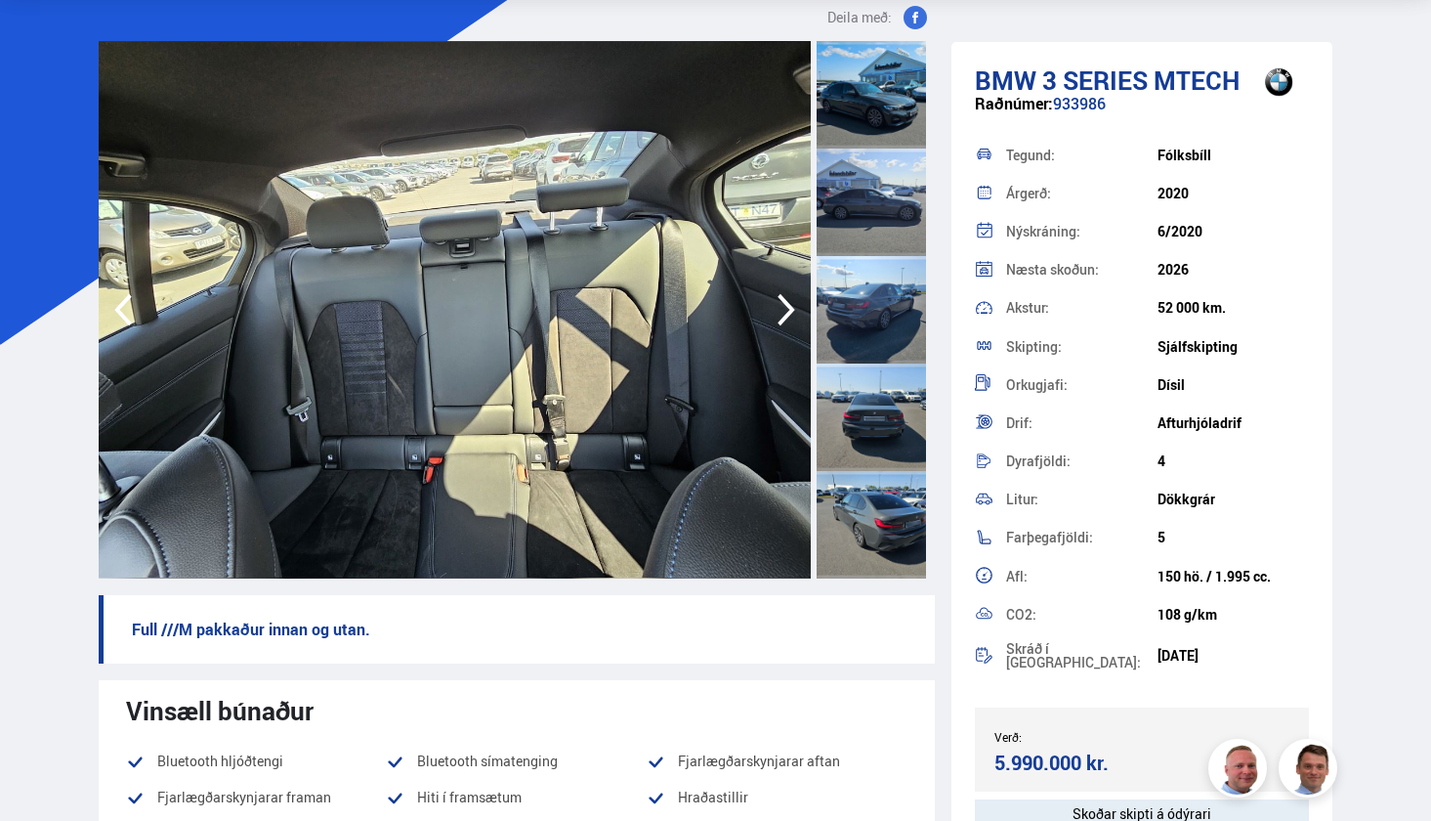
click at [797, 312] on icon "button" at bounding box center [786, 309] width 39 height 47
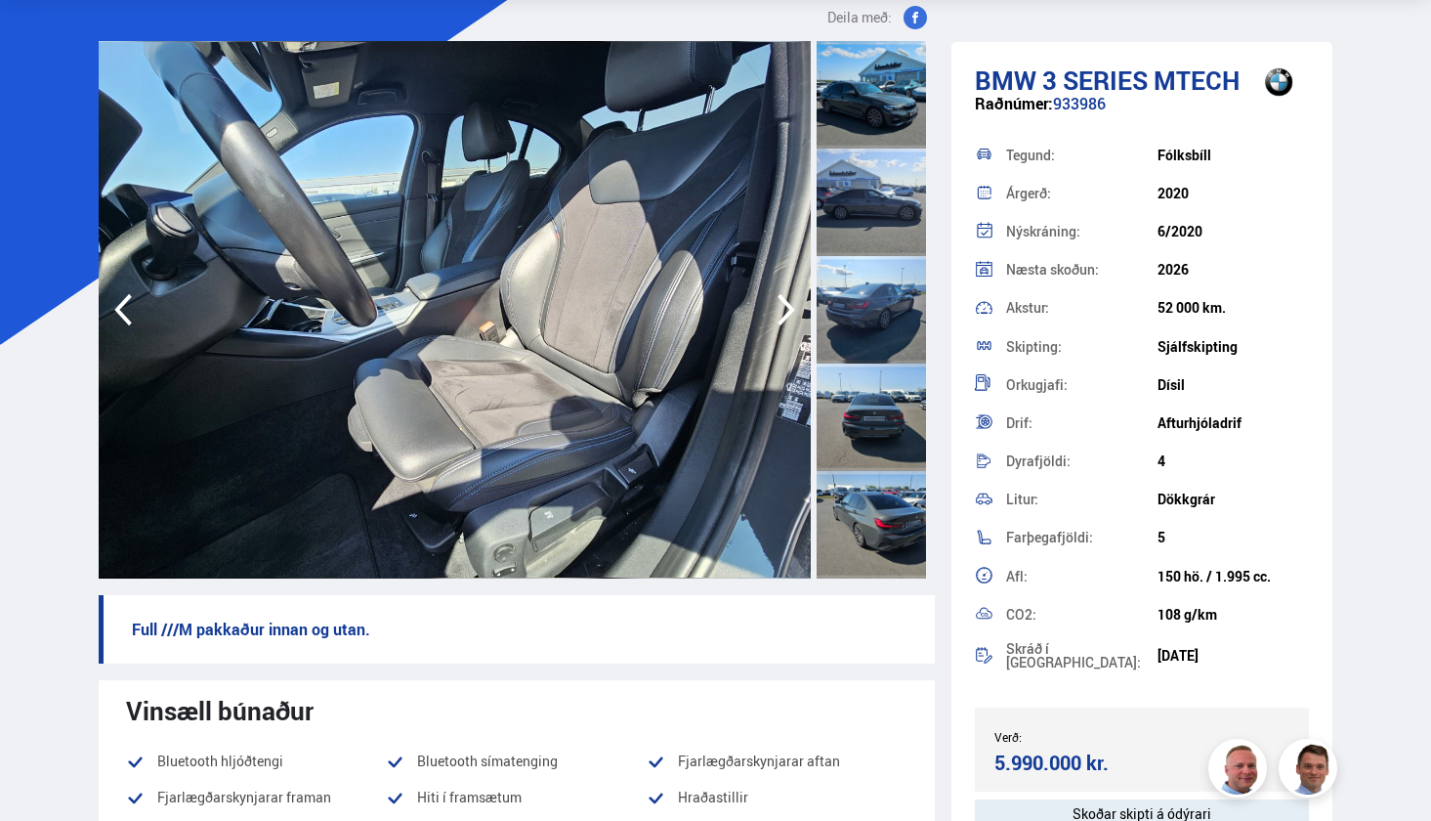
click at [797, 312] on icon "button" at bounding box center [786, 309] width 39 height 47
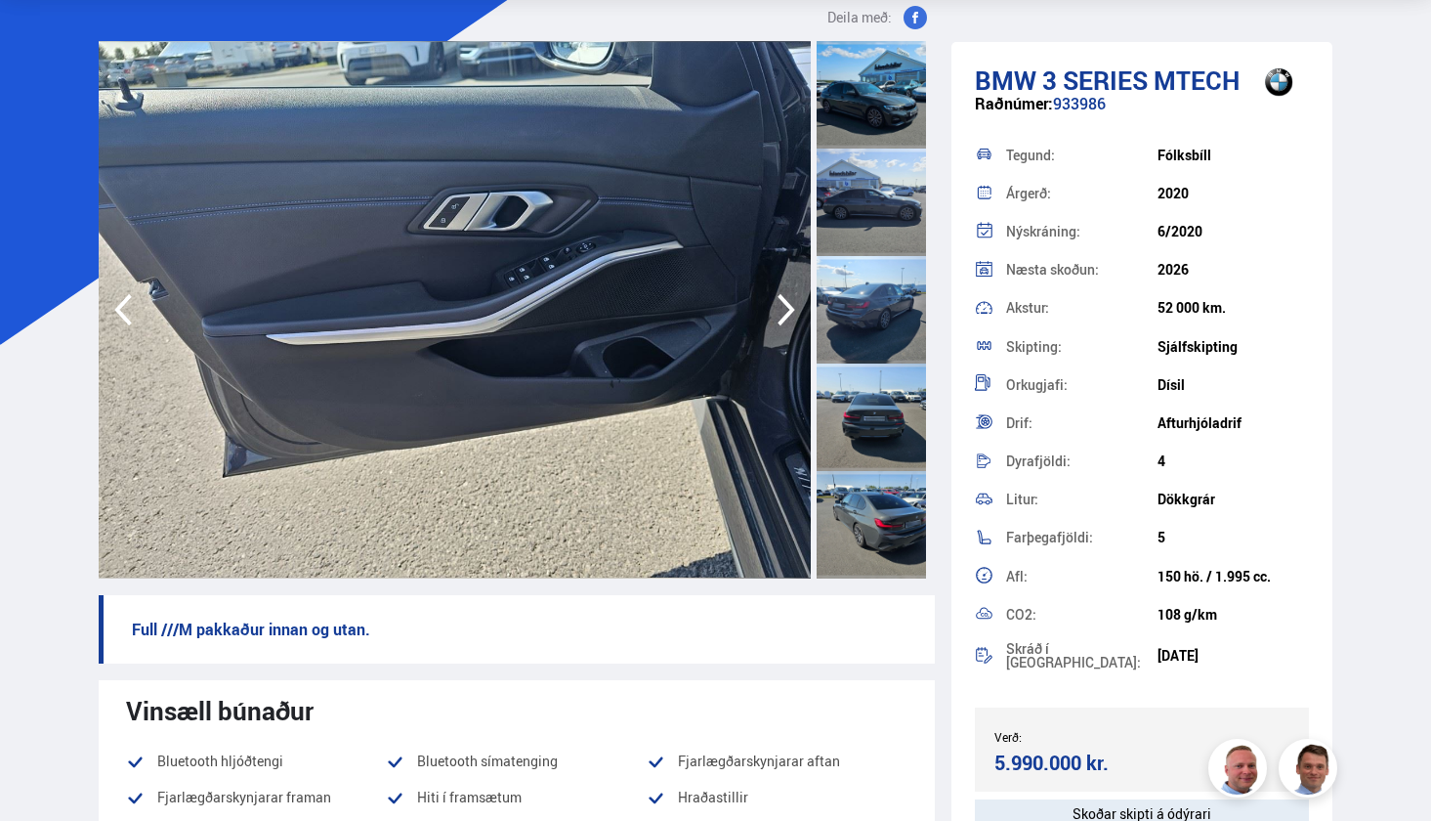
click at [797, 312] on icon "button" at bounding box center [786, 309] width 39 height 47
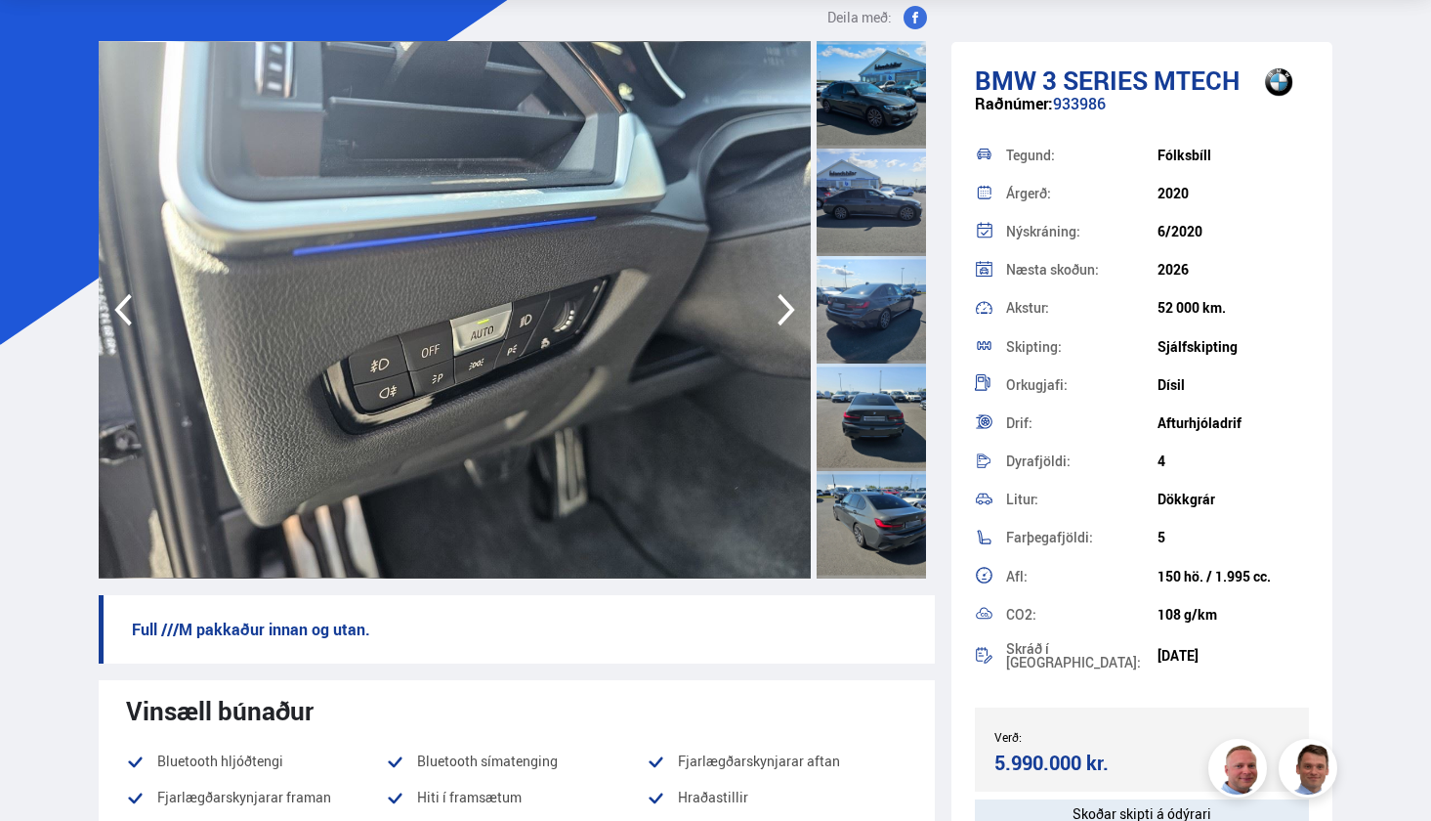
click at [797, 312] on icon "button" at bounding box center [786, 309] width 39 height 47
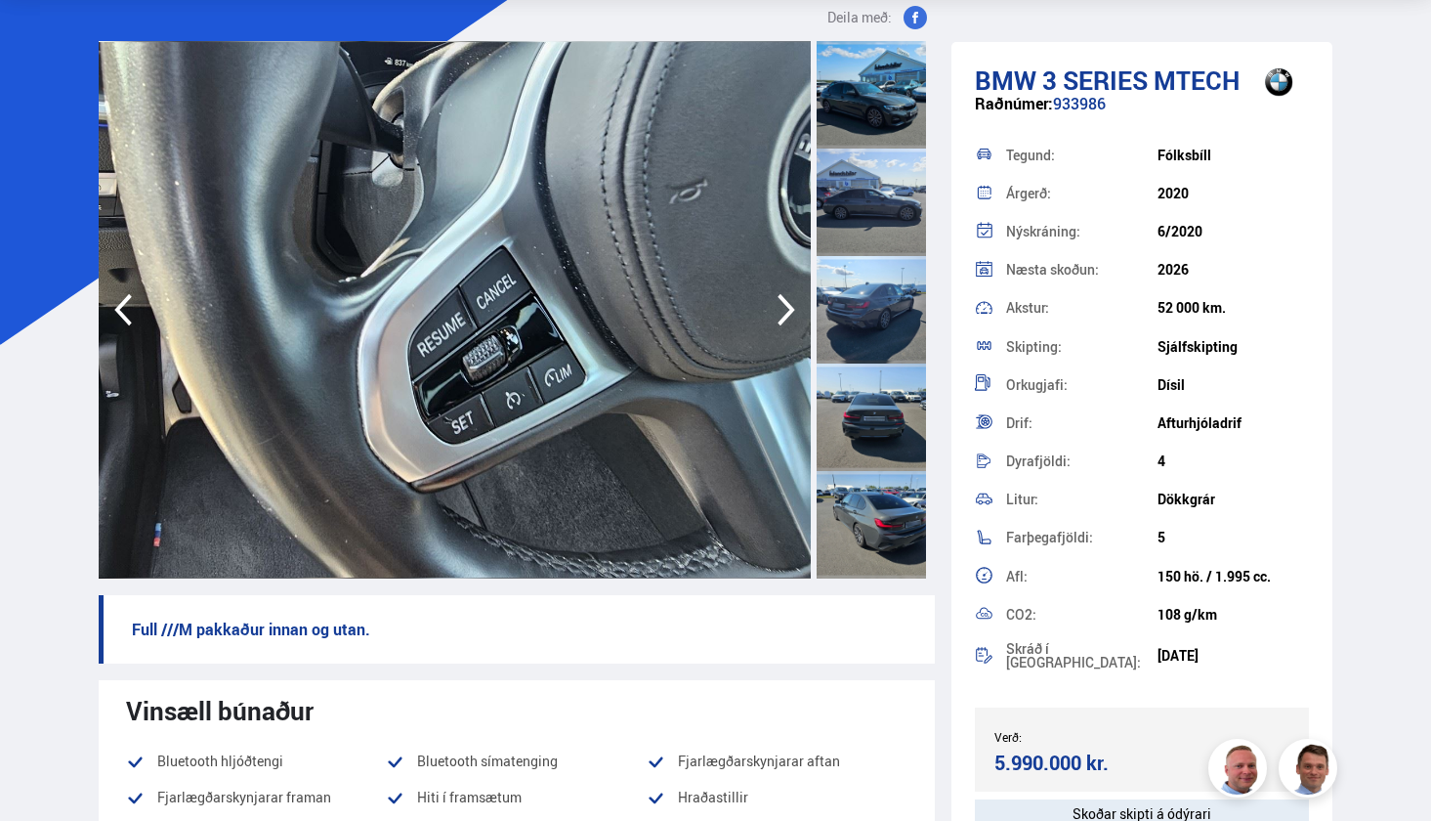
click at [797, 312] on icon "button" at bounding box center [786, 309] width 39 height 47
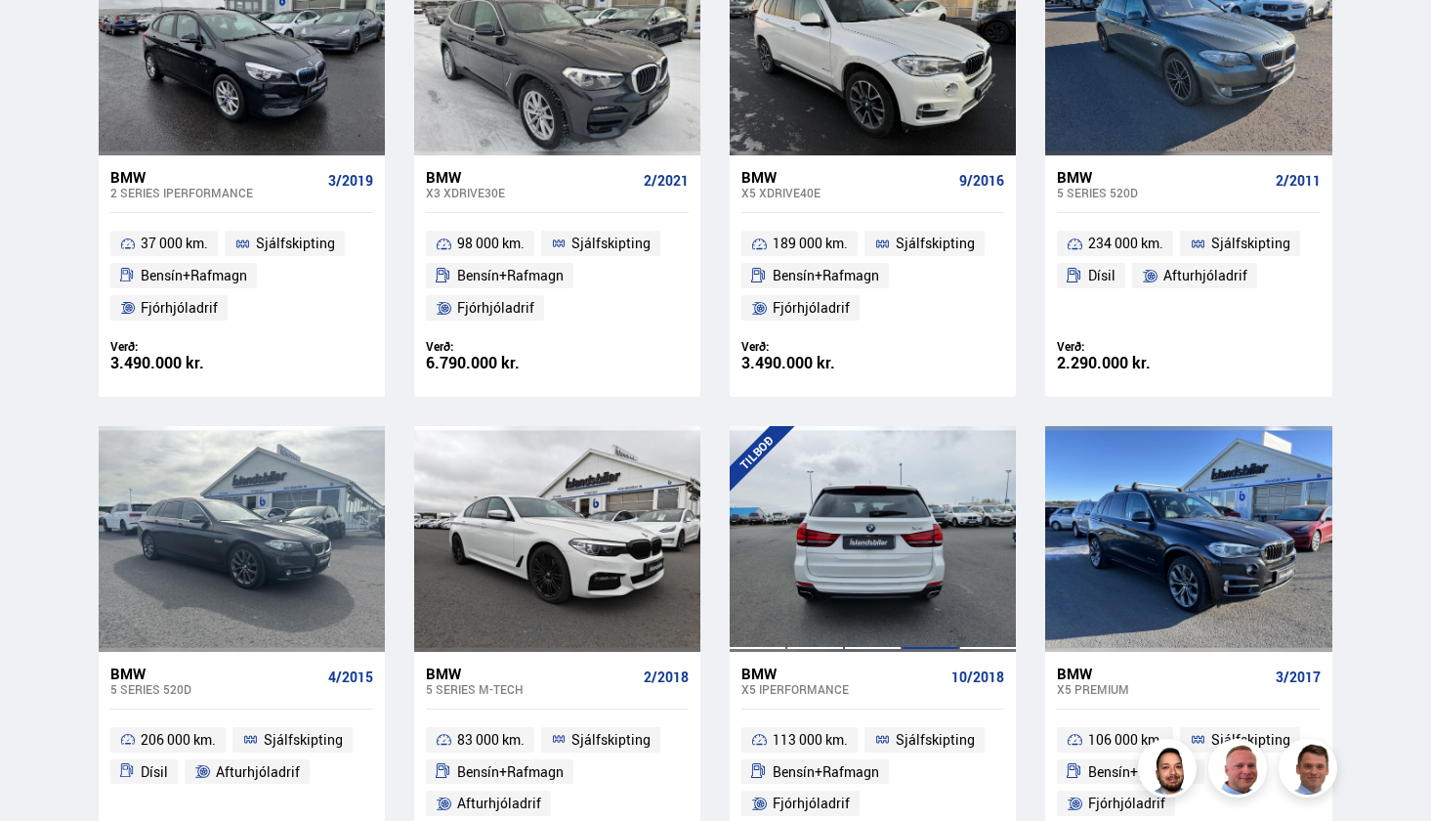
scroll to position [2047, 0]
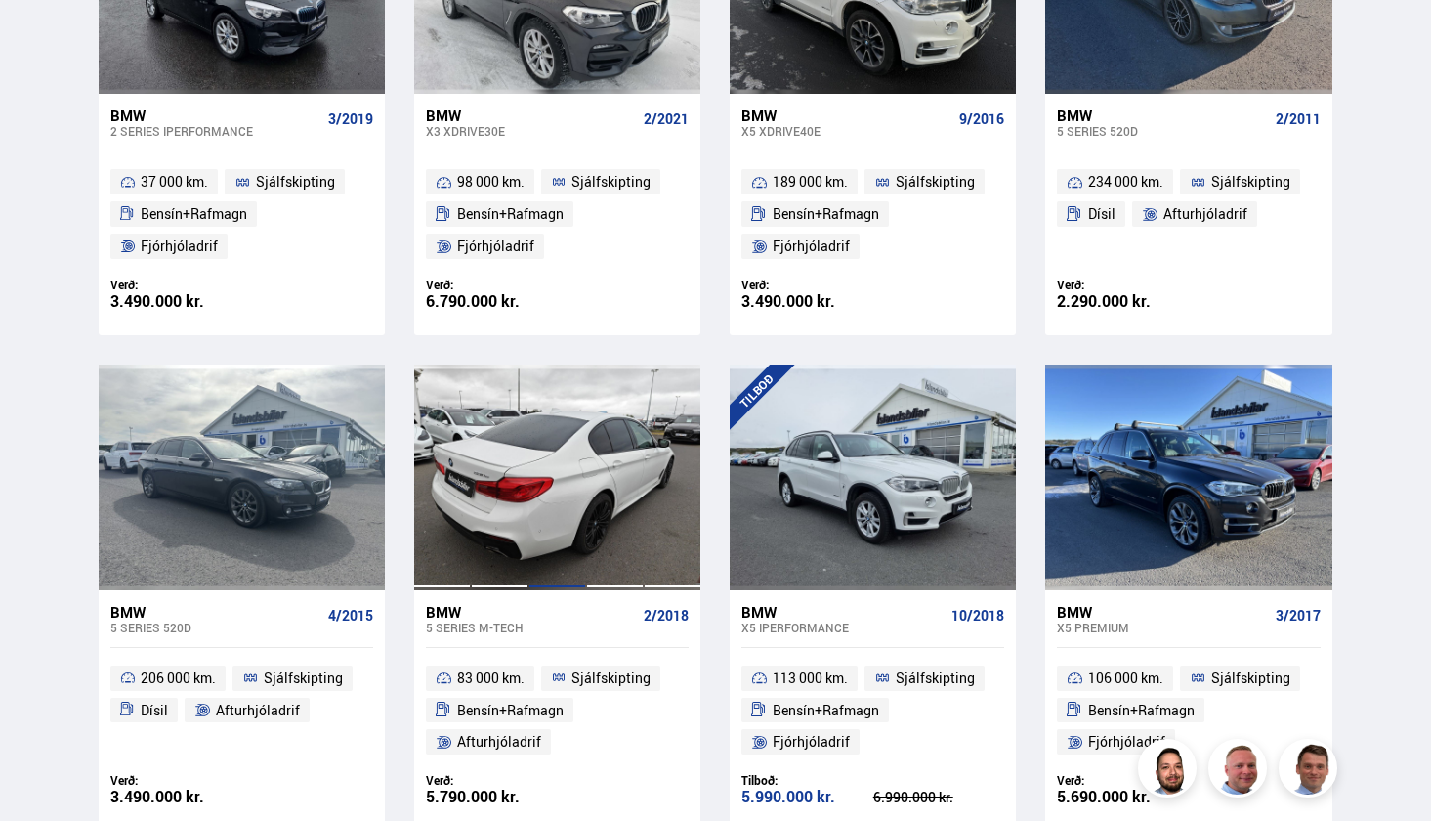
click at [581, 498] on div at bounding box center [558, 476] width 58 height 225
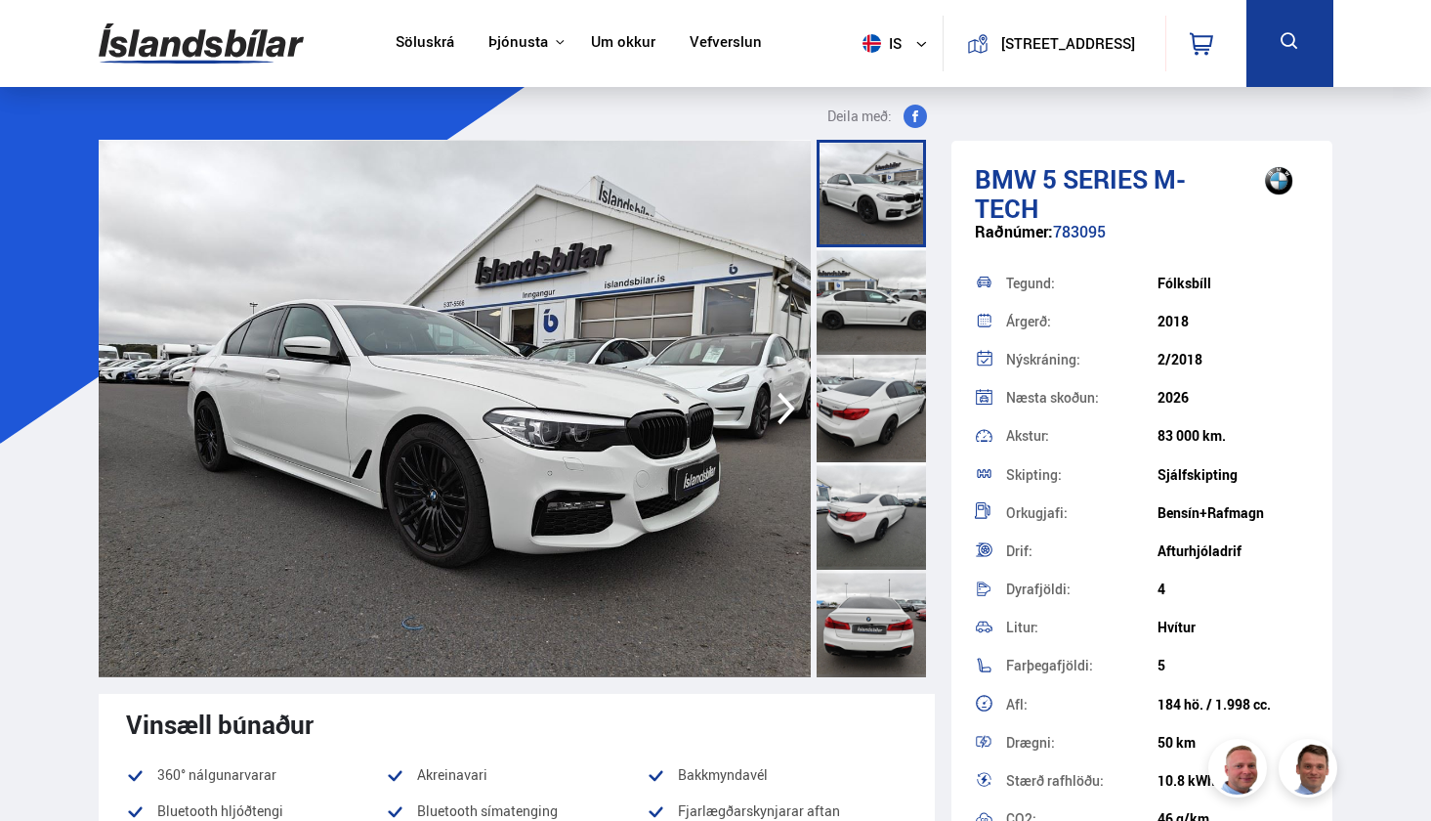
click at [782, 408] on icon "button" at bounding box center [786, 408] width 39 height 47
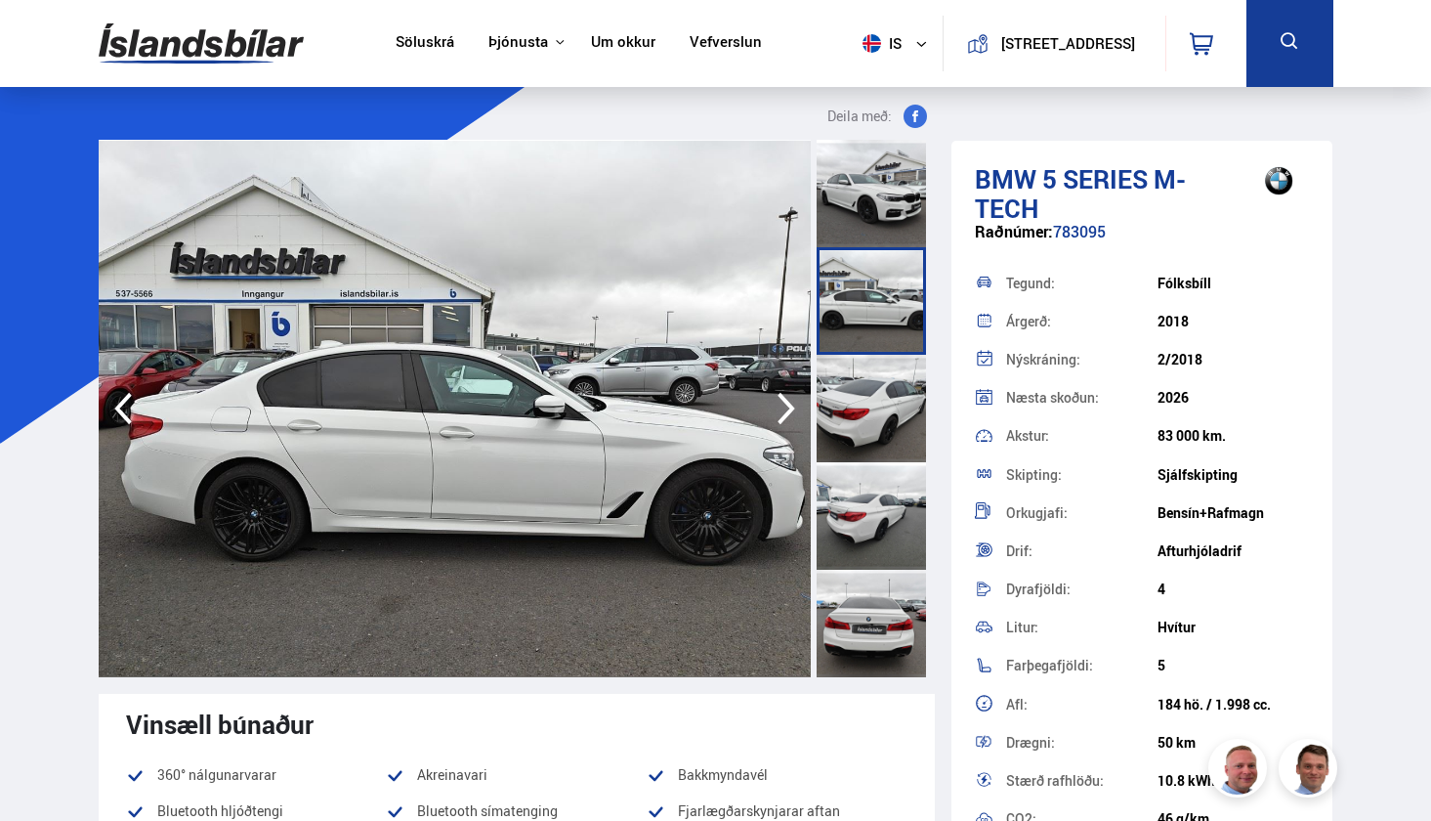
click at [782, 408] on icon "button" at bounding box center [786, 408] width 39 height 47
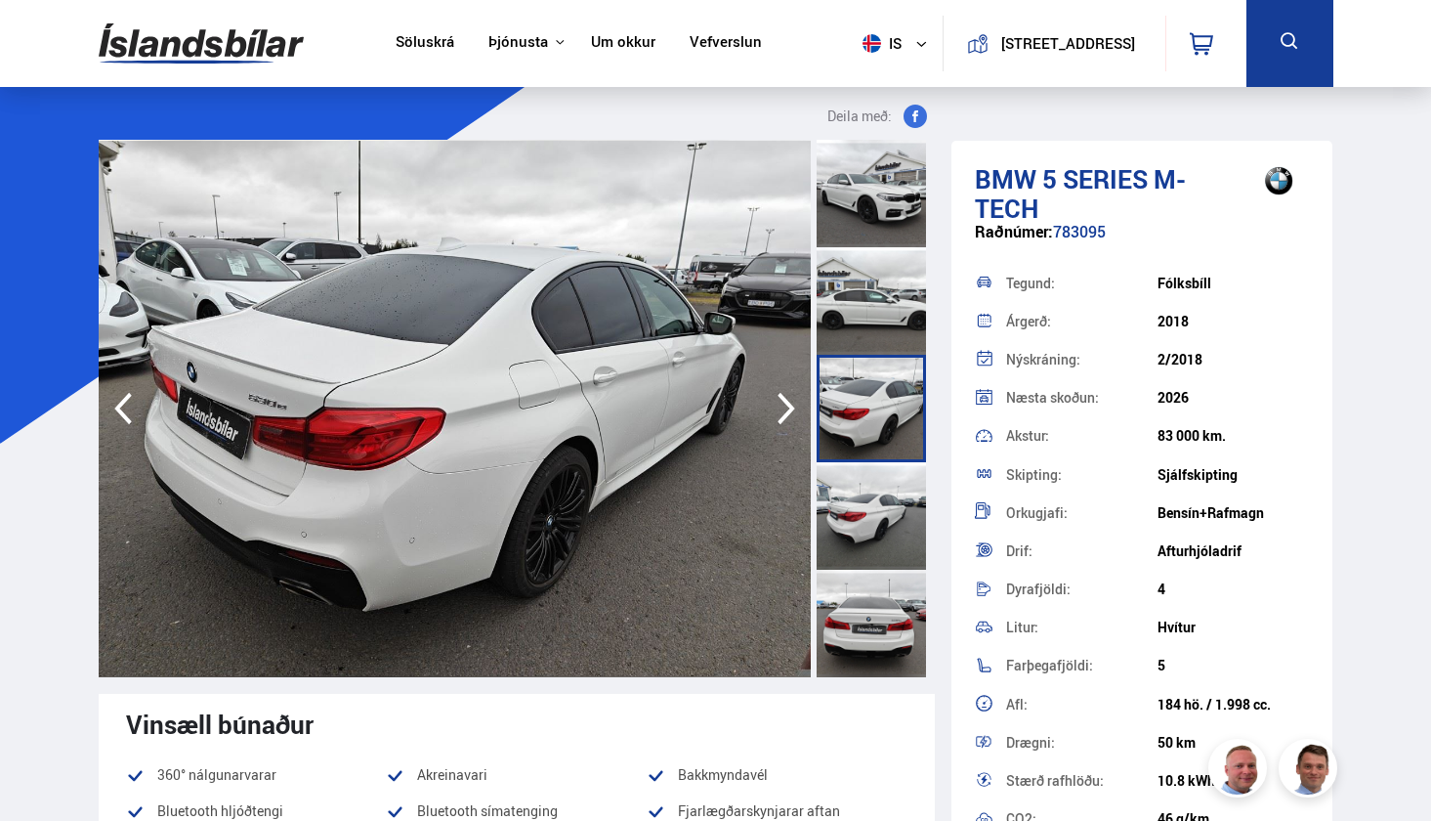
click at [782, 408] on icon "button" at bounding box center [786, 408] width 39 height 47
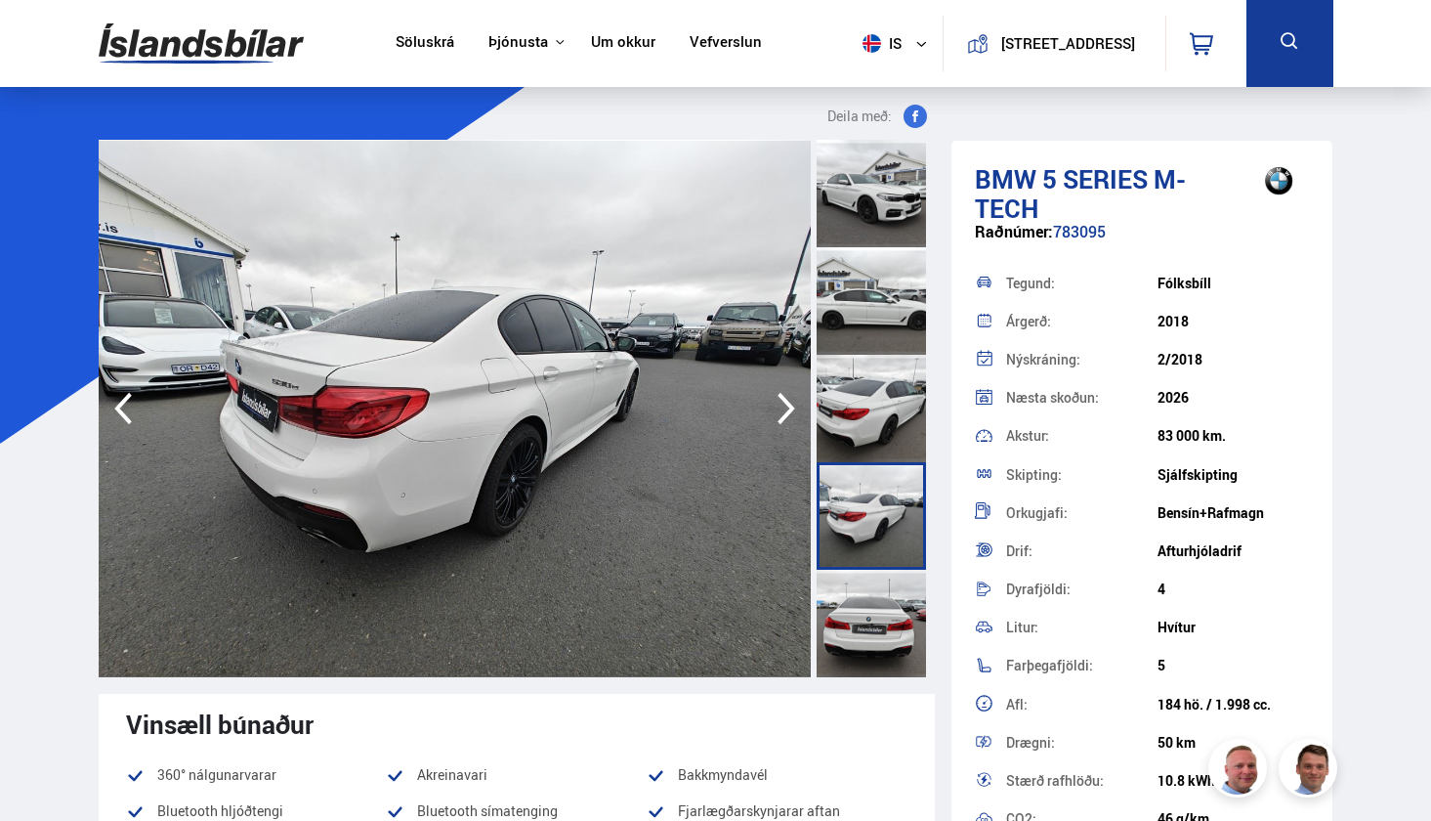
click at [782, 408] on icon "button" at bounding box center [786, 408] width 39 height 47
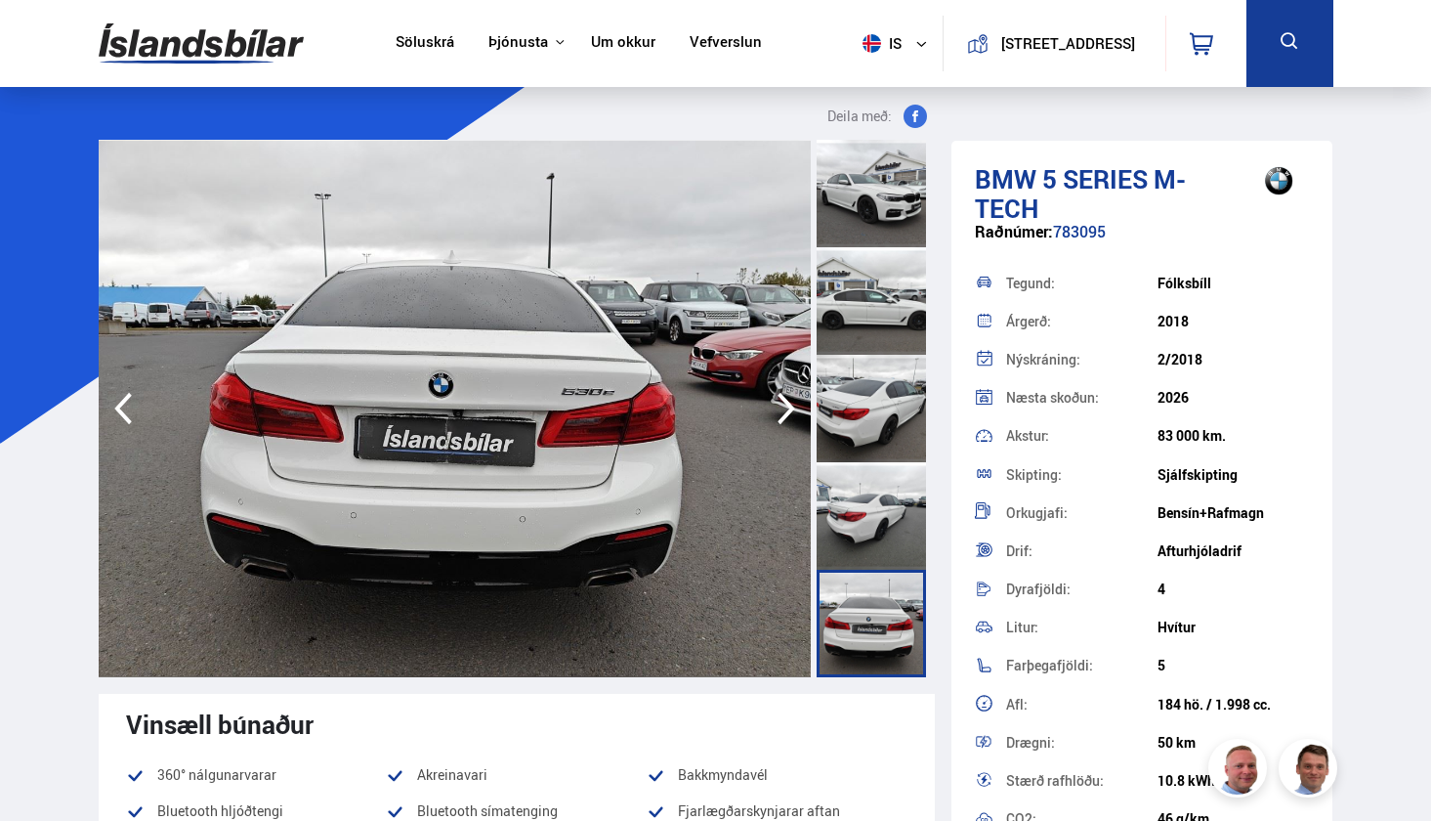
click at [782, 408] on icon "button" at bounding box center [786, 408] width 39 height 47
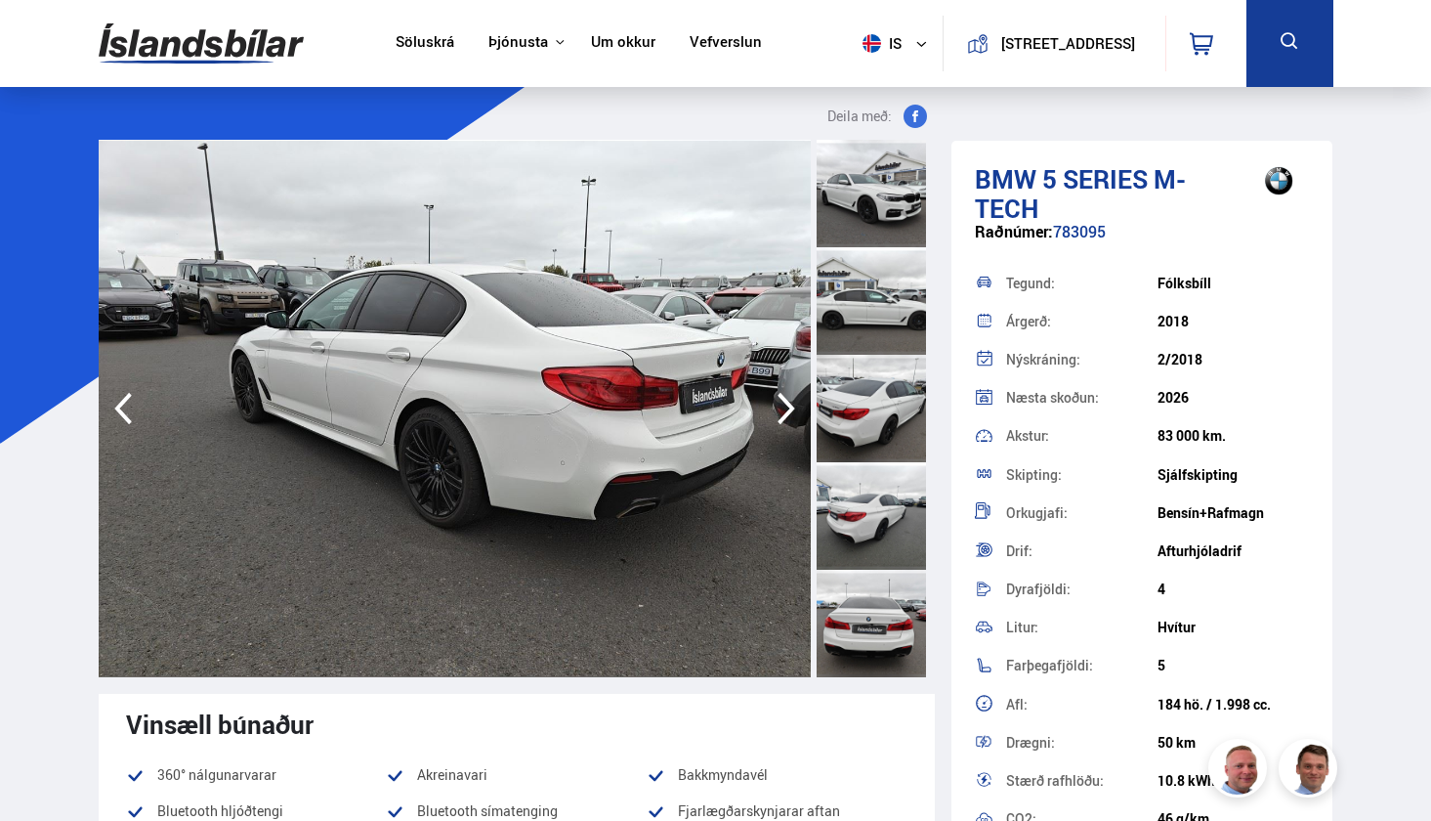
click at [787, 423] on icon "button" at bounding box center [786, 408] width 39 height 47
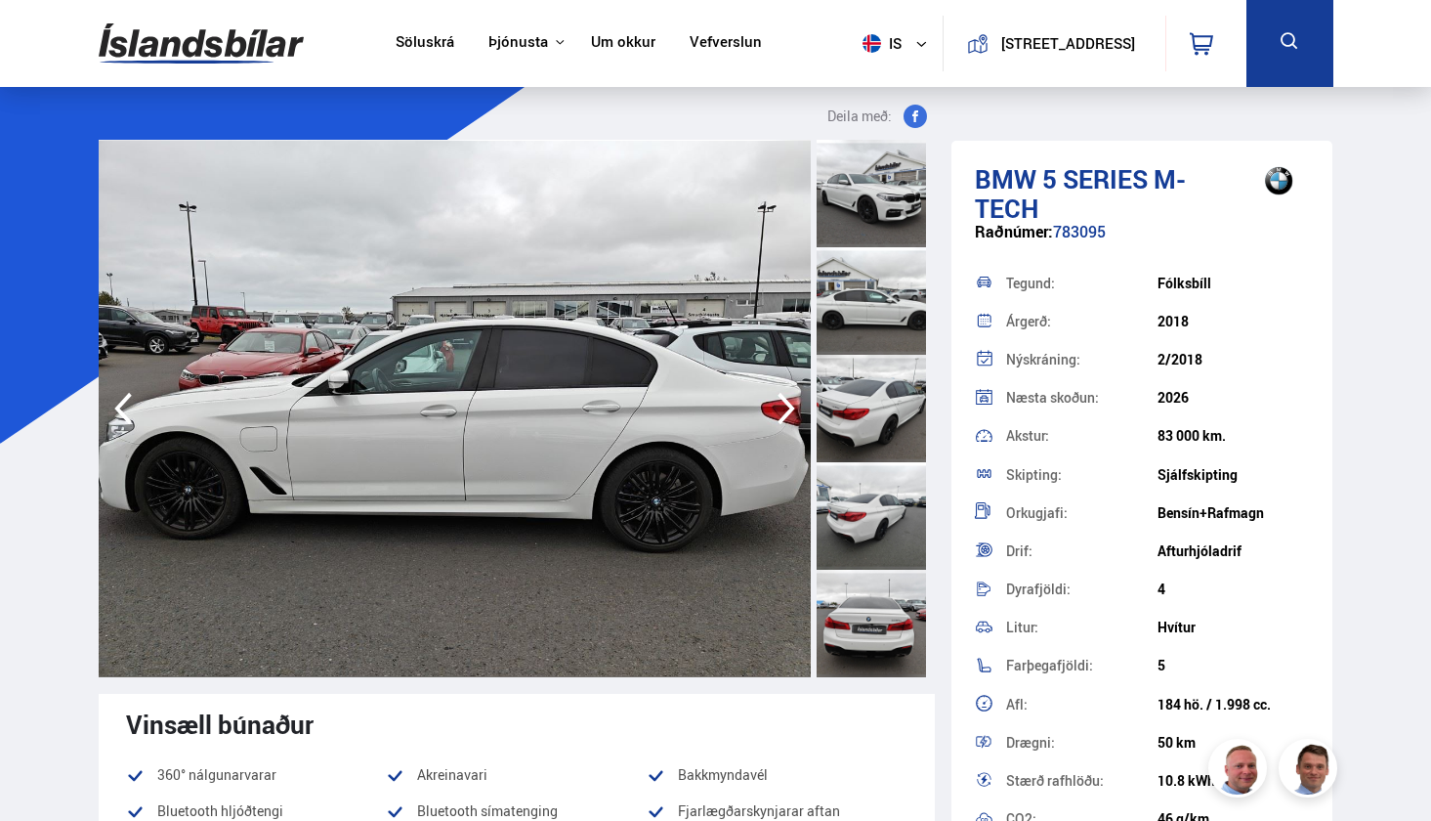
click at [785, 411] on icon "button" at bounding box center [786, 408] width 39 height 47
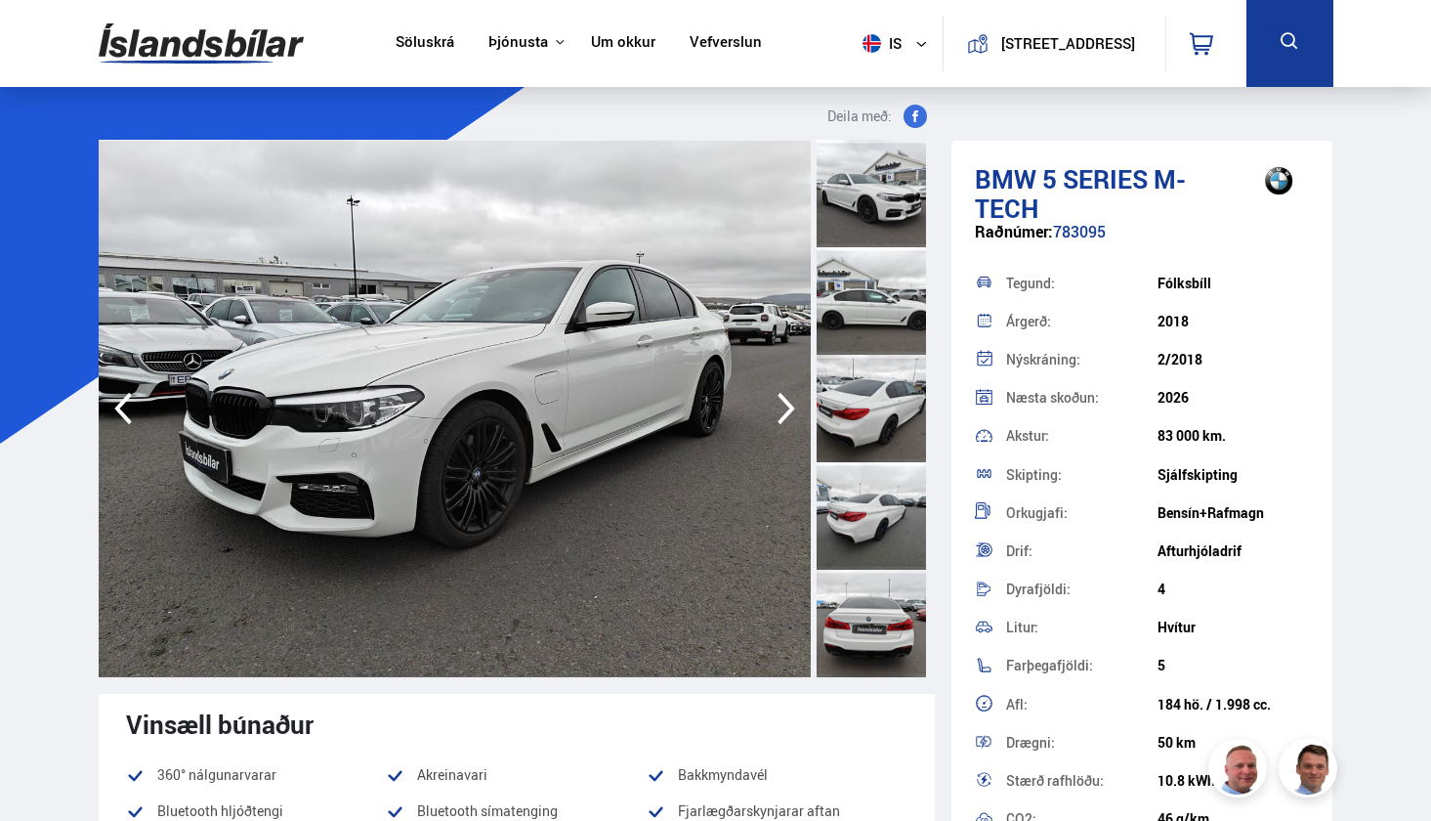
click at [783, 411] on icon "button" at bounding box center [786, 408] width 39 height 47
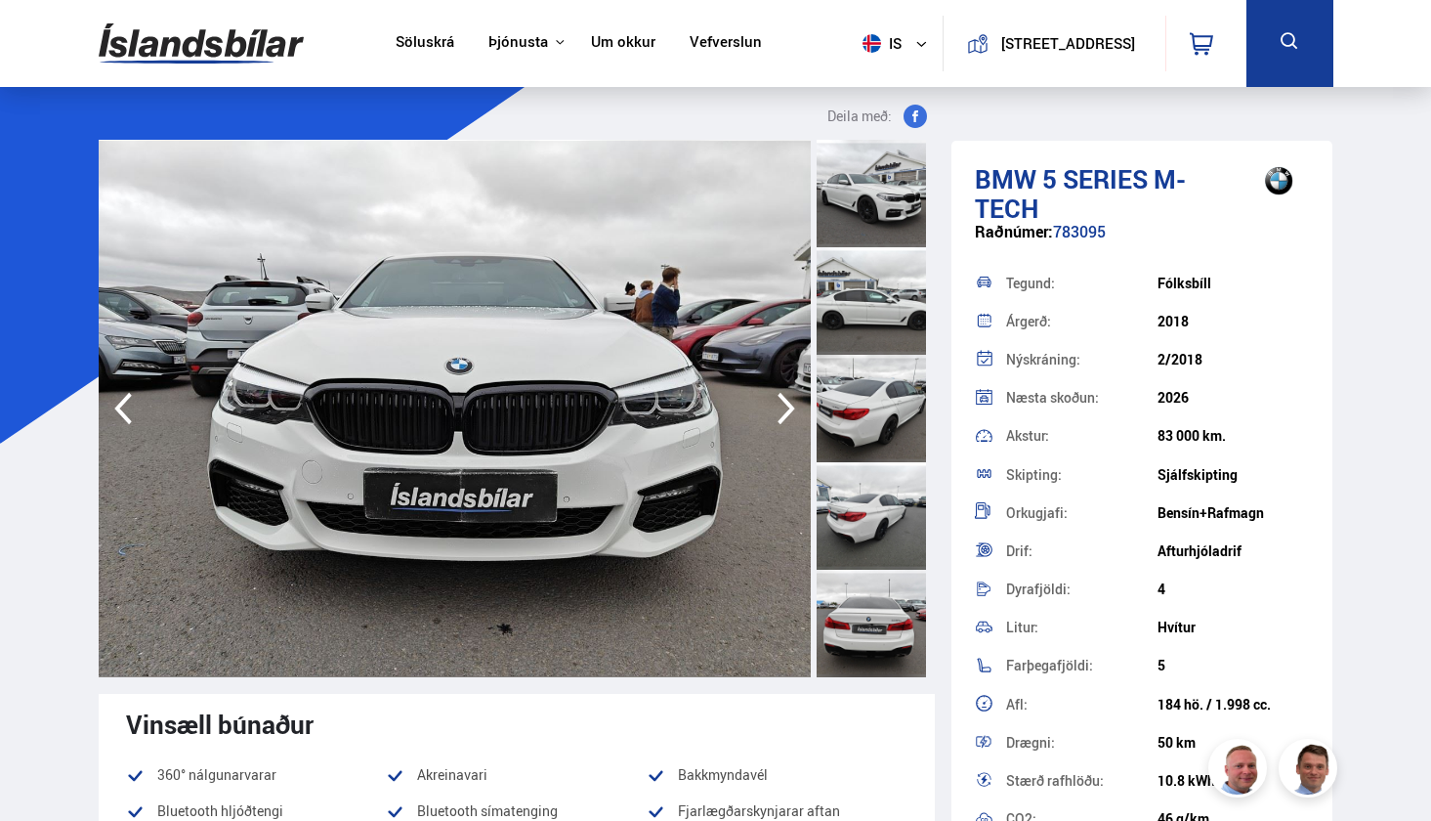
click at [783, 417] on icon "button" at bounding box center [787, 409] width 18 height 32
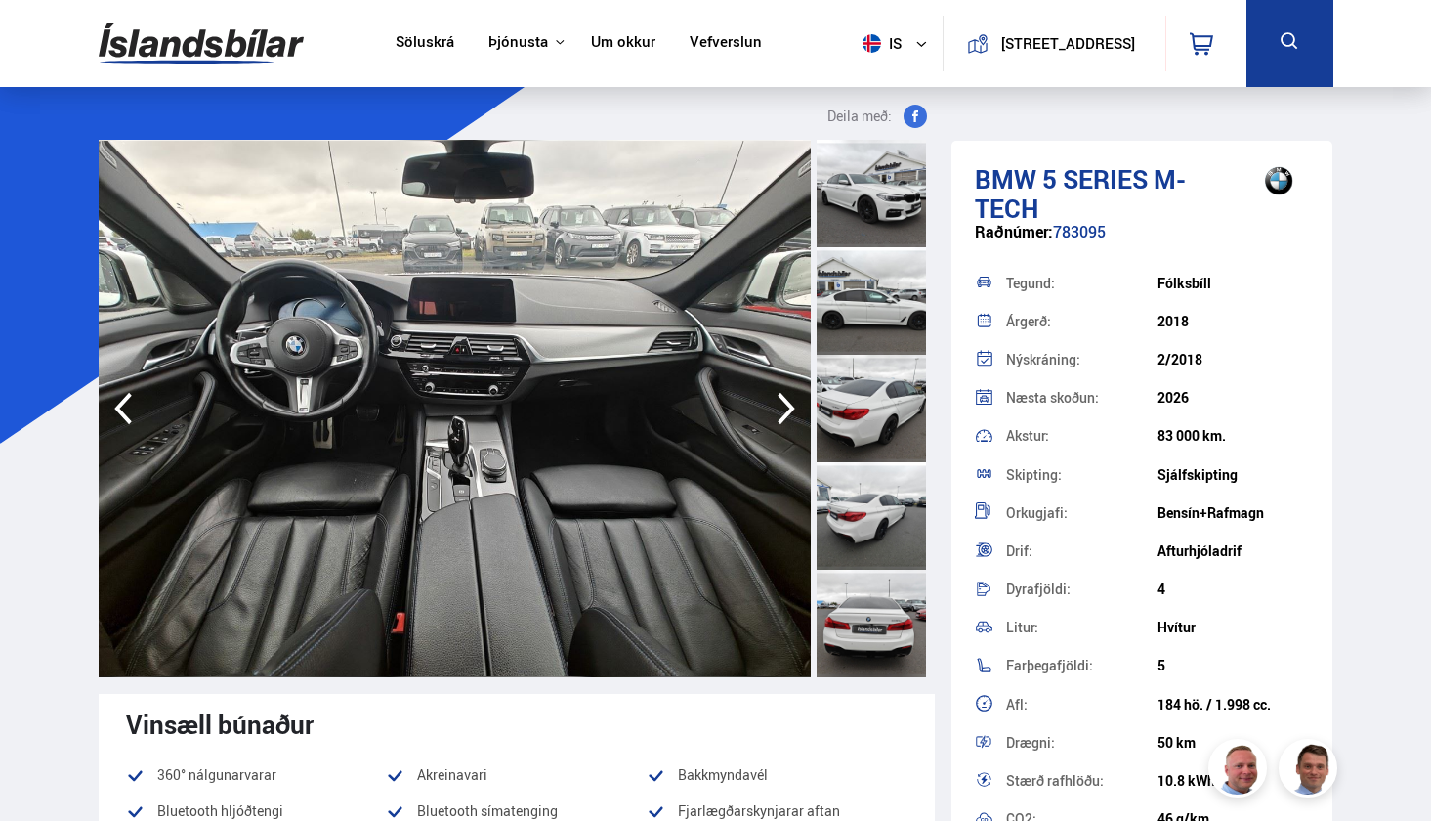
click at [785, 417] on icon "button" at bounding box center [787, 409] width 18 height 32
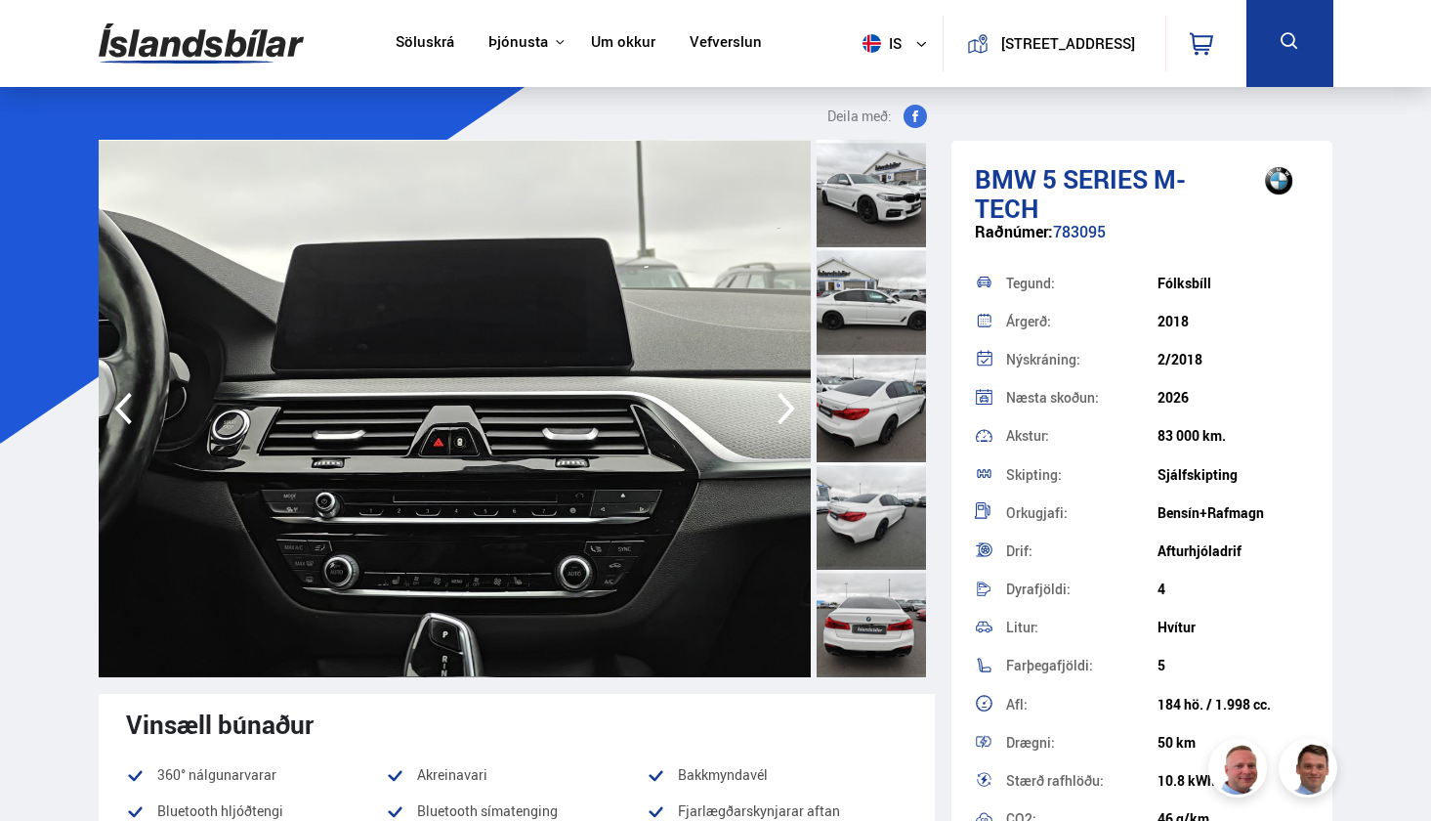
click at [785, 418] on icon "button" at bounding box center [787, 409] width 18 height 32
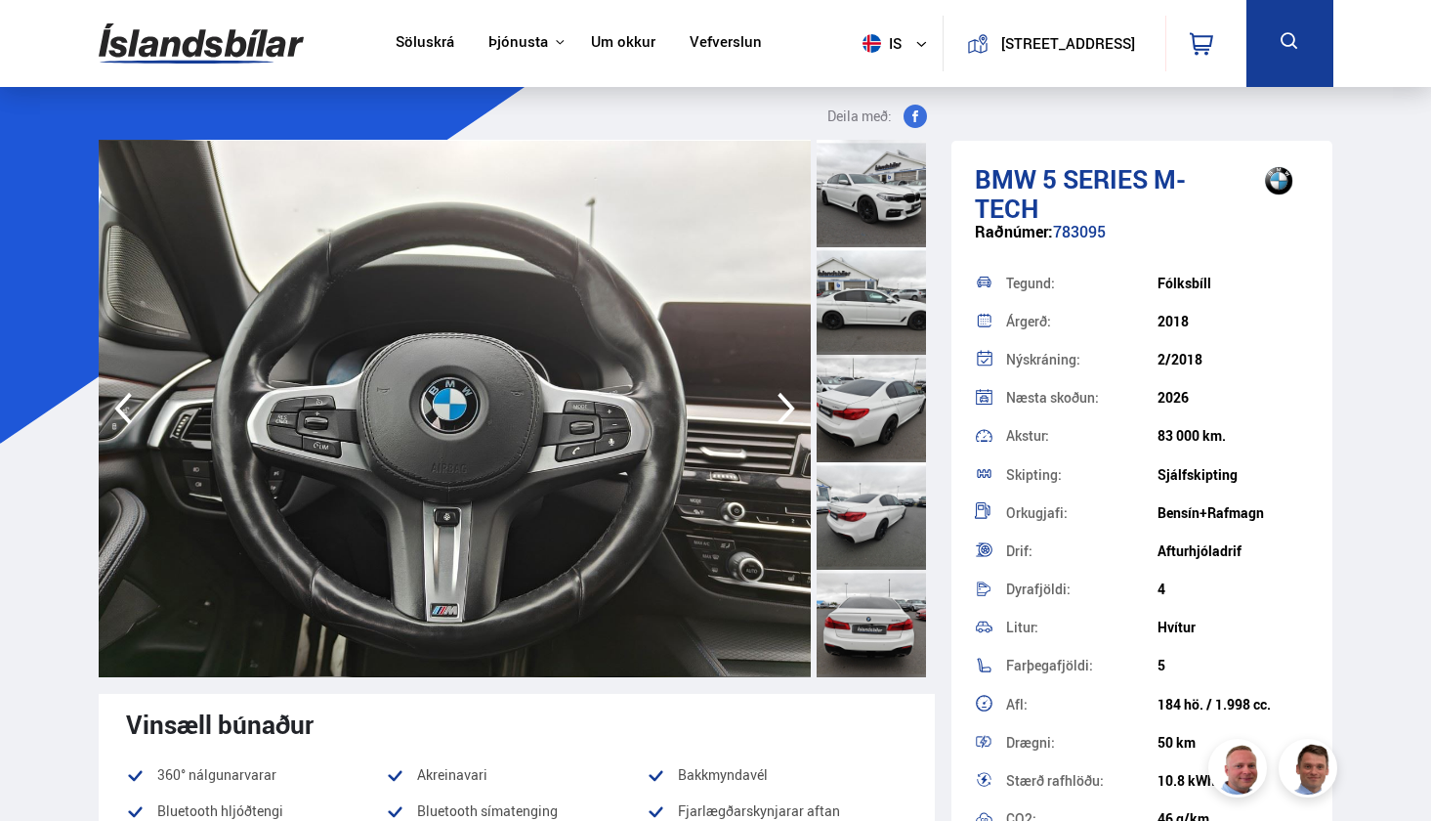
click at [785, 418] on icon "button" at bounding box center [787, 409] width 18 height 32
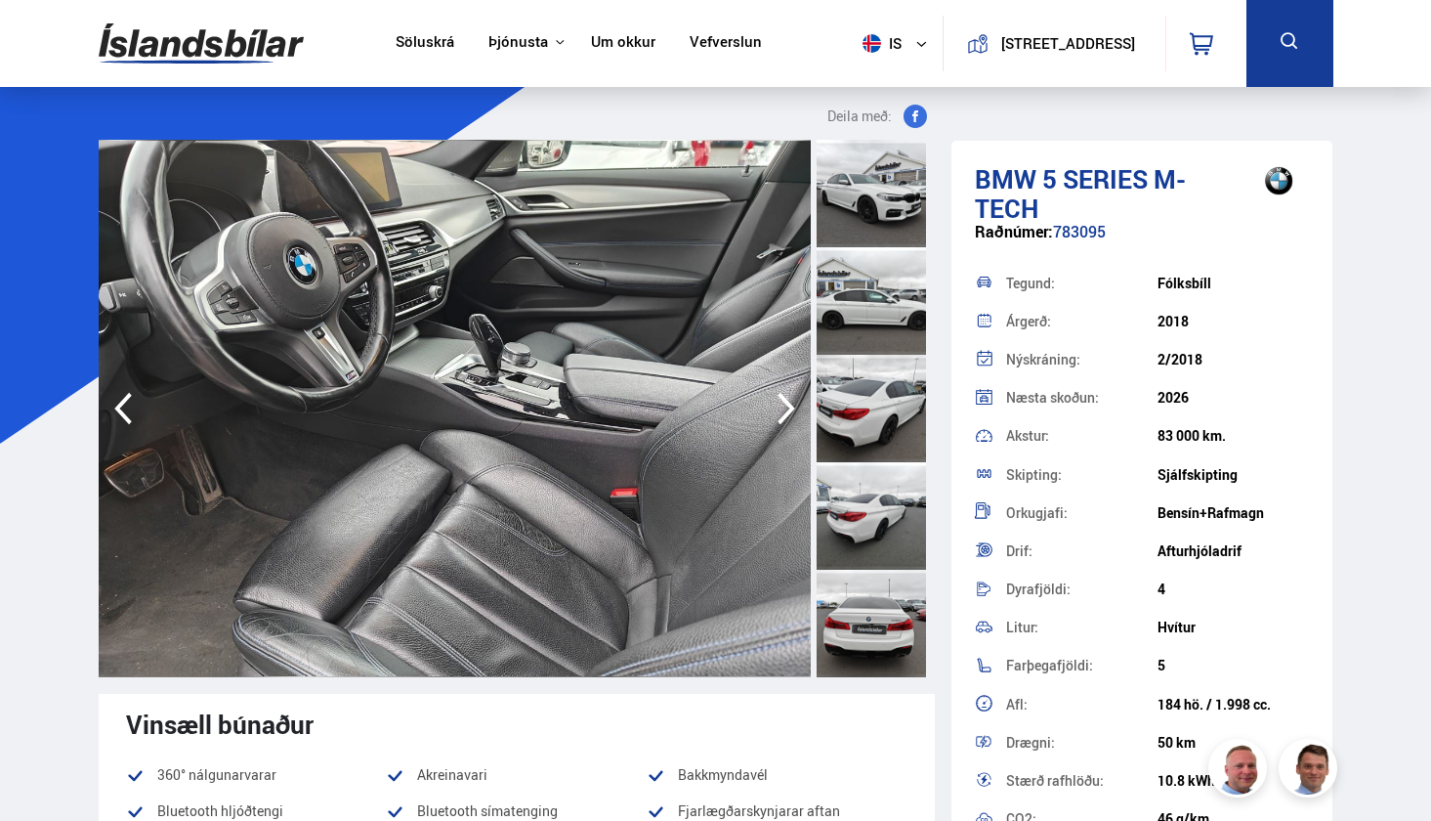
click at [785, 418] on icon "button" at bounding box center [787, 409] width 18 height 32
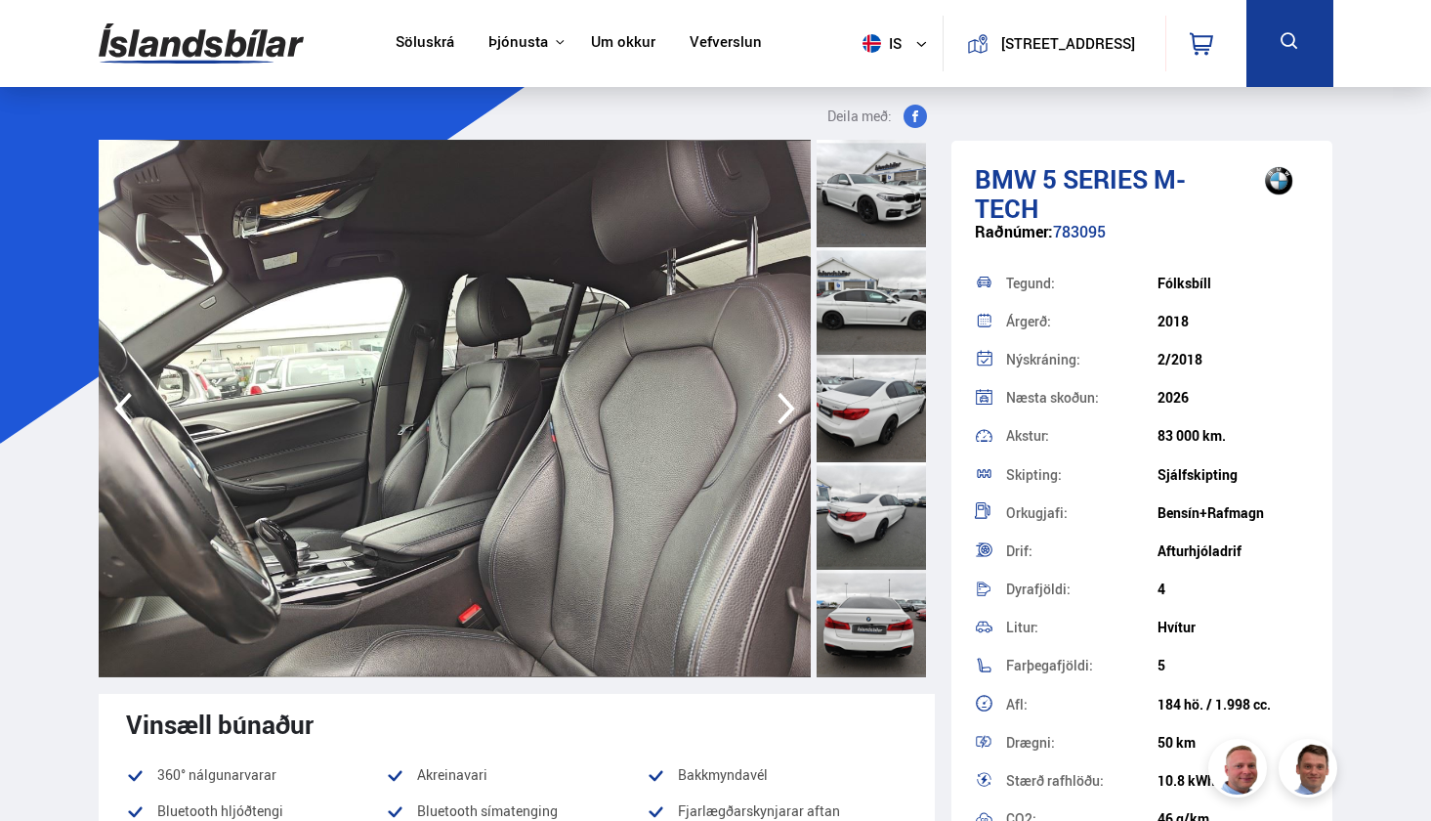
click at [785, 418] on icon "button" at bounding box center [787, 409] width 18 height 32
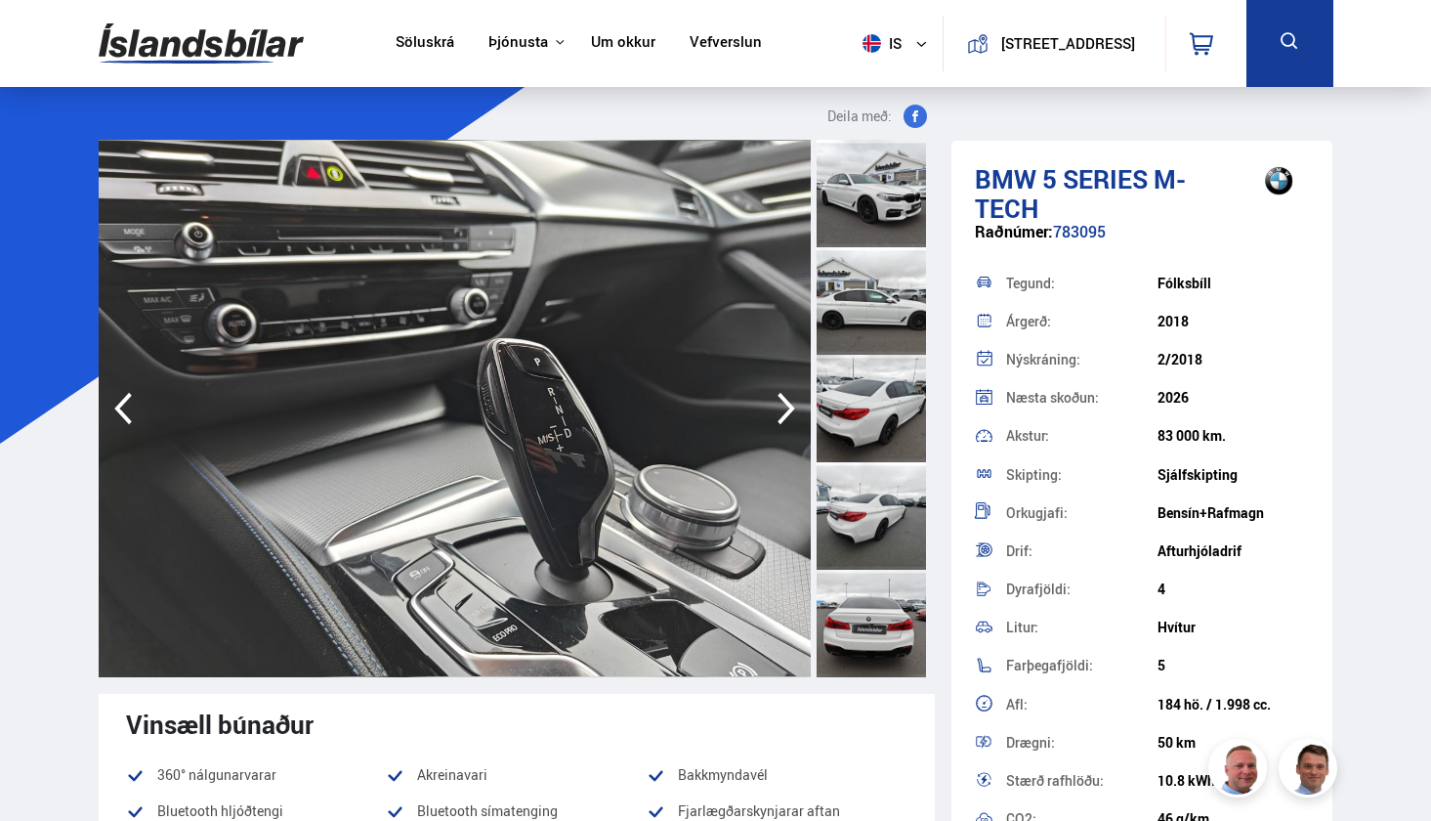
click at [785, 419] on icon "button" at bounding box center [787, 409] width 18 height 32
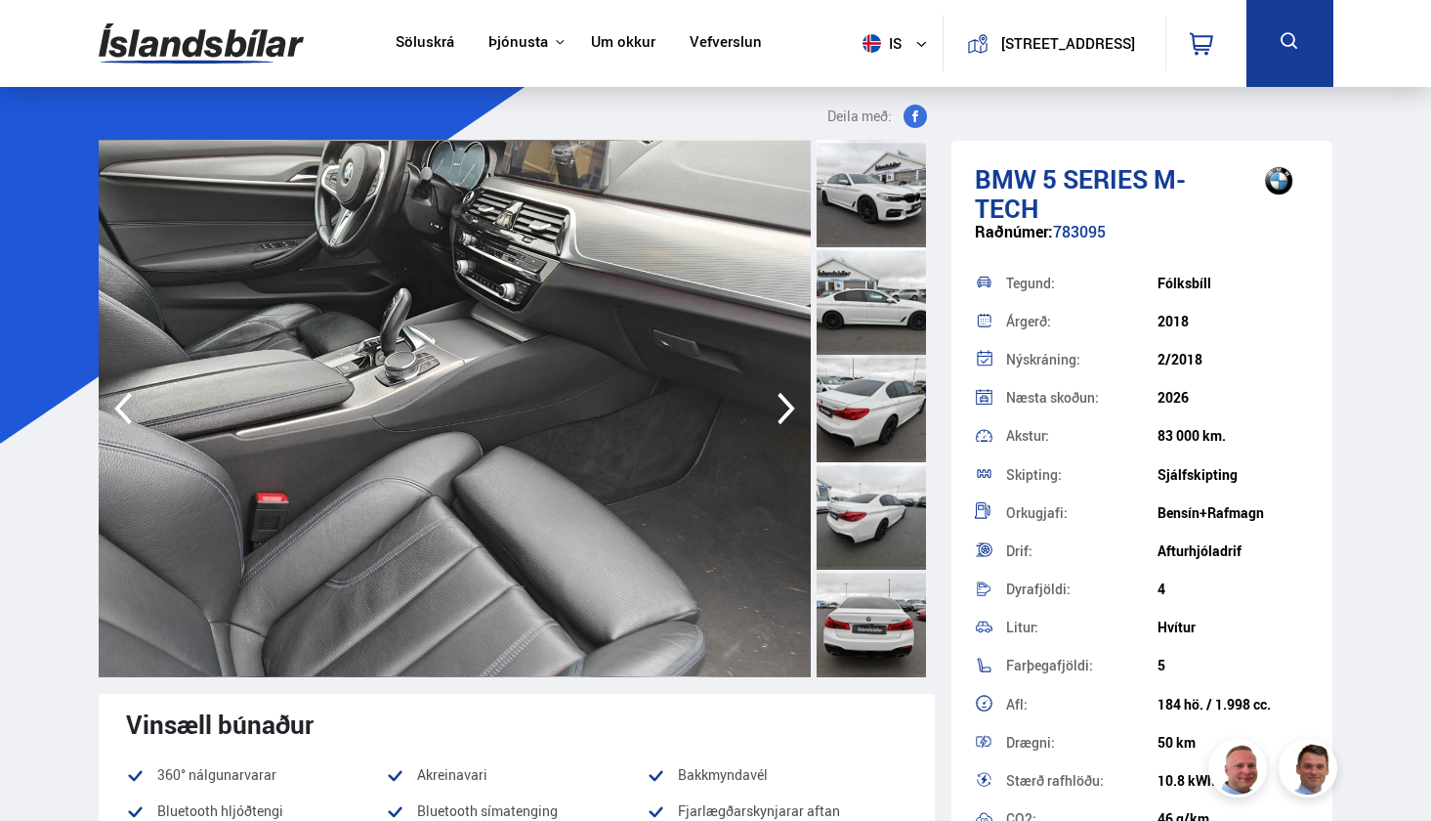
click at [785, 419] on icon "button" at bounding box center [787, 409] width 18 height 32
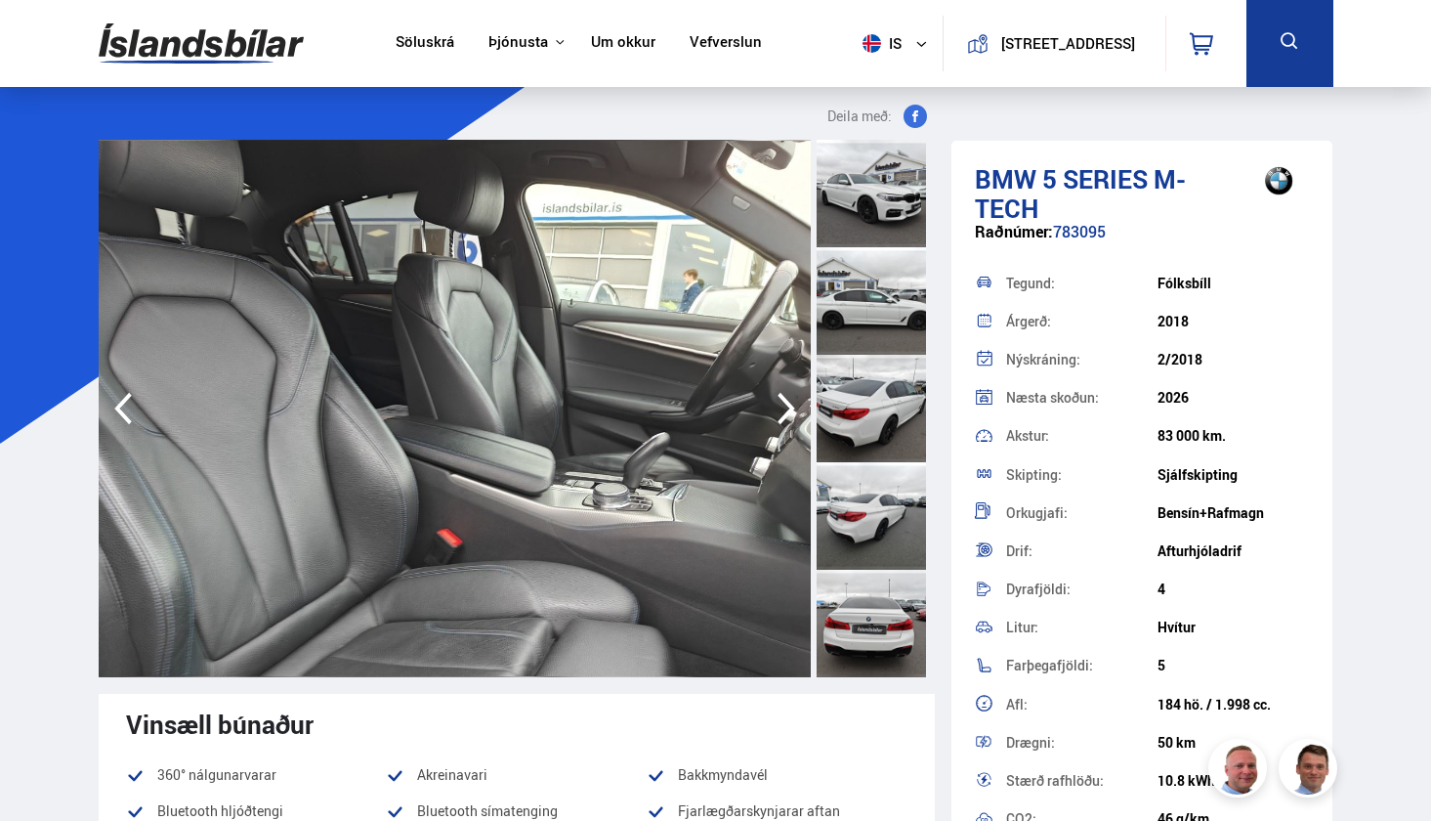
click at [785, 419] on icon "button" at bounding box center [787, 409] width 18 height 32
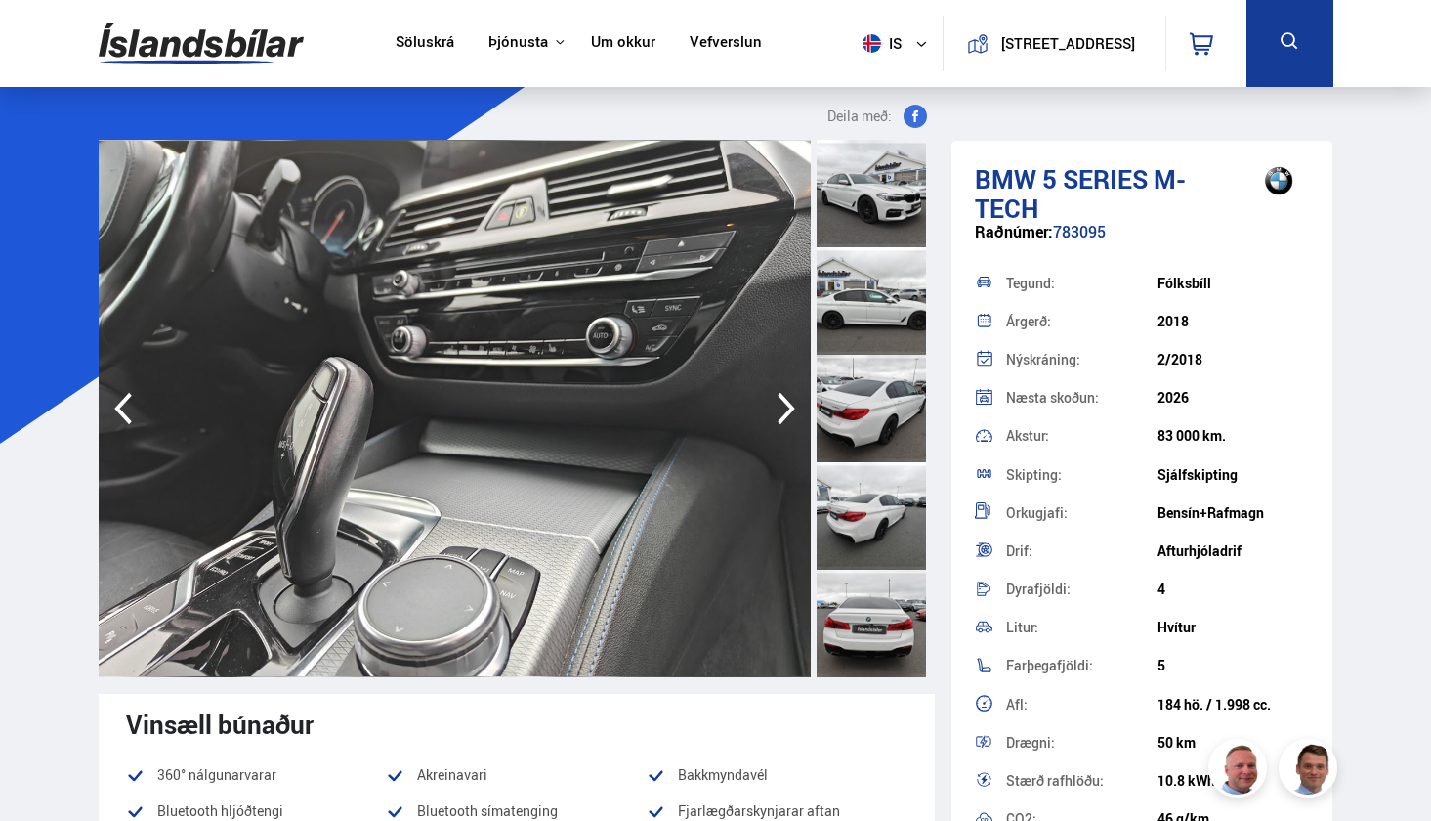
click at [785, 419] on icon "button" at bounding box center [787, 409] width 18 height 32
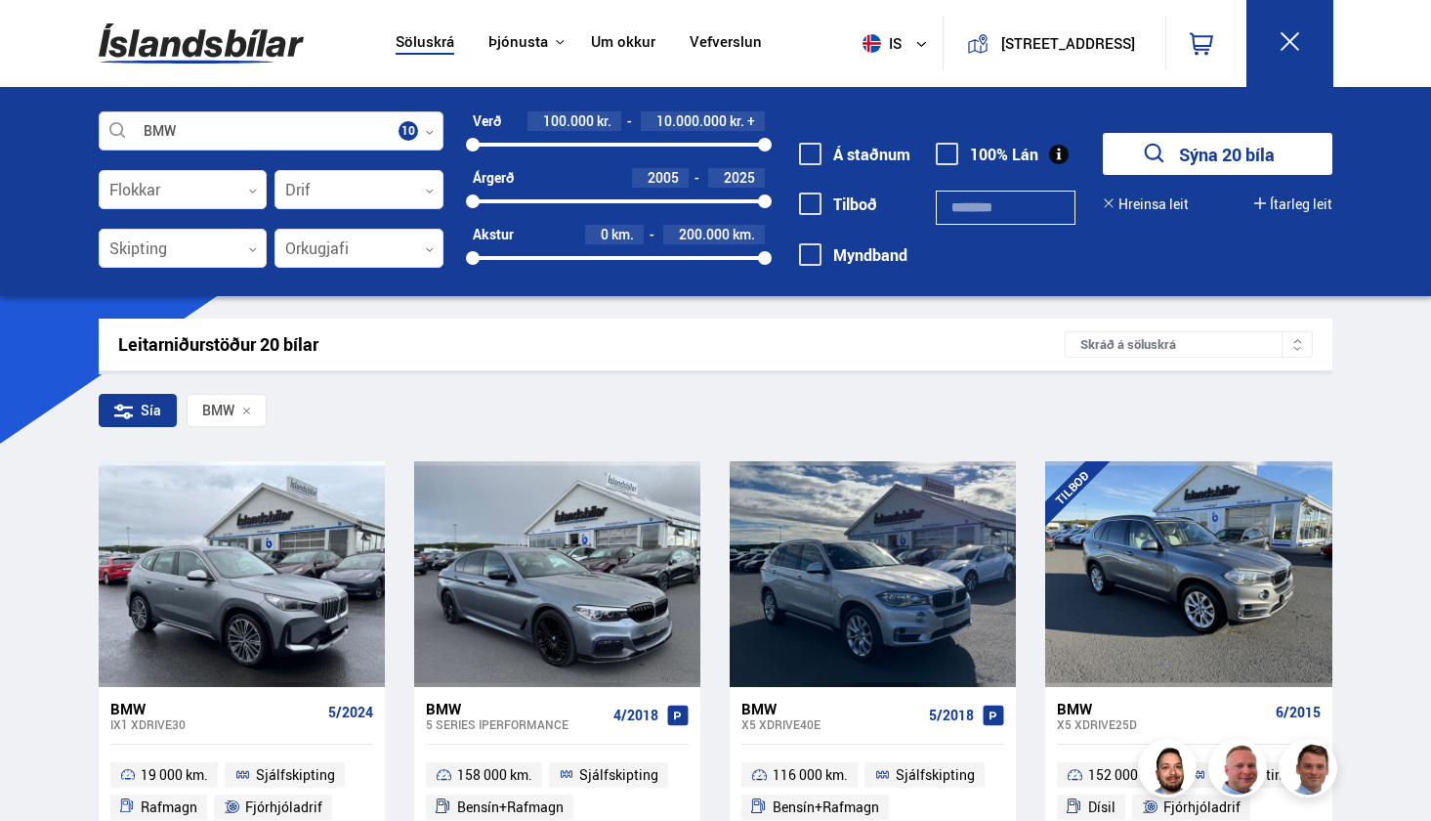
click at [397, 130] on div at bounding box center [272, 131] width 346 height 39
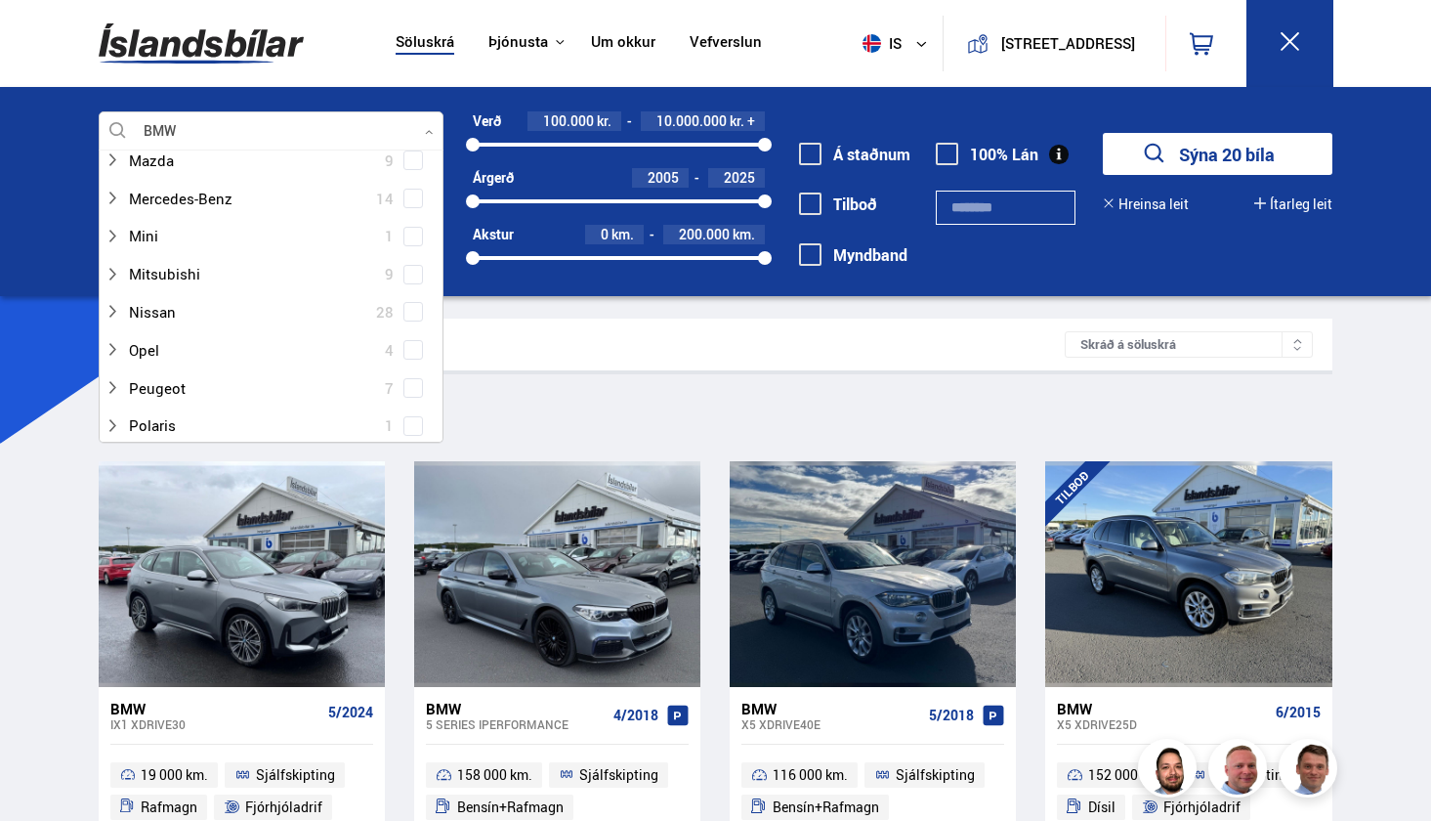
scroll to position [872, 0]
click at [415, 192] on span at bounding box center [413, 202] width 20 height 20
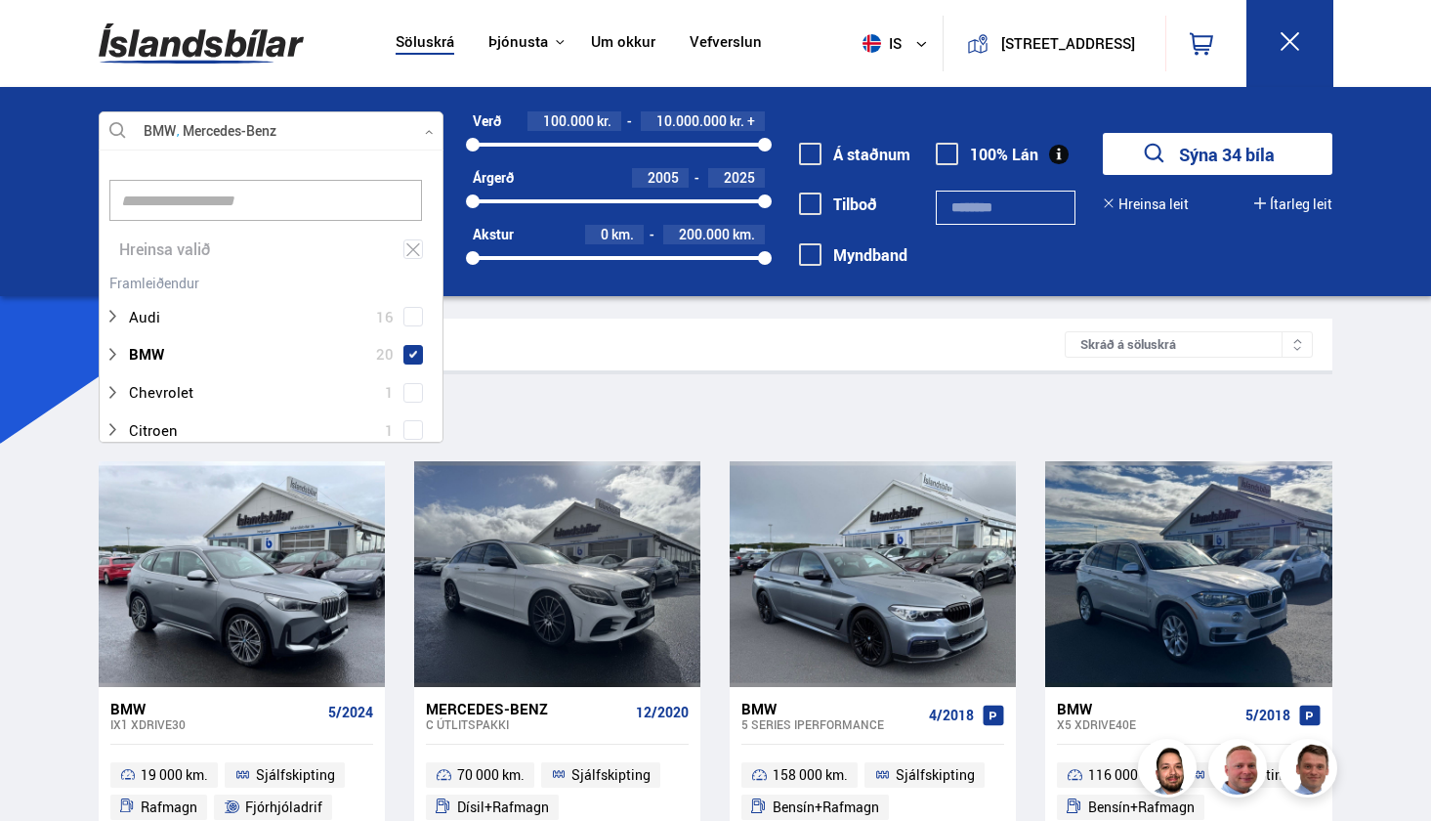
click at [729, 318] on div "Leitarniðurstöður 34 bílar Skráð á [GEOGRAPHIC_DATA]" at bounding box center [716, 344] width 1234 height 52
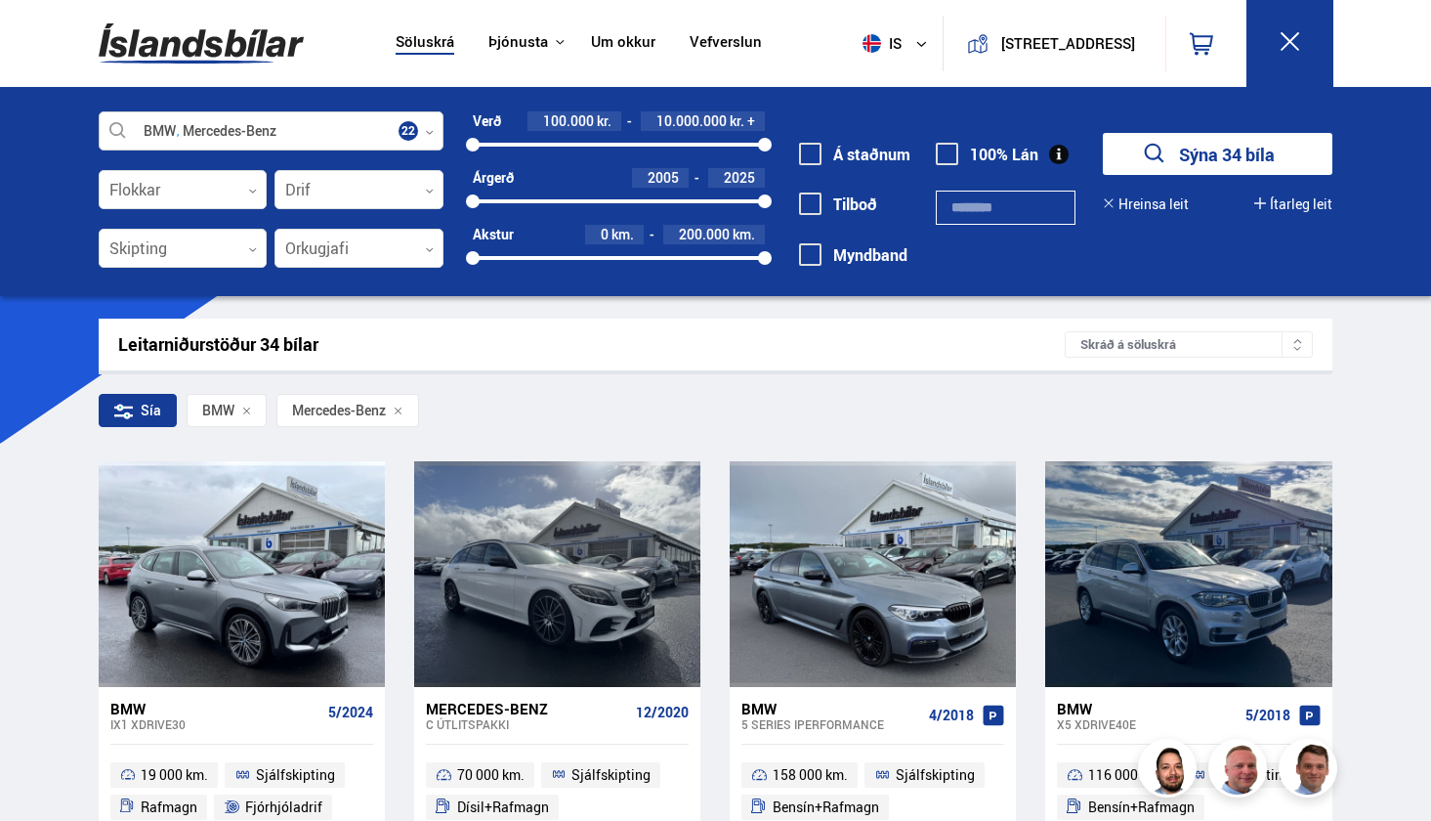
click at [352, 128] on div at bounding box center [272, 131] width 346 height 39
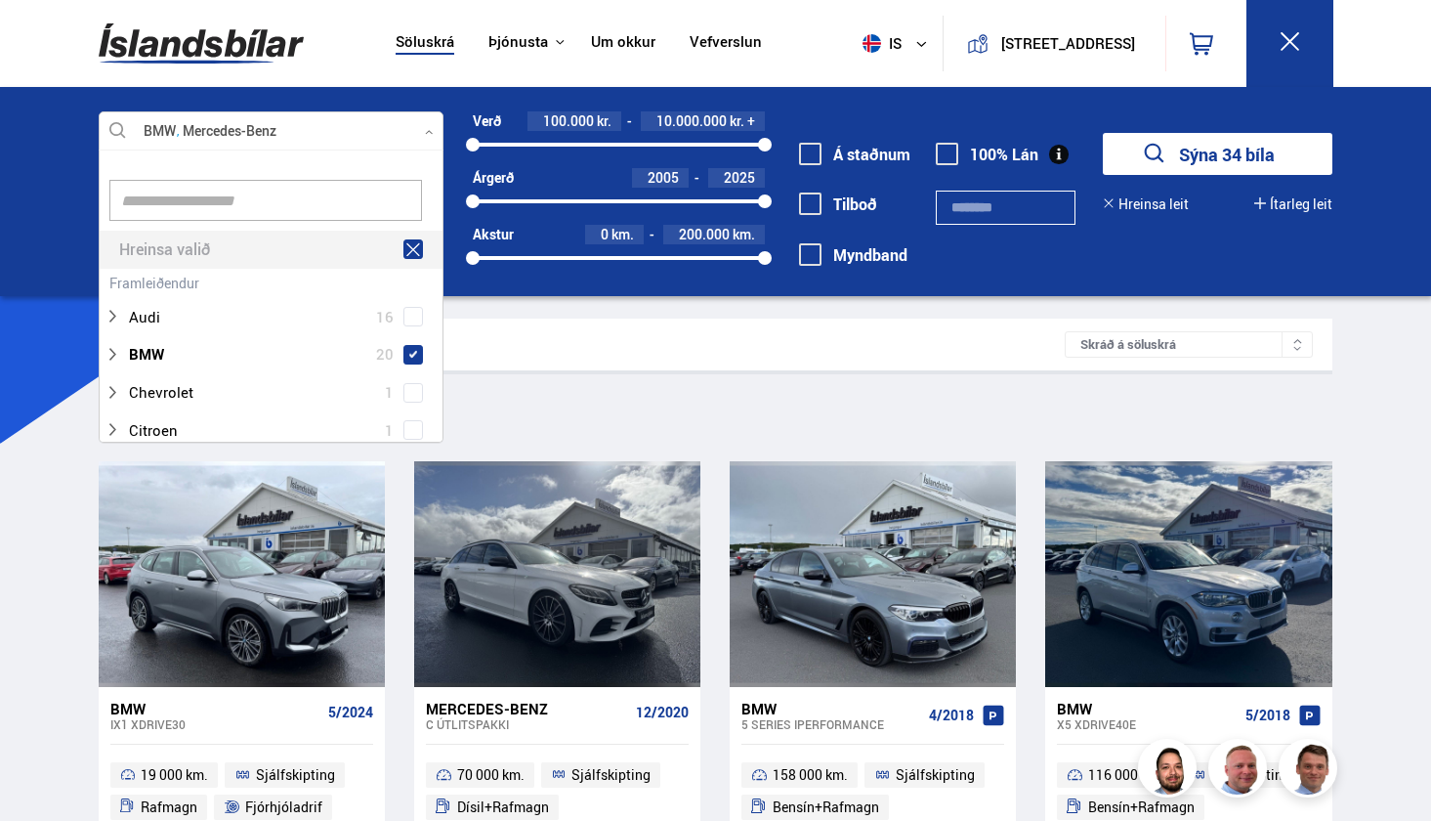
scroll to position [291, 339]
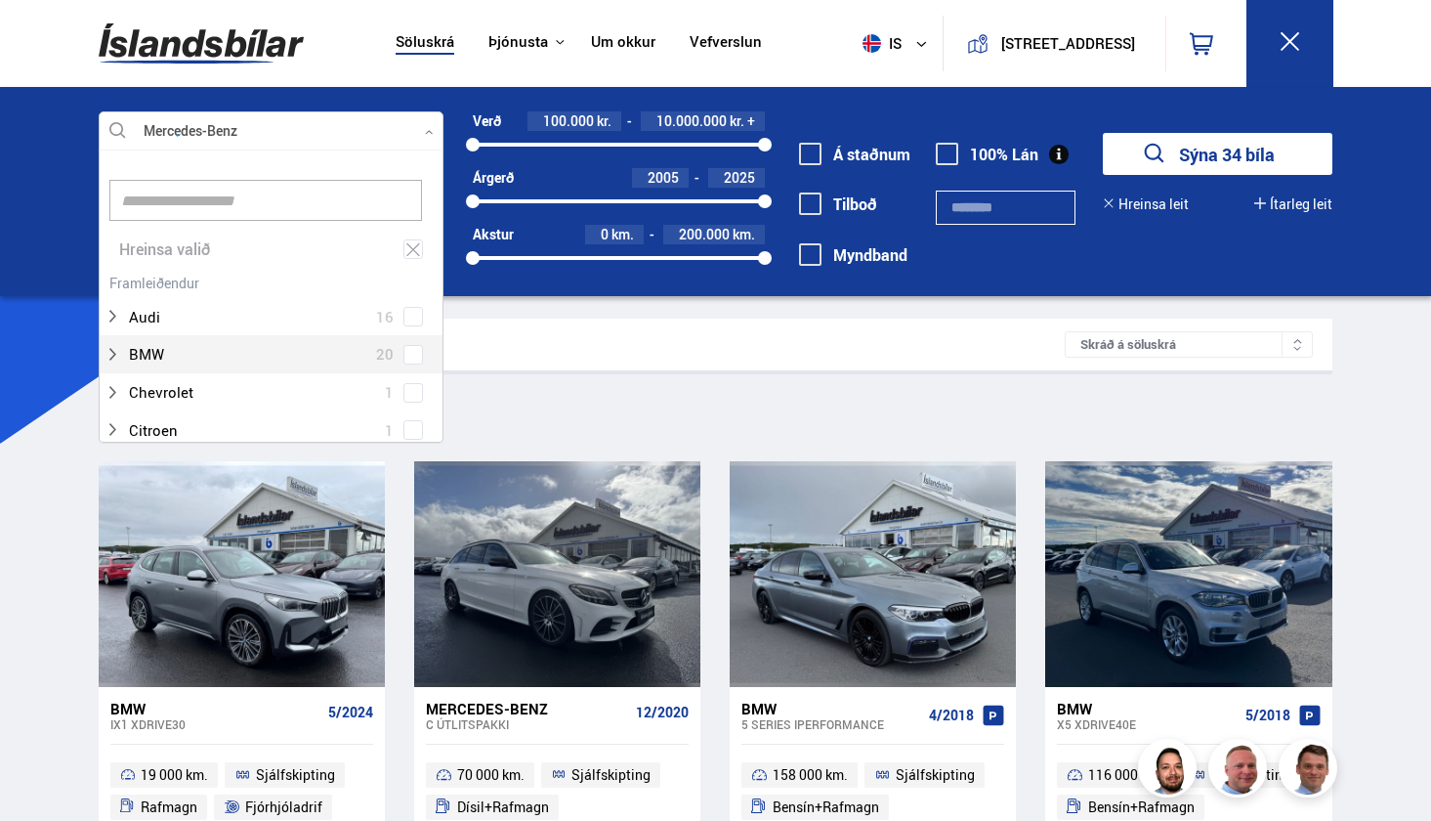
click at [413, 346] on span at bounding box center [413, 355] width 20 height 20
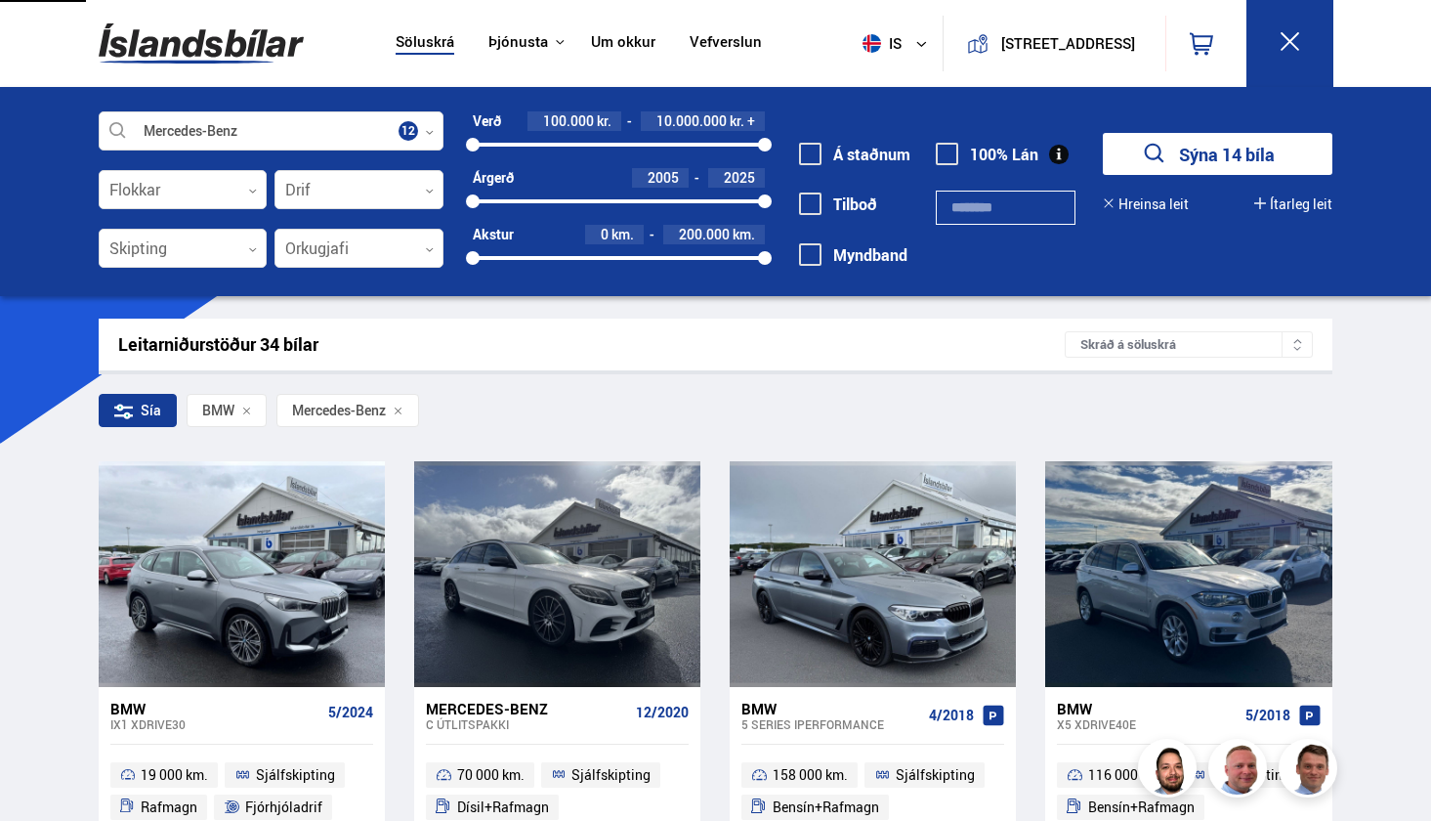
click at [538, 352] on div "Leitarniðurstöður 34 bílar" at bounding box center [592, 344] width 948 height 21
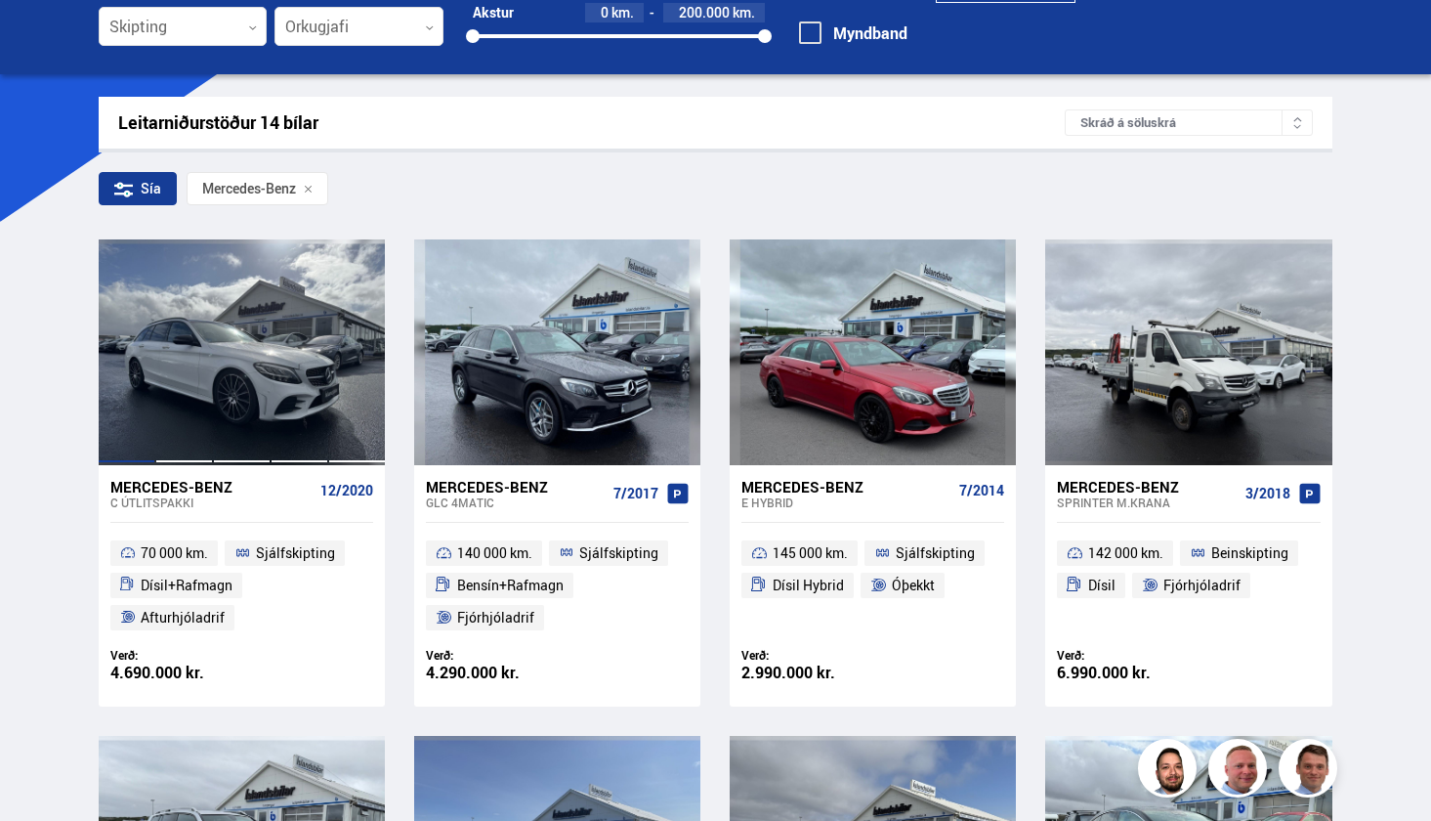
click at [289, 342] on div at bounding box center [300, 351] width 58 height 225
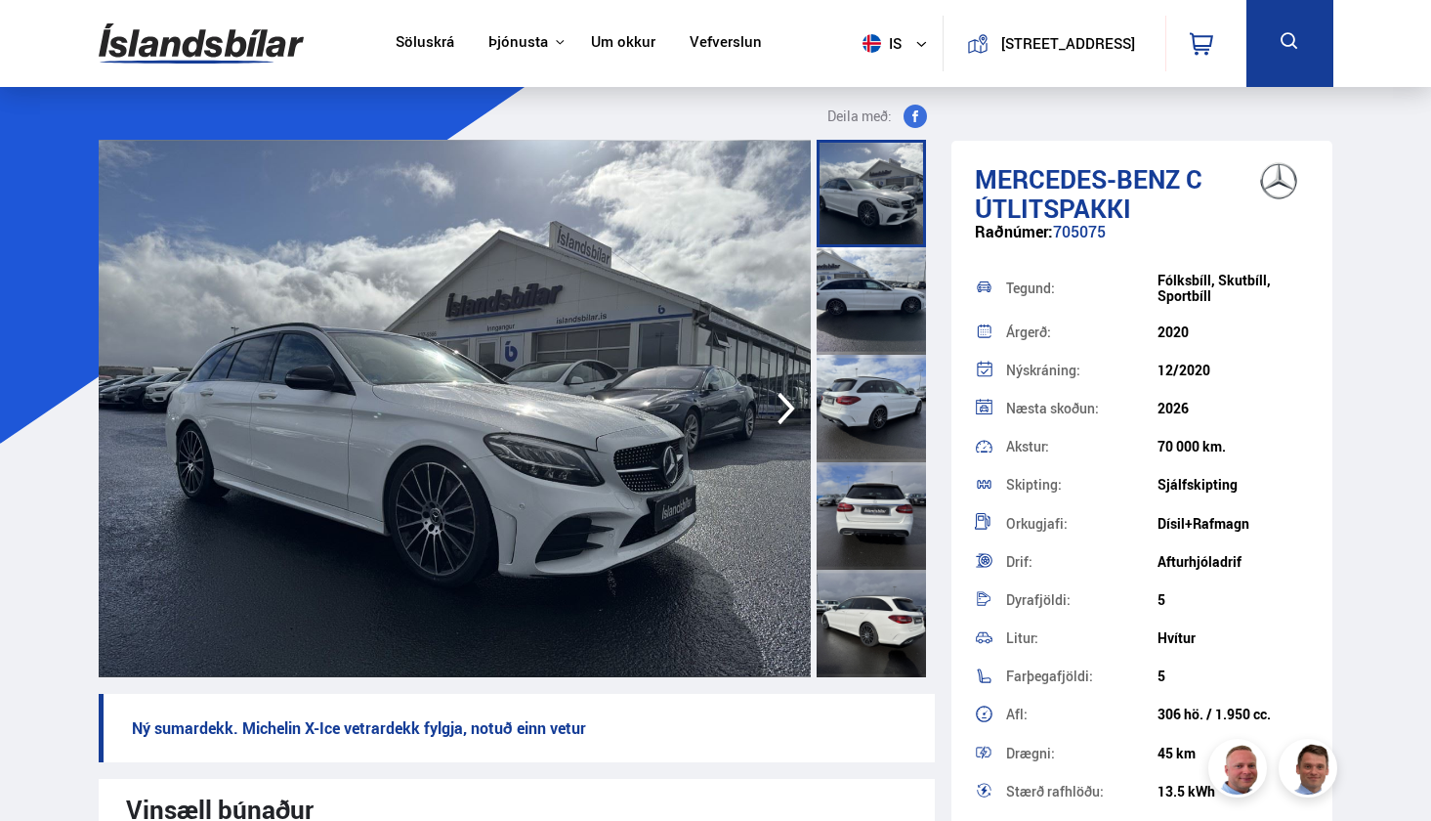
click at [775, 397] on icon "button" at bounding box center [786, 408] width 39 height 47
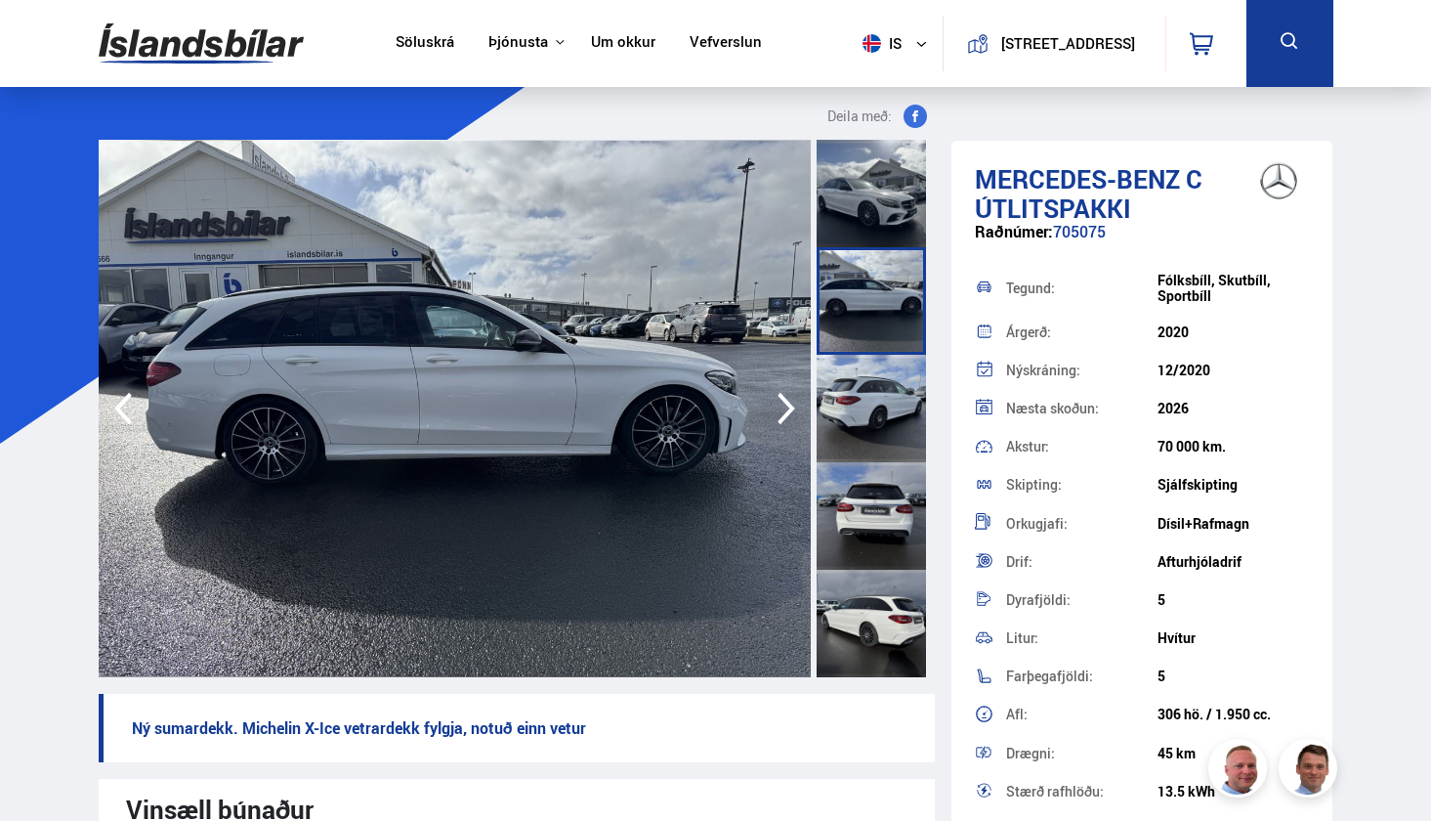
click at [775, 397] on icon "button" at bounding box center [786, 408] width 39 height 47
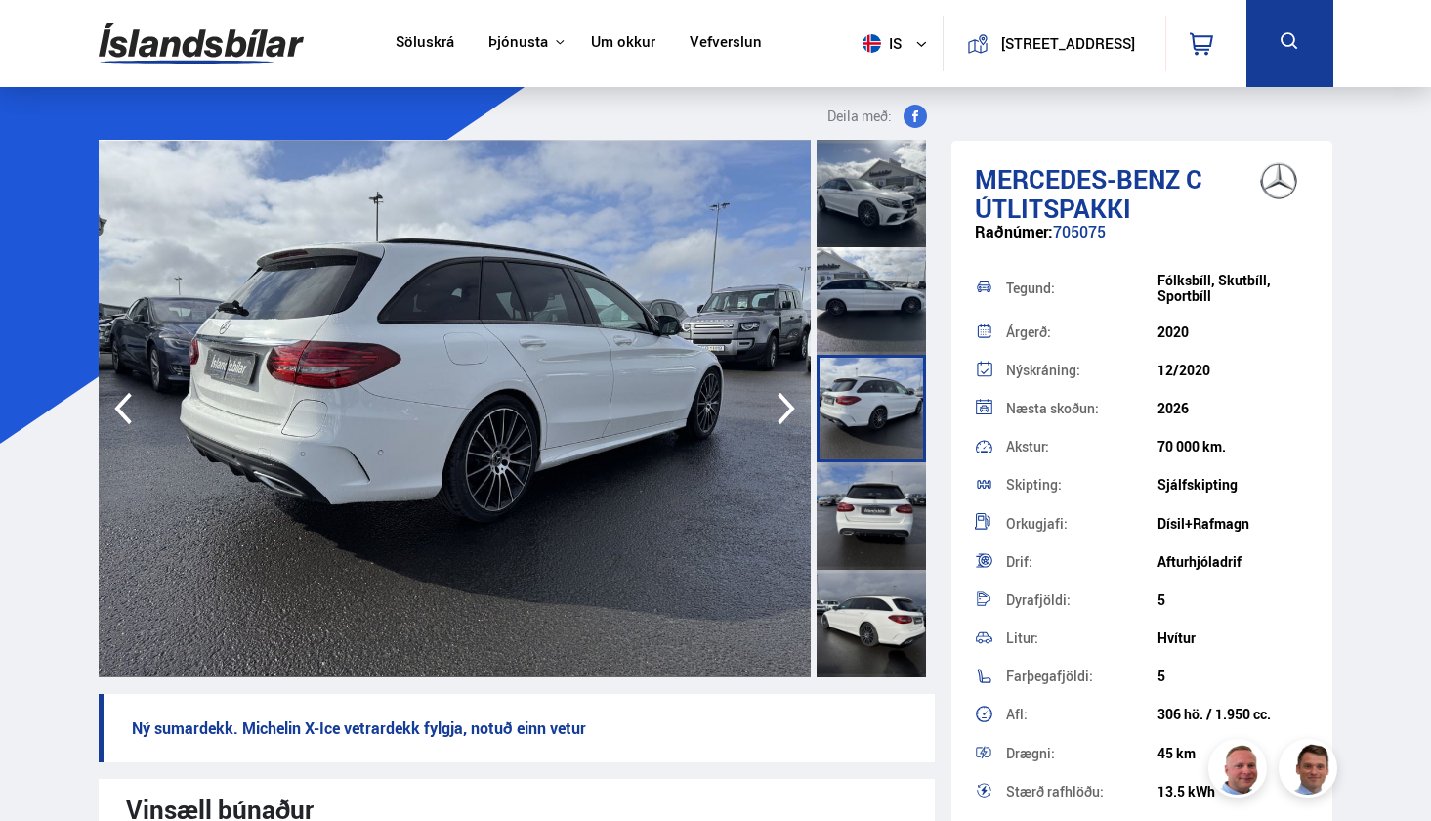
click at [775, 395] on icon "button" at bounding box center [786, 408] width 39 height 47
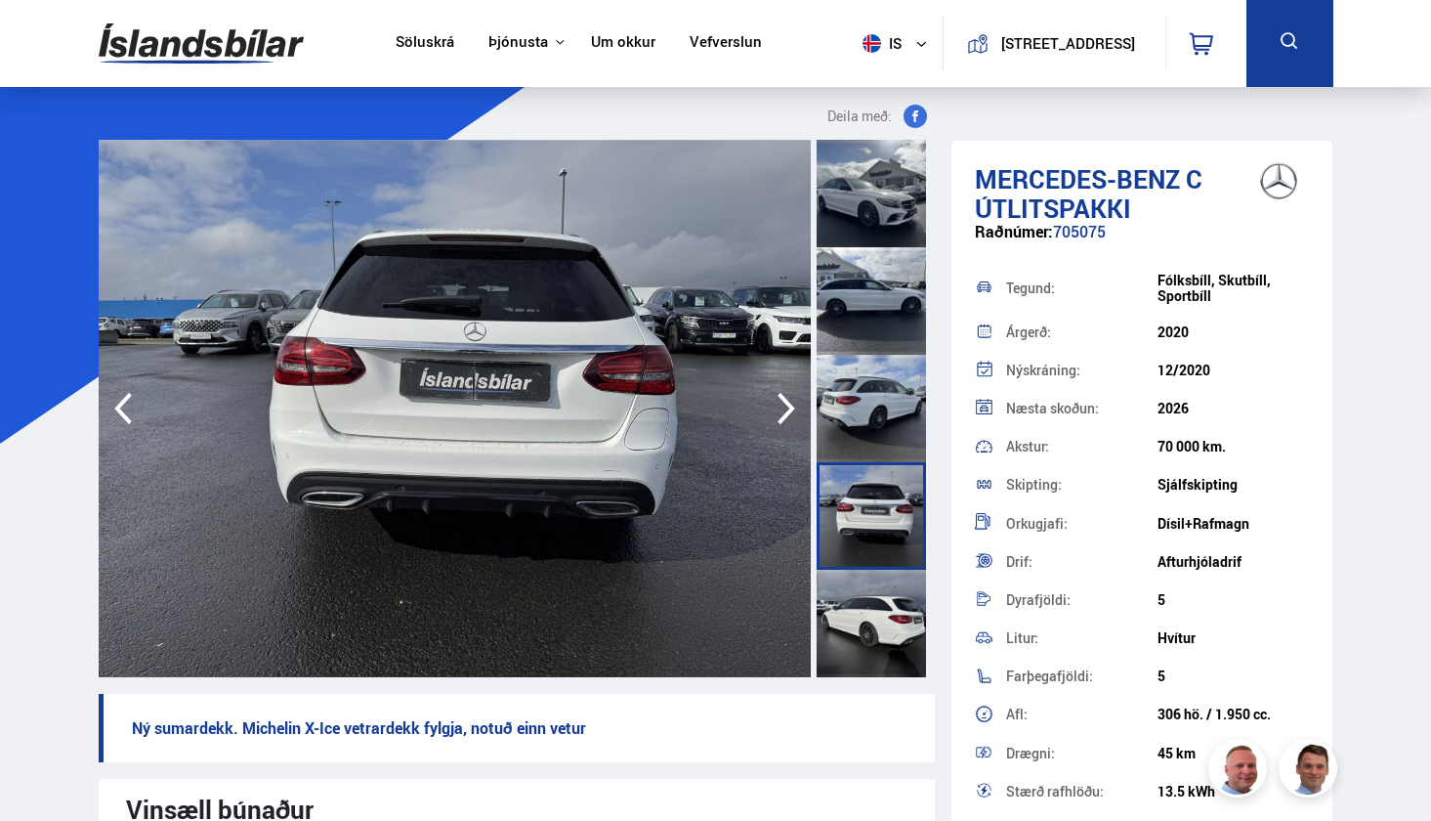
click at [775, 395] on icon "button" at bounding box center [786, 408] width 39 height 47
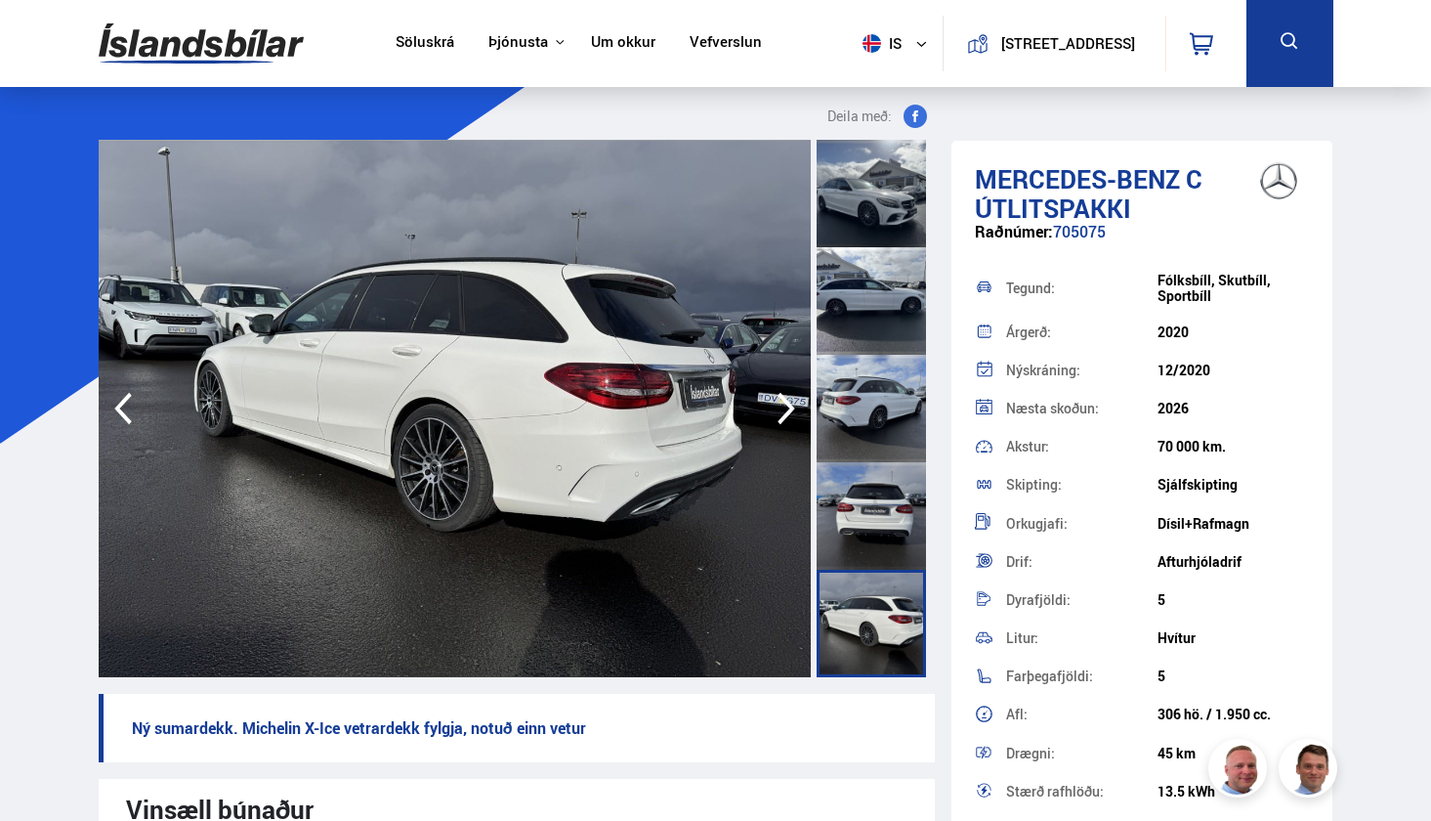
click at [775, 395] on icon "button" at bounding box center [786, 408] width 39 height 47
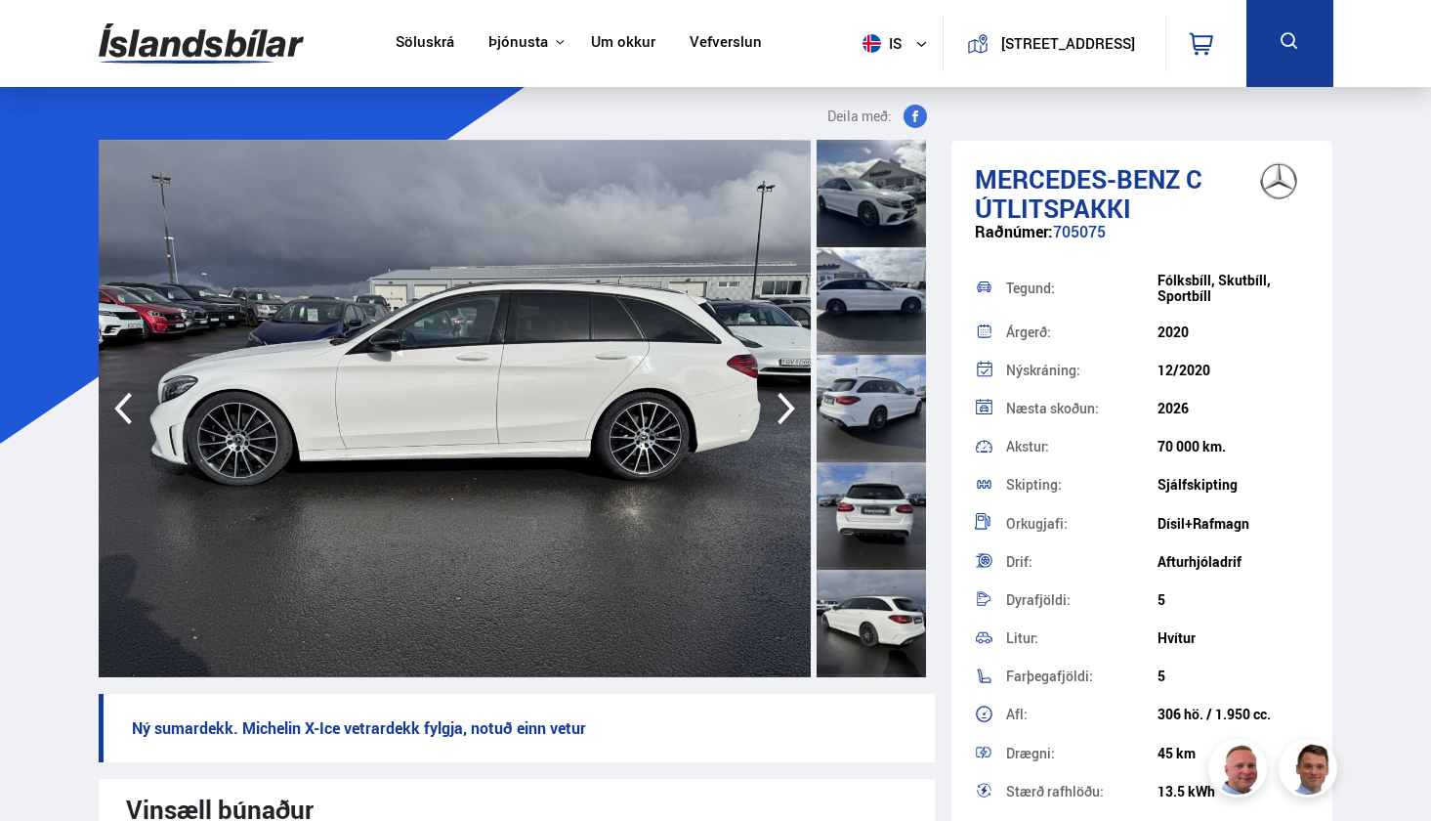
click at [775, 395] on icon "button" at bounding box center [786, 408] width 39 height 47
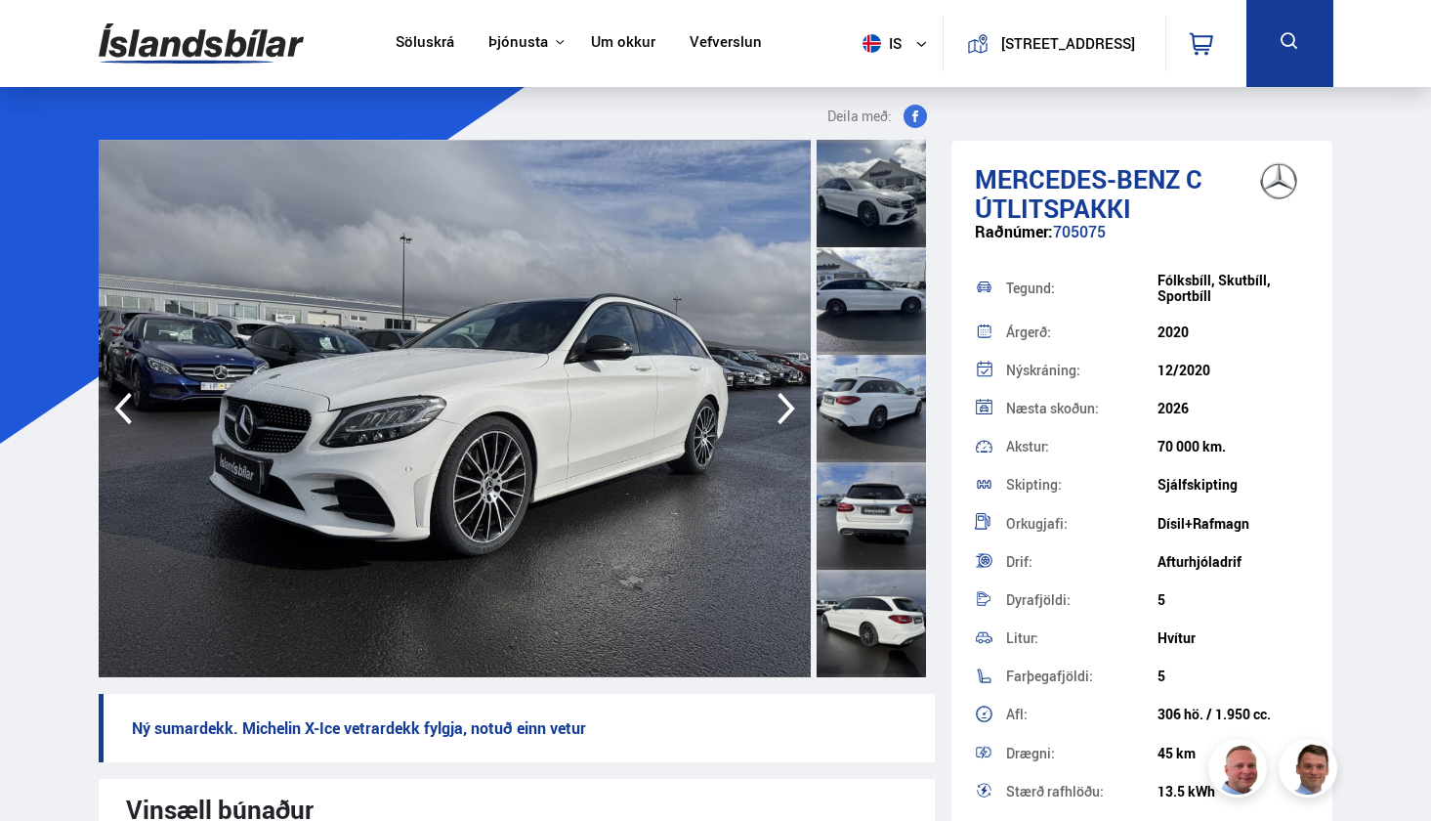
click at [775, 395] on icon "button" at bounding box center [786, 408] width 39 height 47
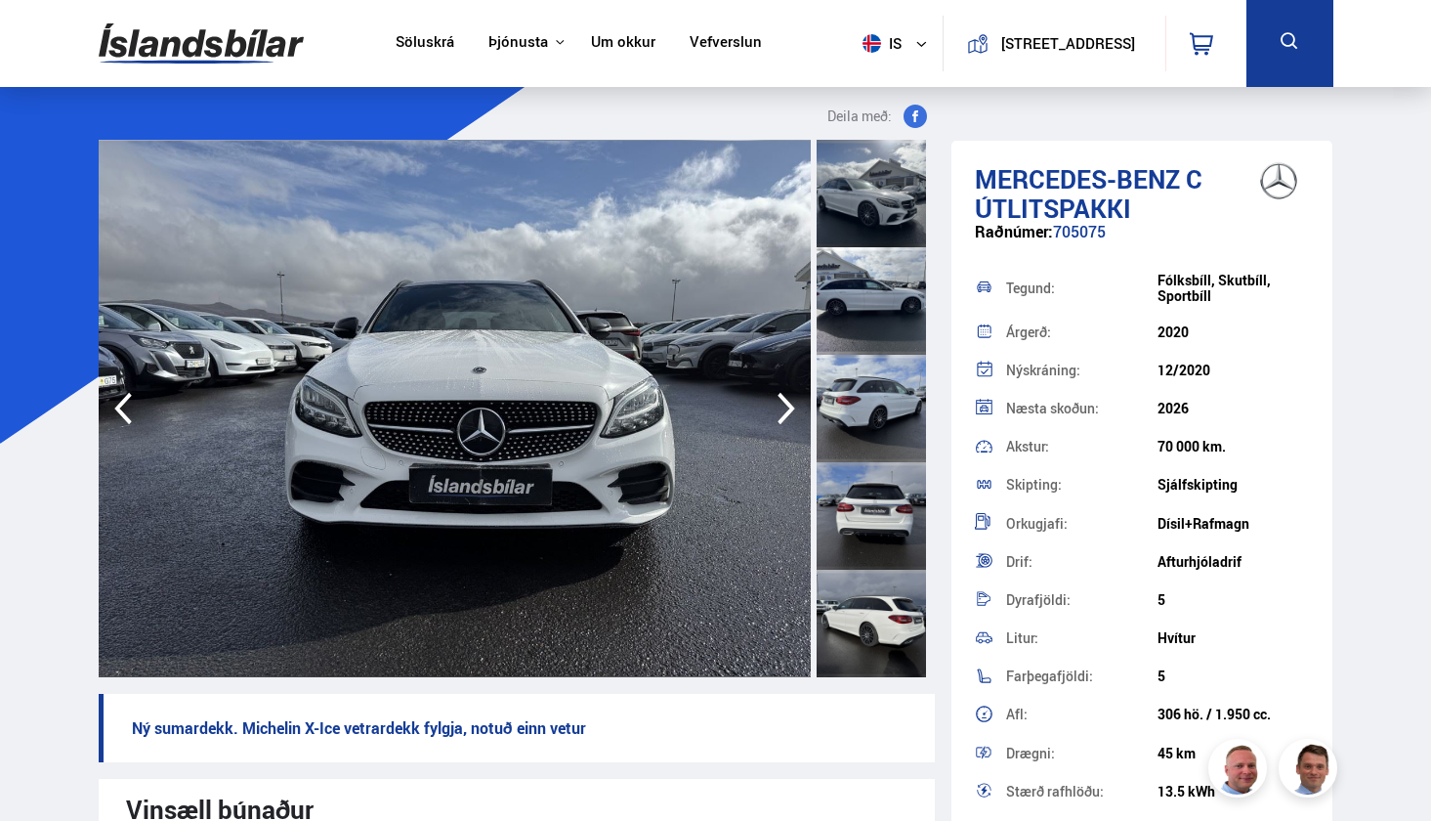
click at [775, 395] on icon "button" at bounding box center [786, 408] width 39 height 47
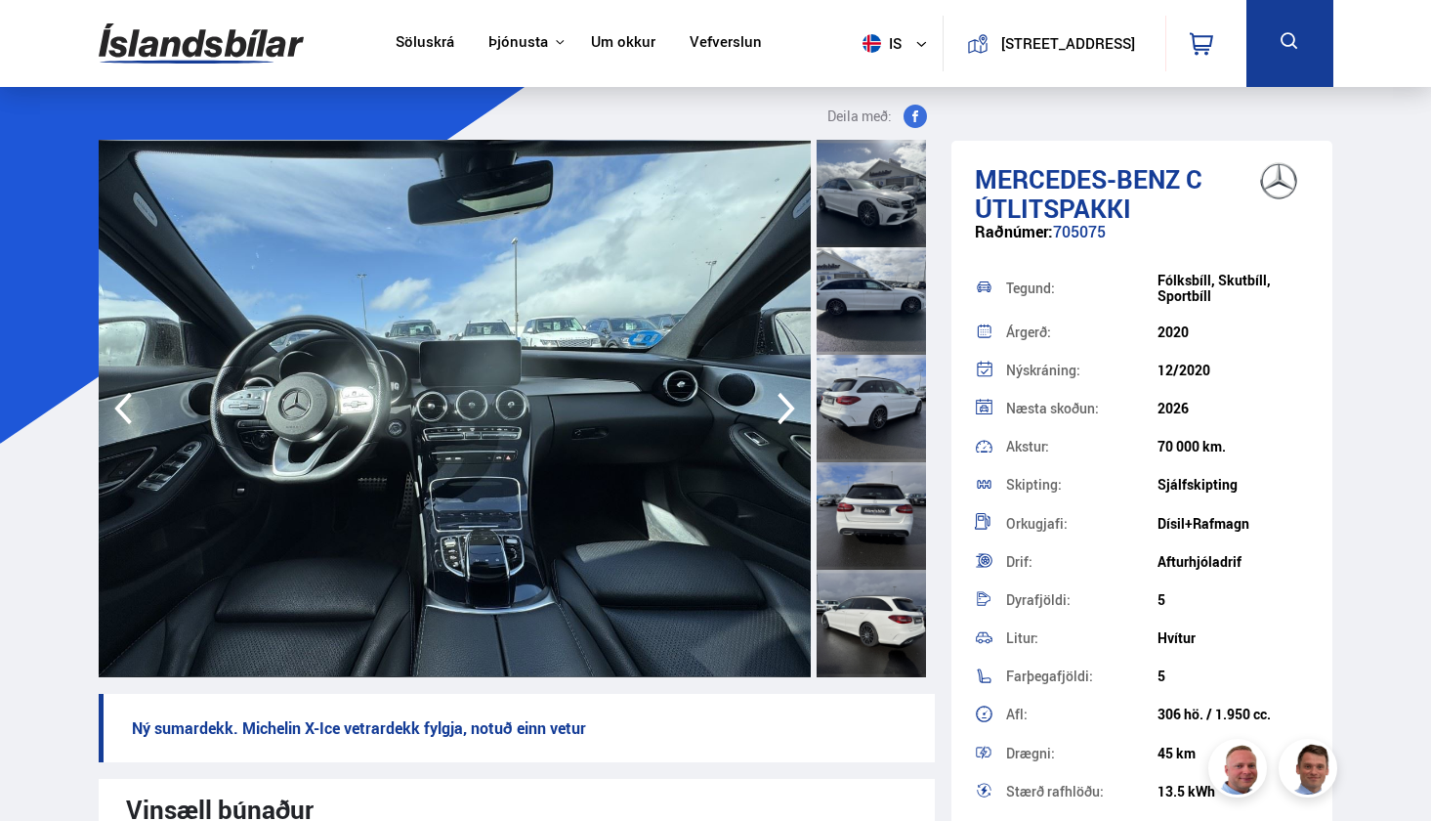
click at [775, 401] on icon "button" at bounding box center [786, 408] width 39 height 47
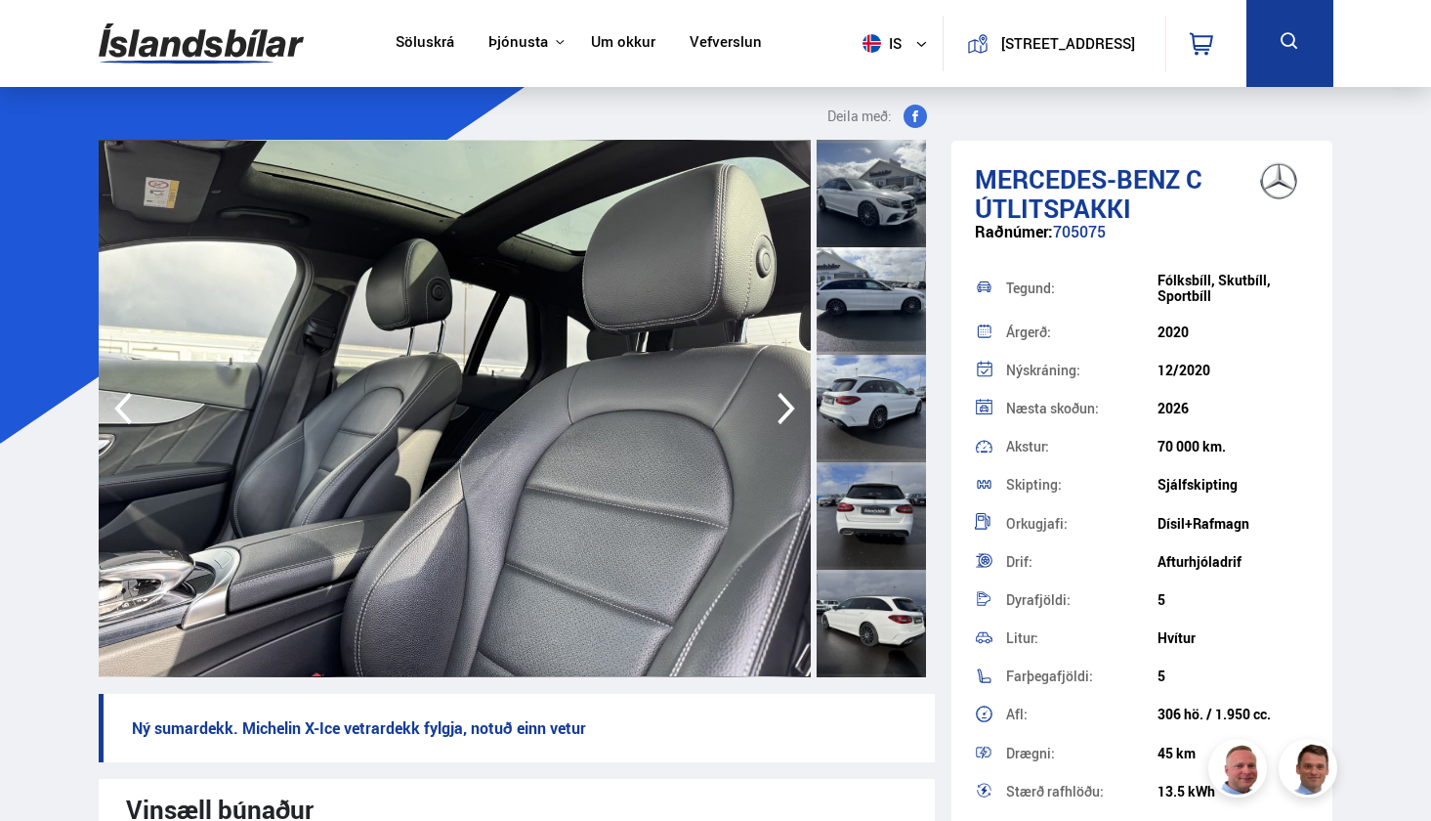
click at [775, 401] on icon "button" at bounding box center [786, 408] width 39 height 47
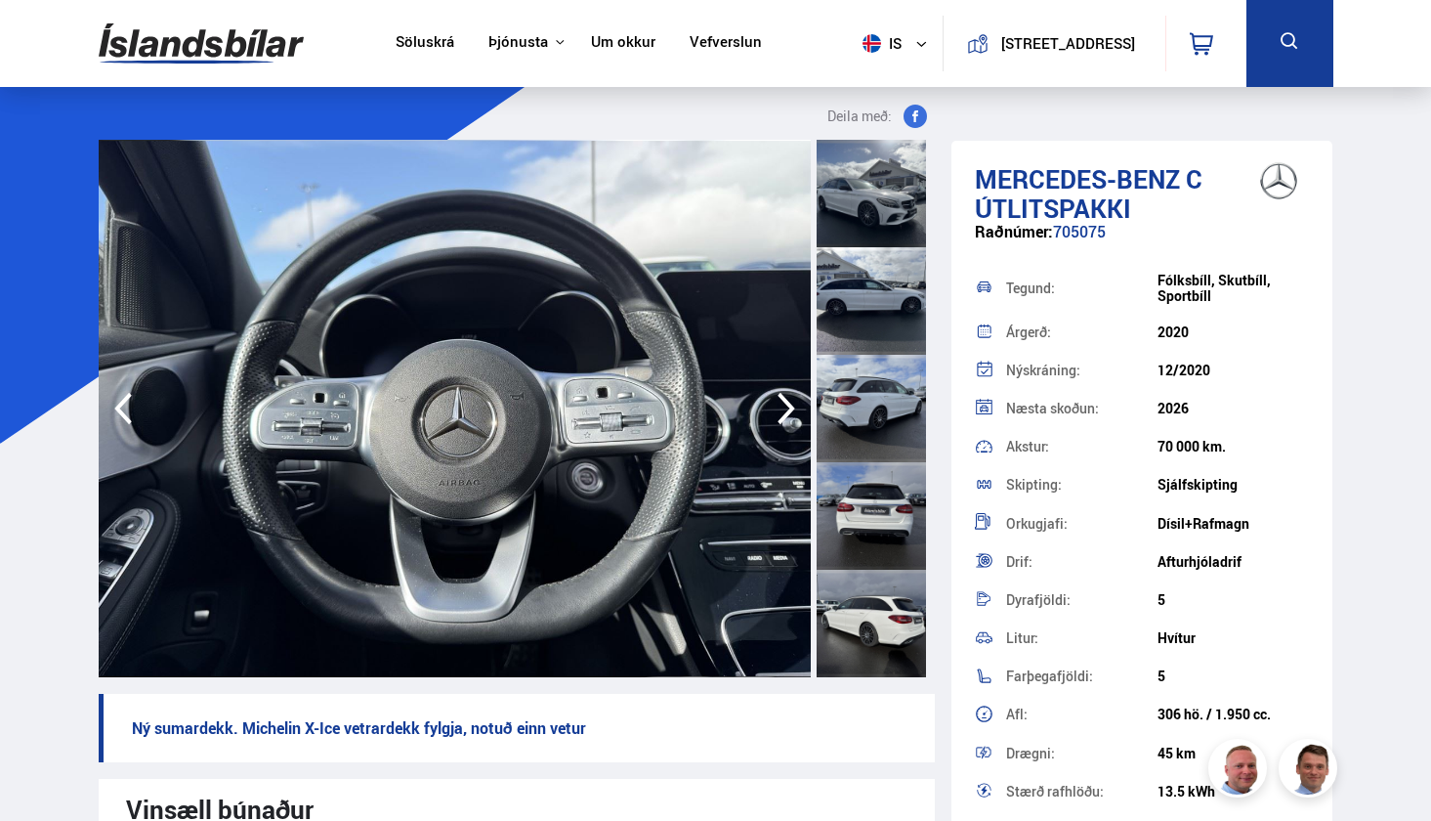
click at [775, 401] on icon "button" at bounding box center [786, 408] width 39 height 47
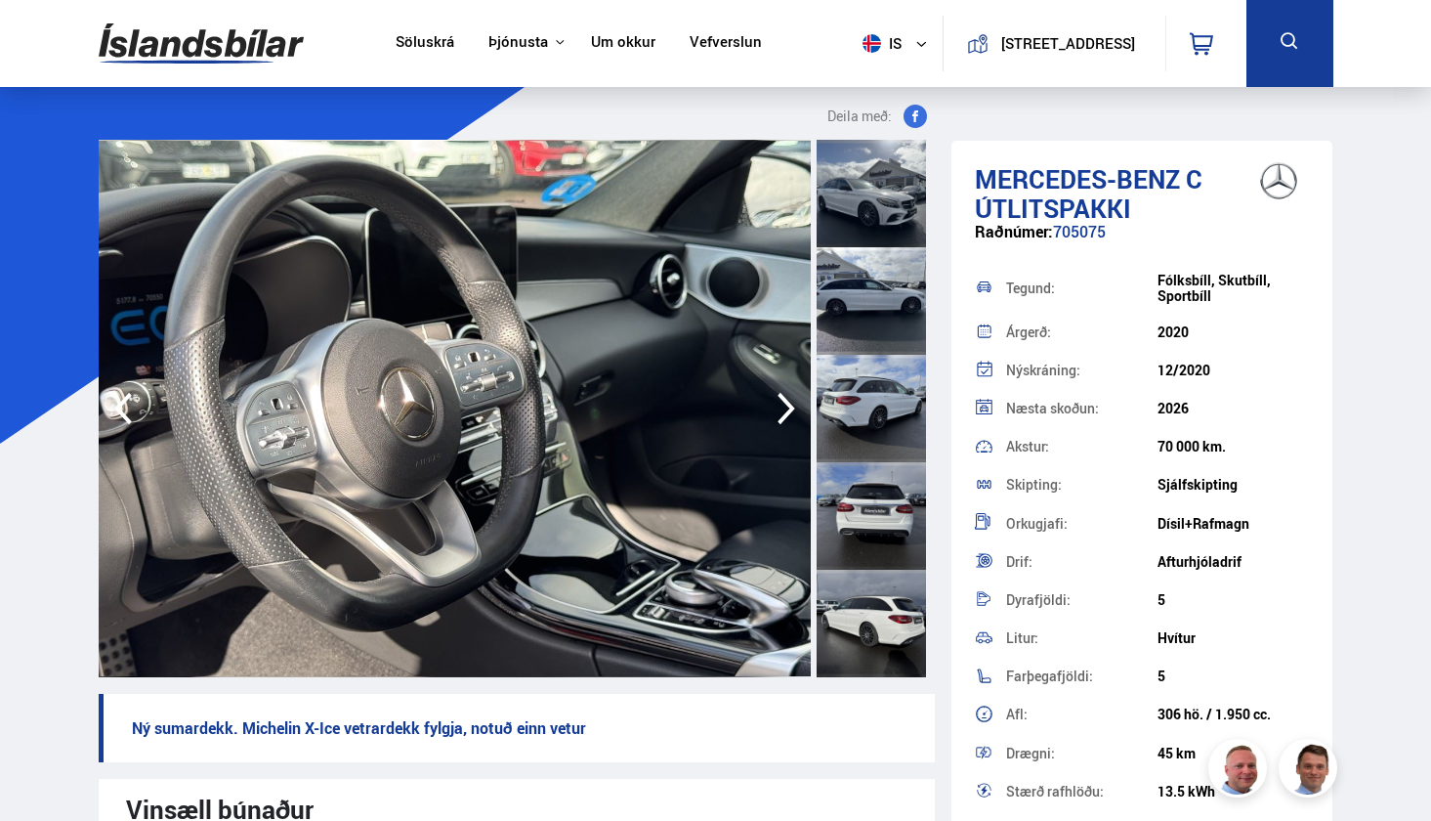
click at [775, 401] on icon "button" at bounding box center [786, 408] width 39 height 47
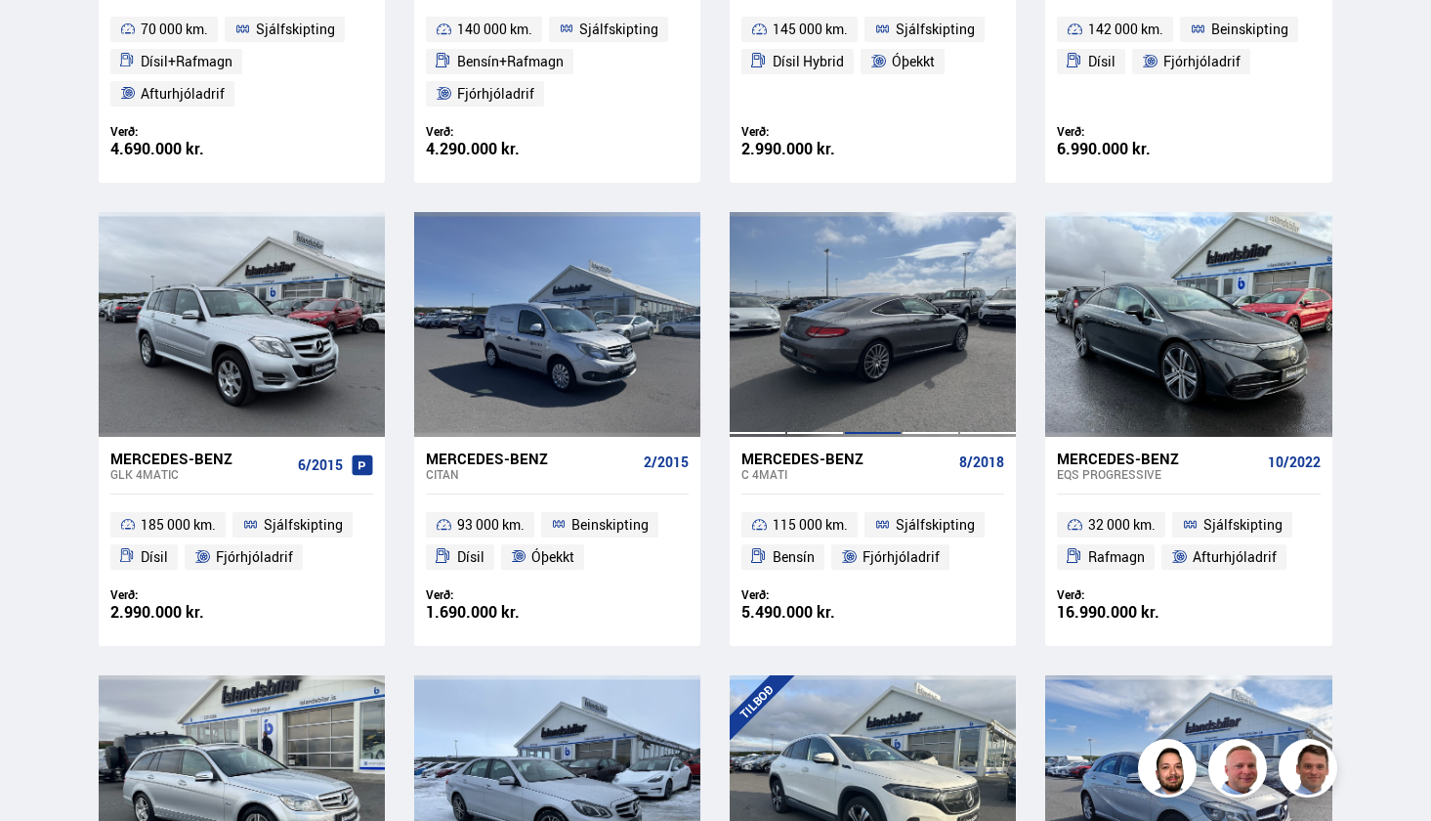
click at [848, 385] on div at bounding box center [873, 324] width 58 height 225
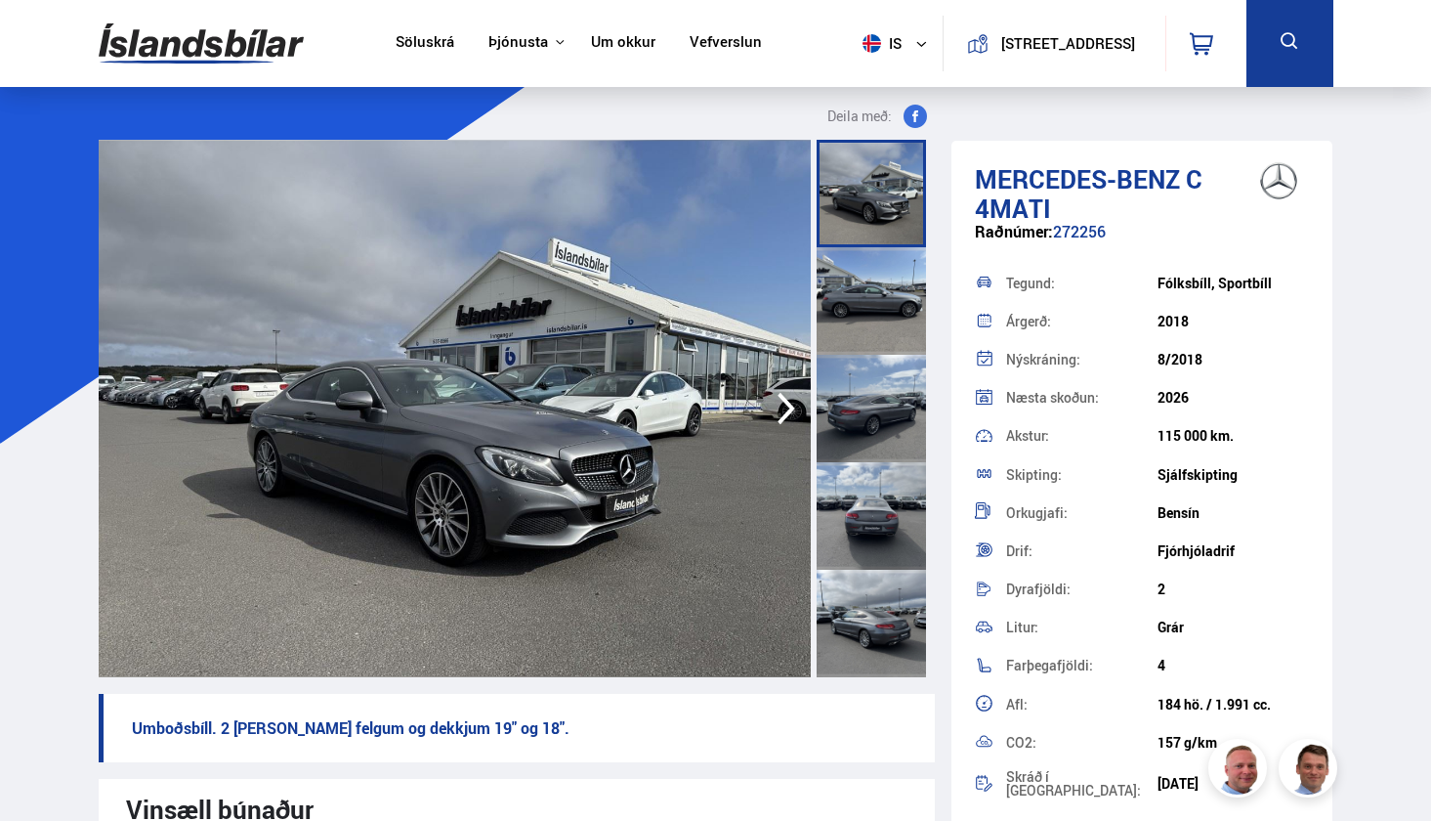
click at [785, 406] on icon "button" at bounding box center [786, 408] width 39 height 47
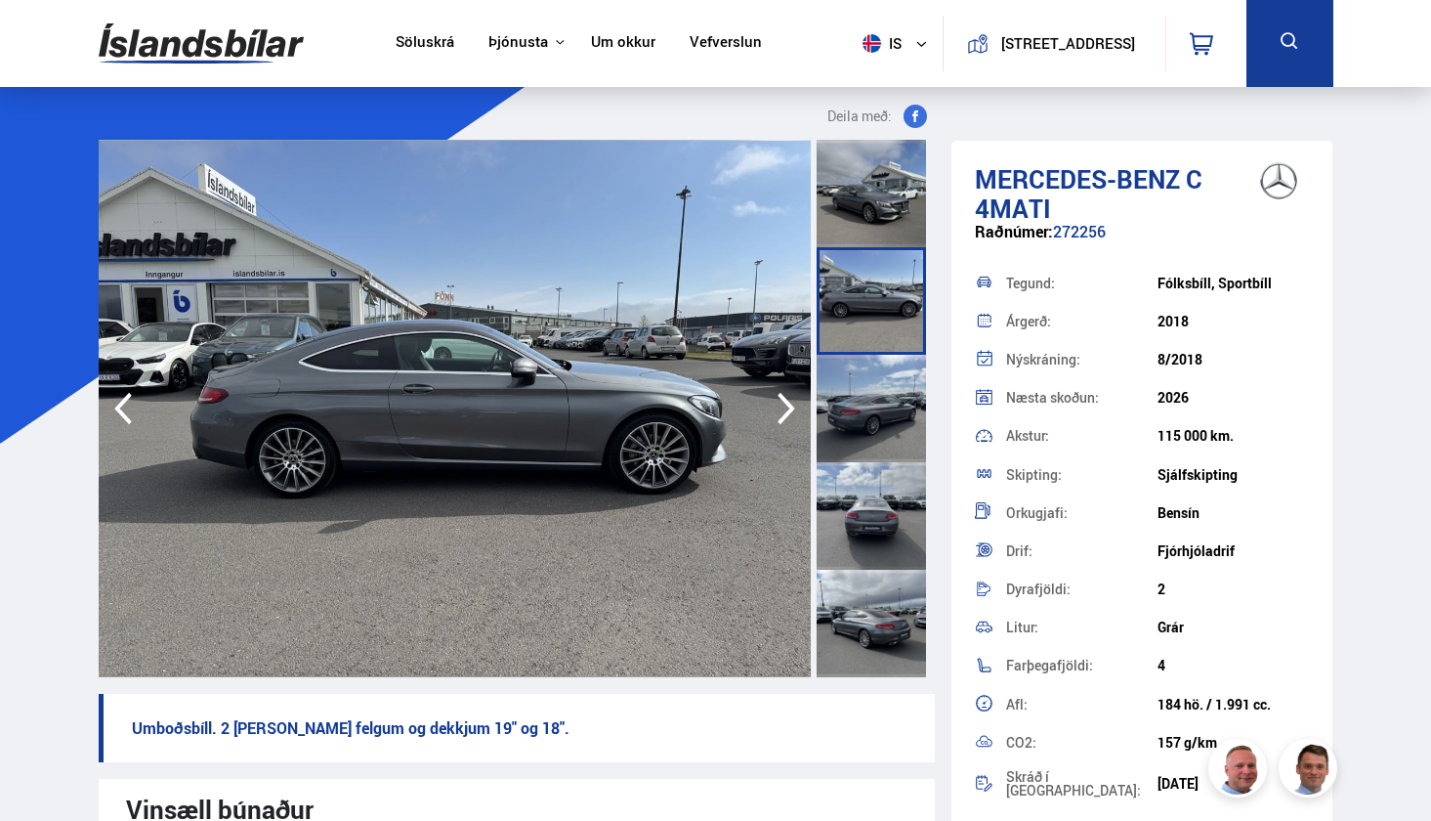
click at [785, 406] on icon "button" at bounding box center [786, 408] width 39 height 47
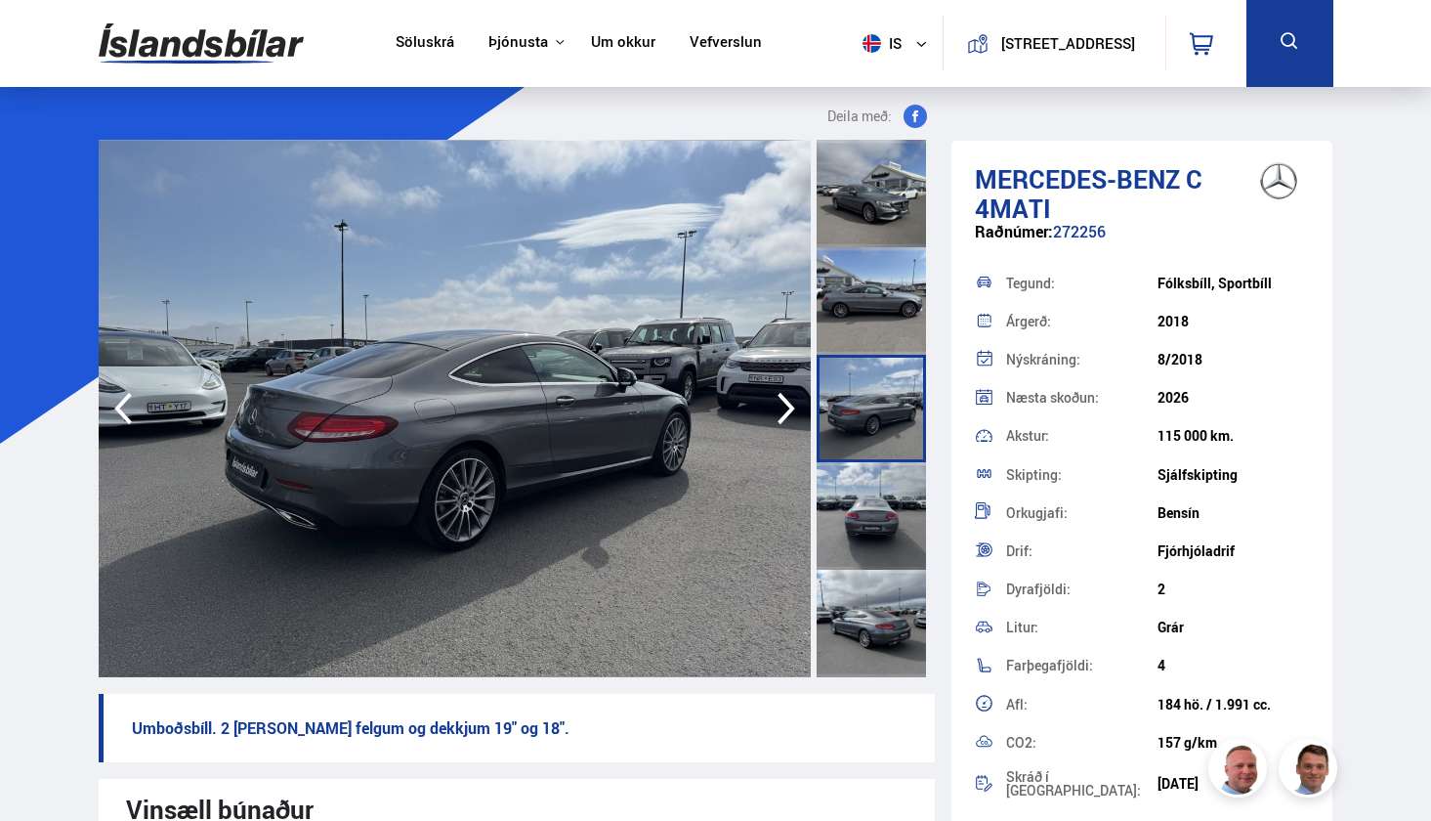
click at [600, 405] on img at bounding box center [455, 408] width 713 height 537
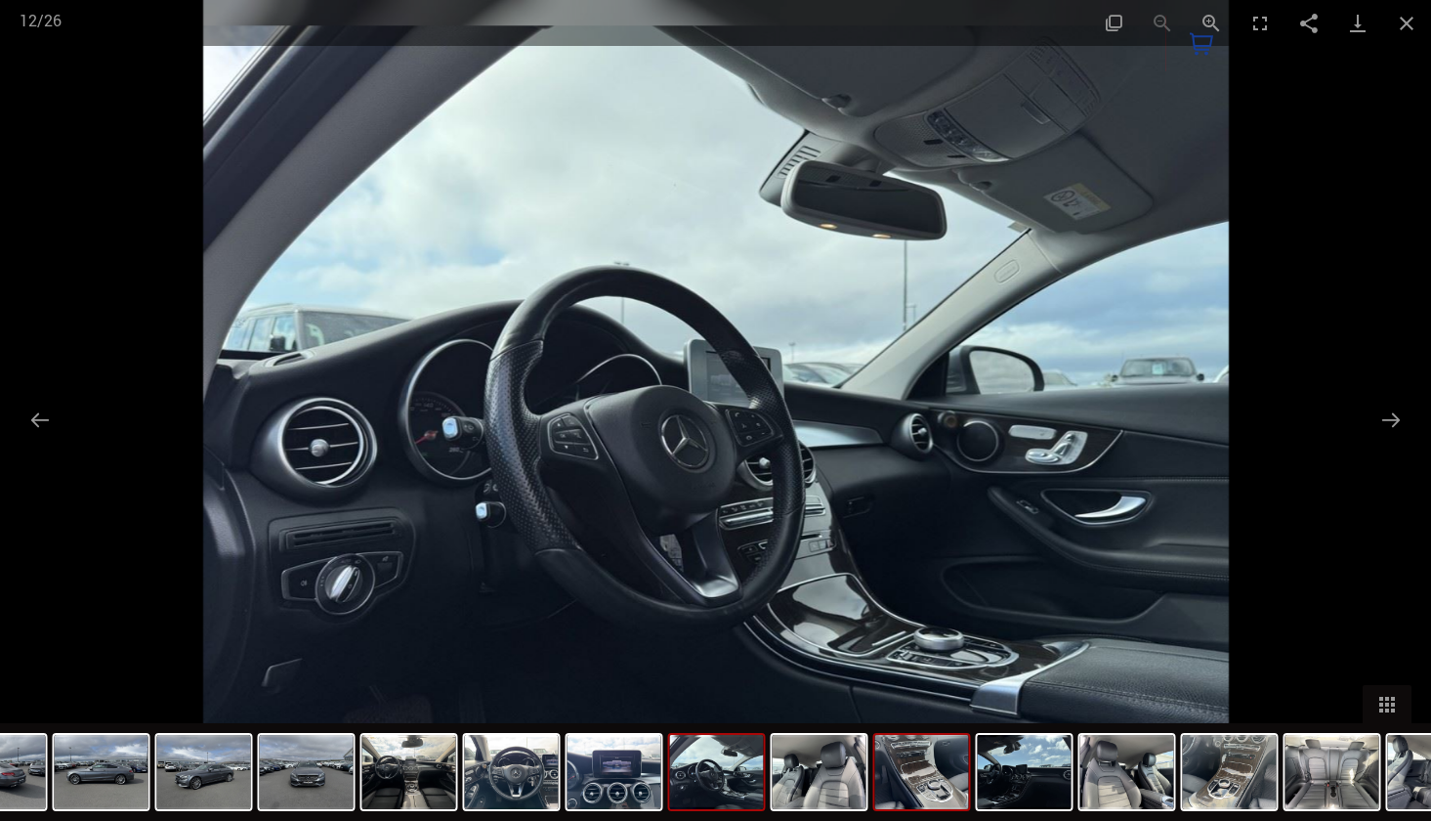
click at [938, 785] on img at bounding box center [922, 772] width 94 height 74
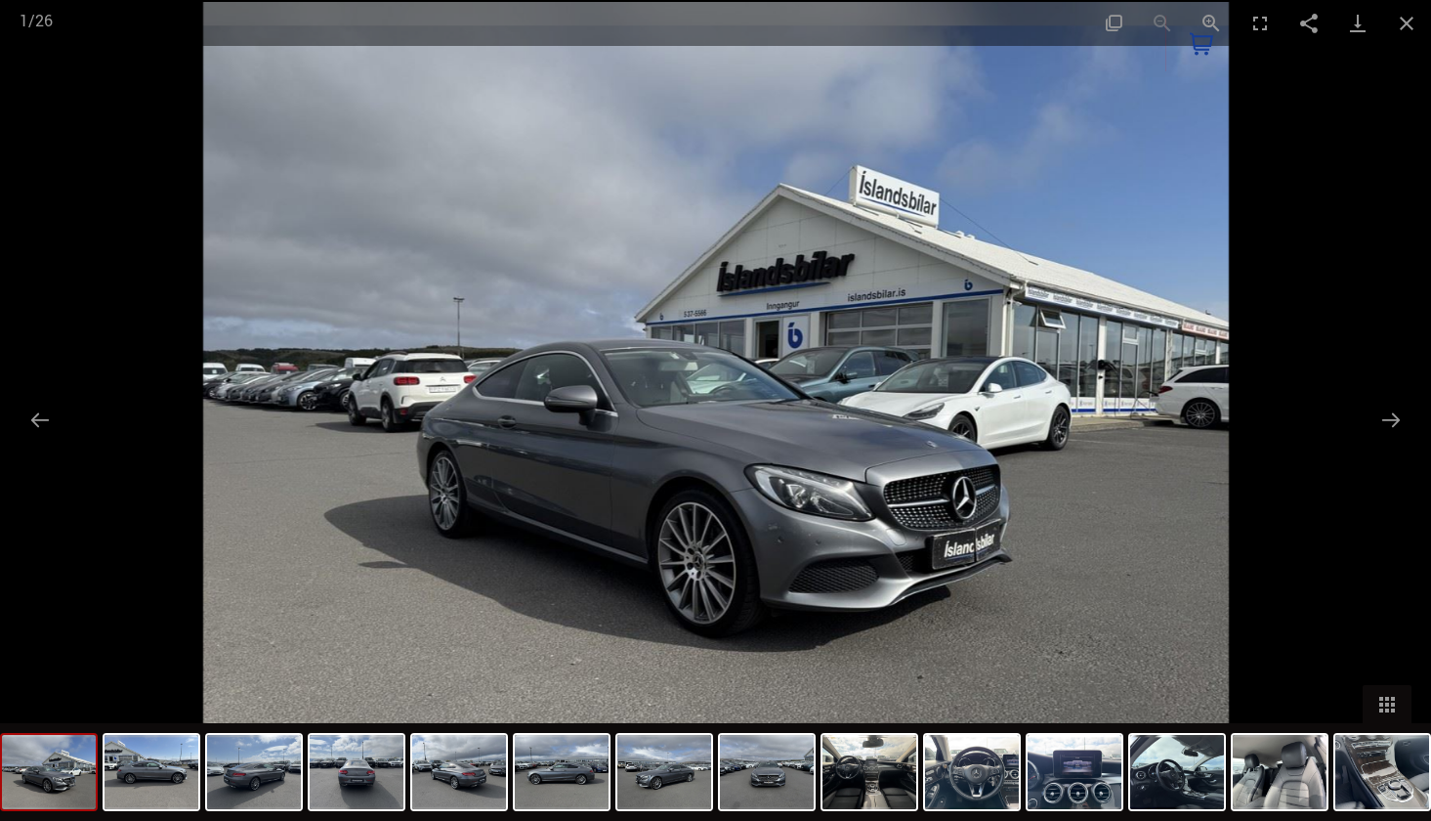
scroll to position [745, 0]
click at [1415, 23] on button "Close gallery" at bounding box center [1406, 23] width 49 height 46
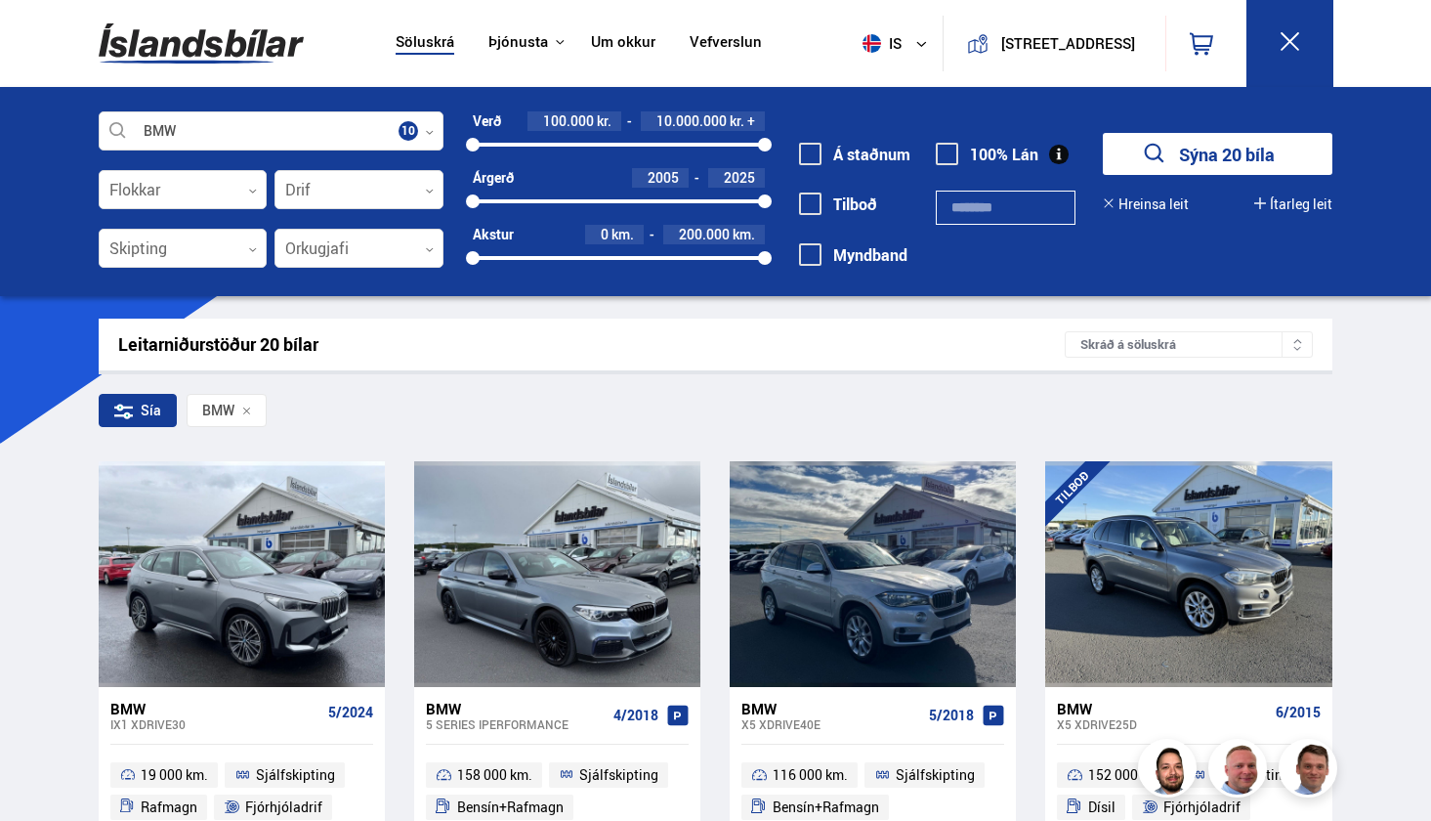
click at [184, 97] on div "BMW Veldu framleiðanda, gerð eða eiginleika 10 Flokkar 0 Drif 0 Skipting 0 Orku…" at bounding box center [715, 191] width 1431 height 209
click at [954, 160] on span at bounding box center [947, 154] width 22 height 22
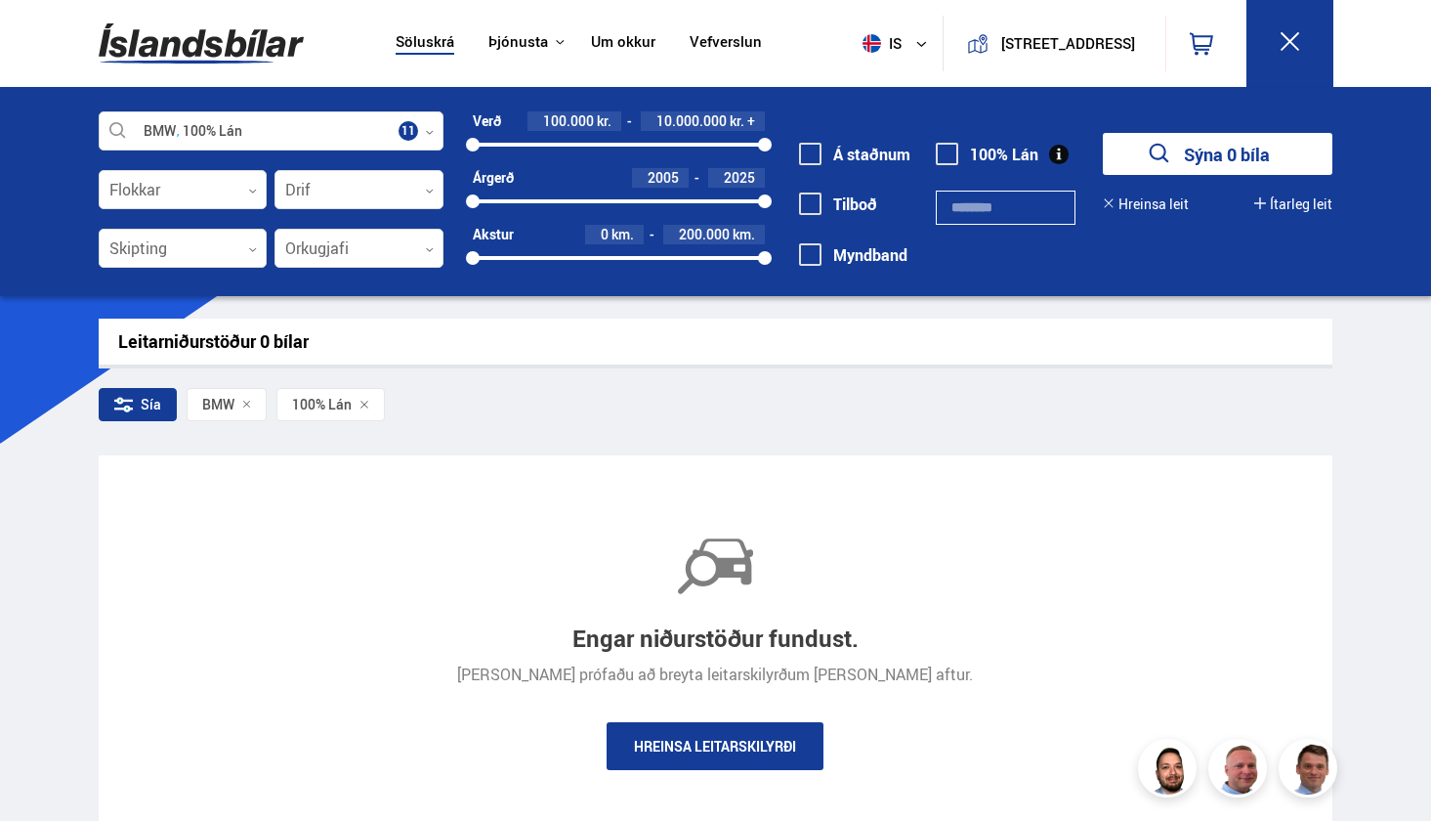
click at [953, 156] on span at bounding box center [947, 154] width 22 height 22
